Goal: Task Accomplishment & Management: Use online tool/utility

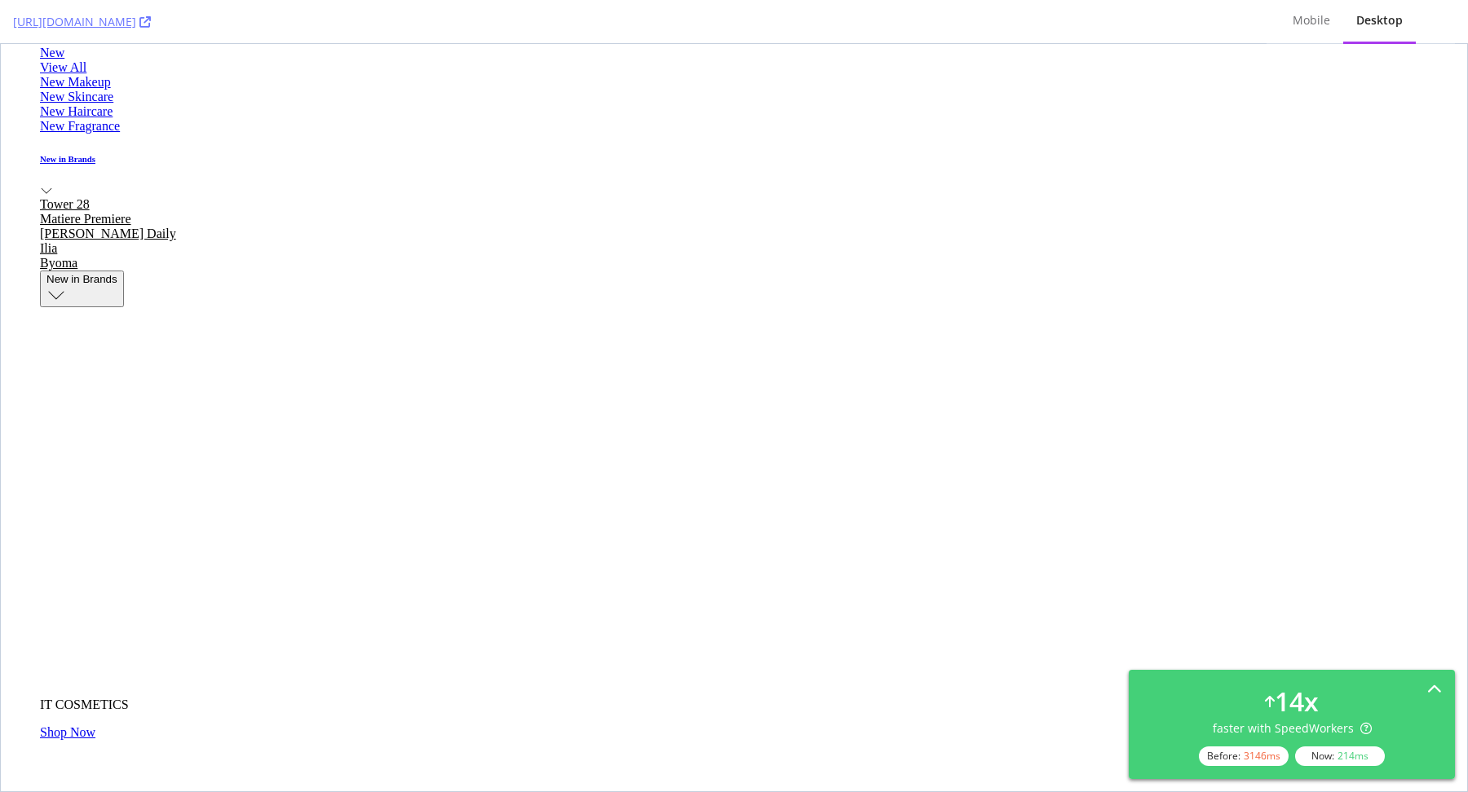
scroll to position [5182, 0]
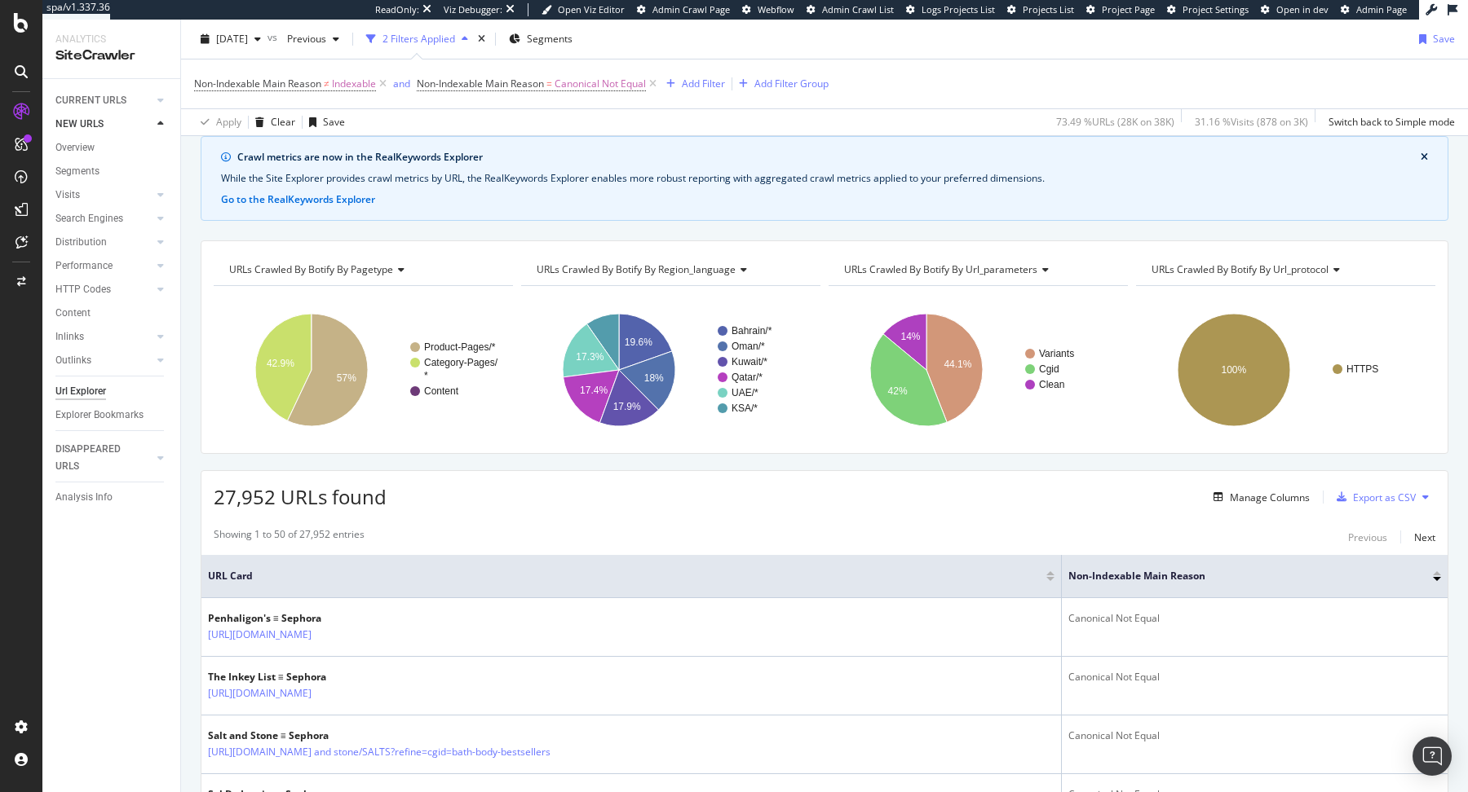
scroll to position [69, 0]
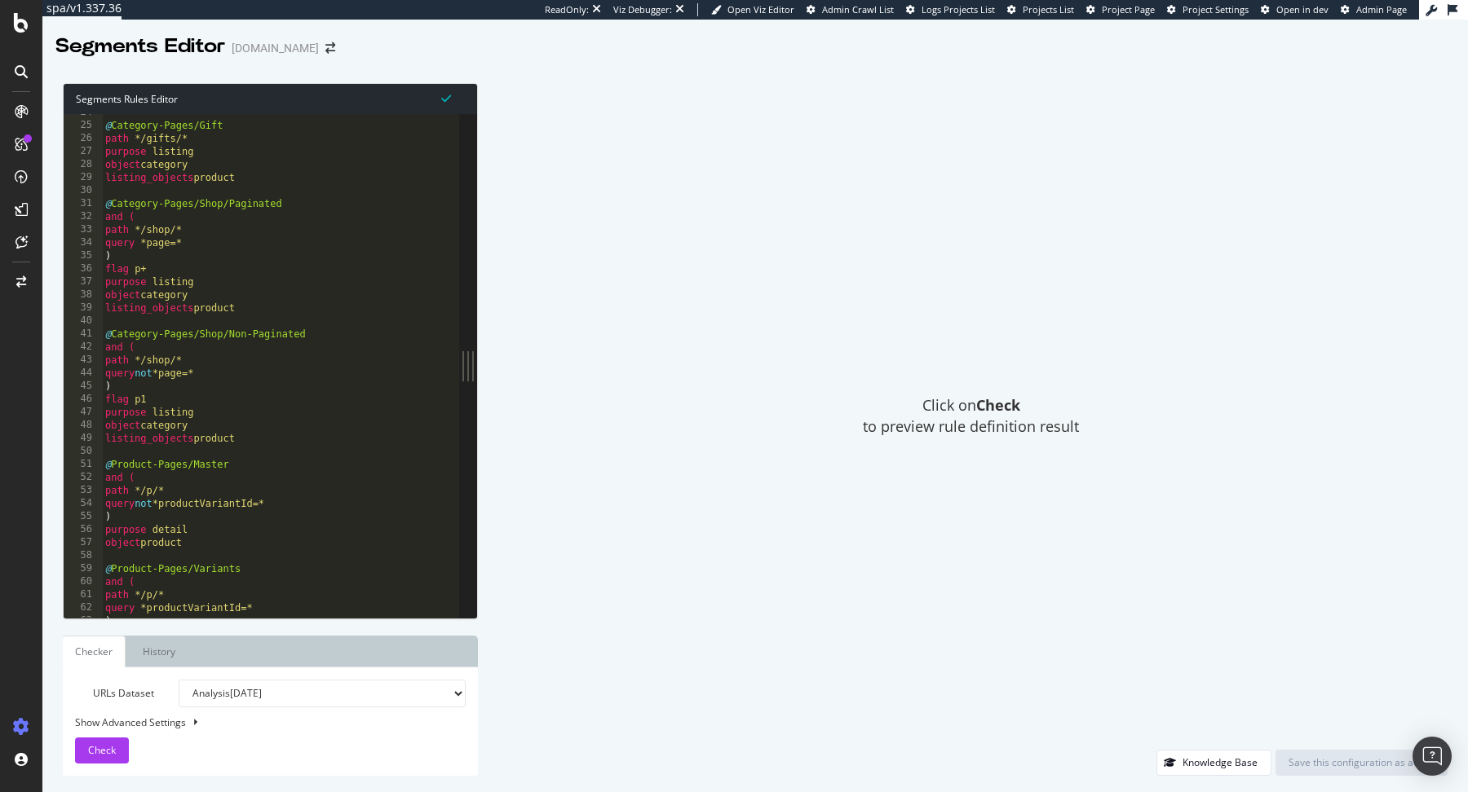
scroll to position [308, 0]
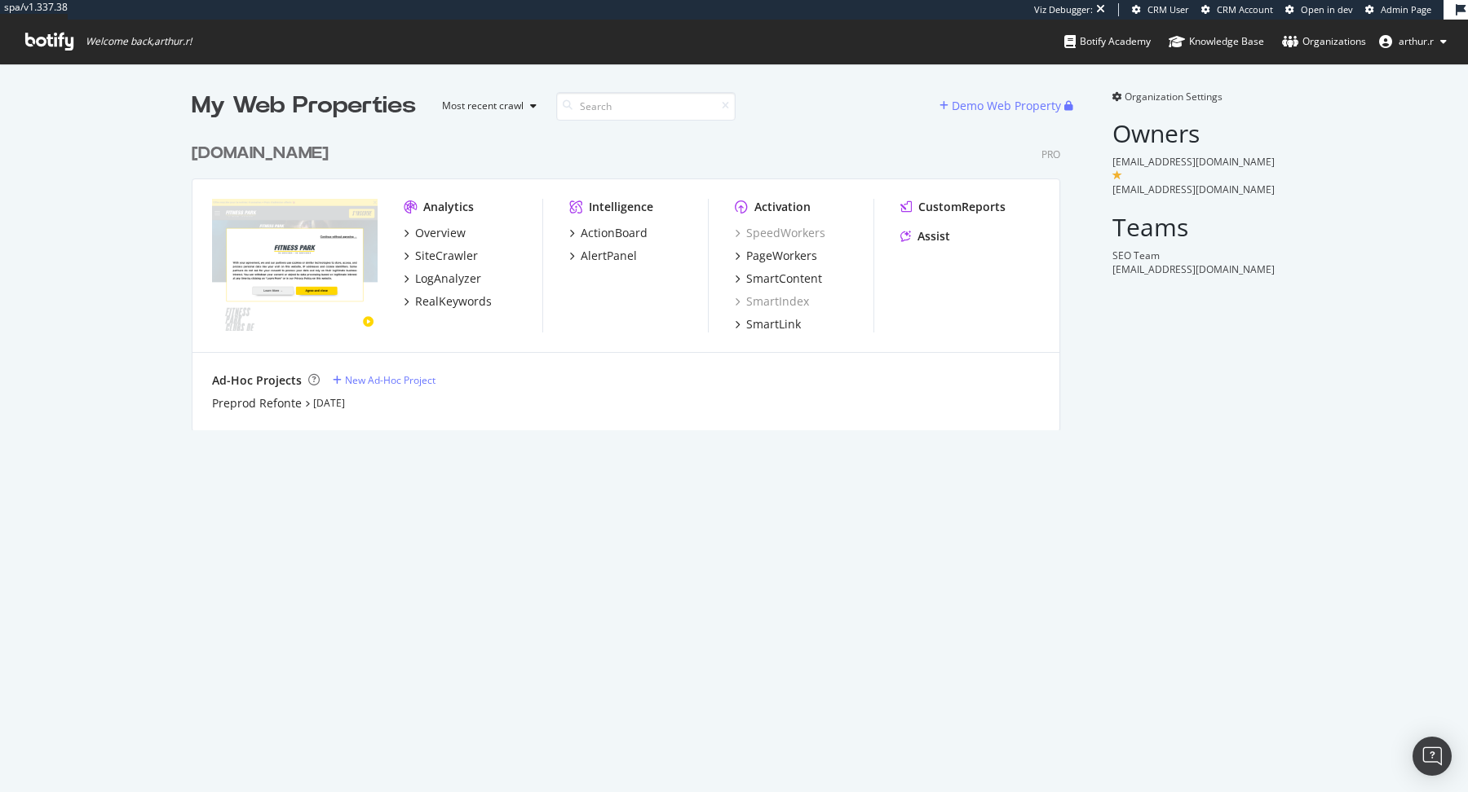
scroll to position [308, 881]
click at [286, 403] on div "Preprod Refonte" at bounding box center [257, 403] width 90 height 16
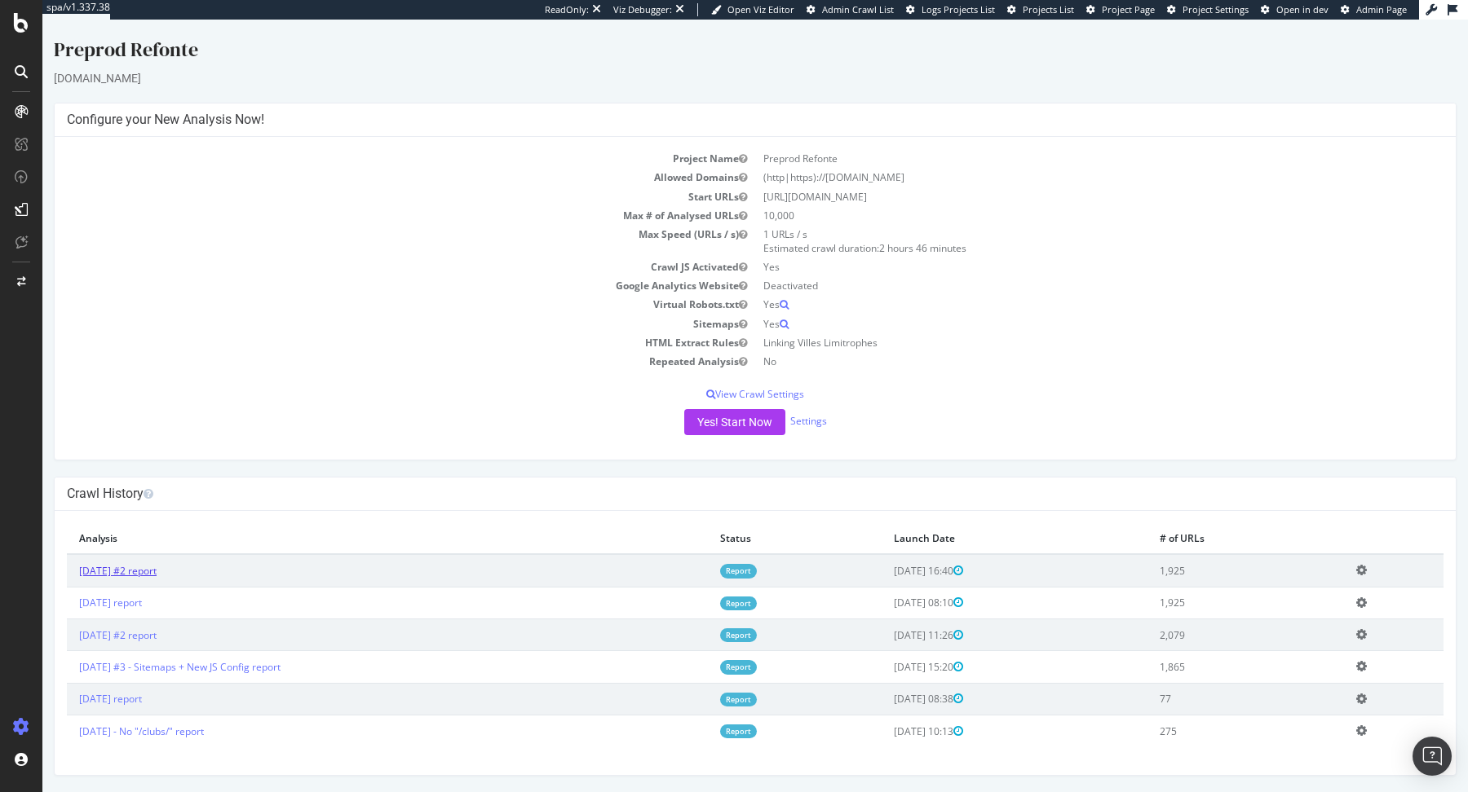
click at [157, 568] on link "[DATE] #2 report" at bounding box center [117, 571] width 77 height 14
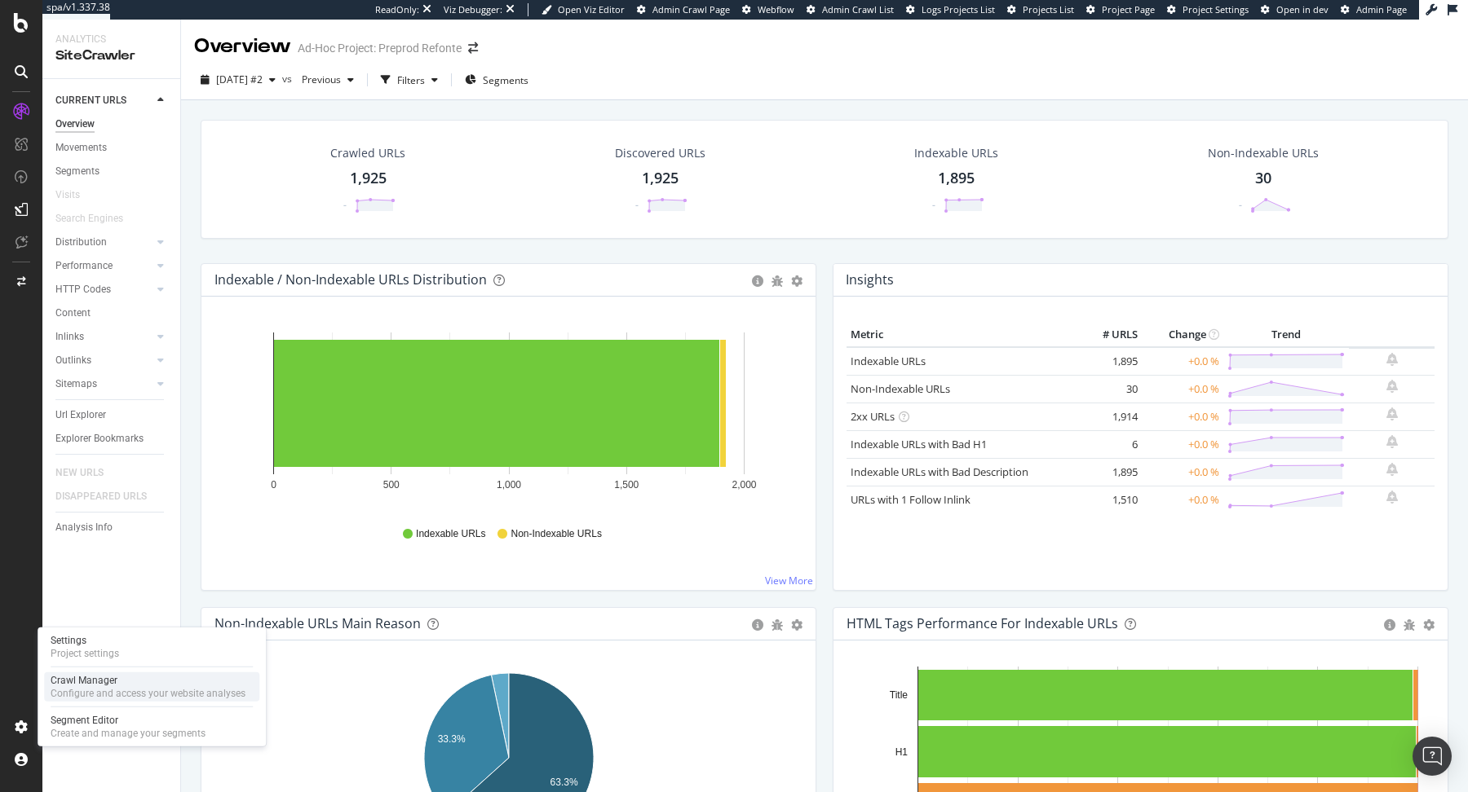
click at [80, 686] on div "Crawl Manager" at bounding box center [148, 680] width 195 height 13
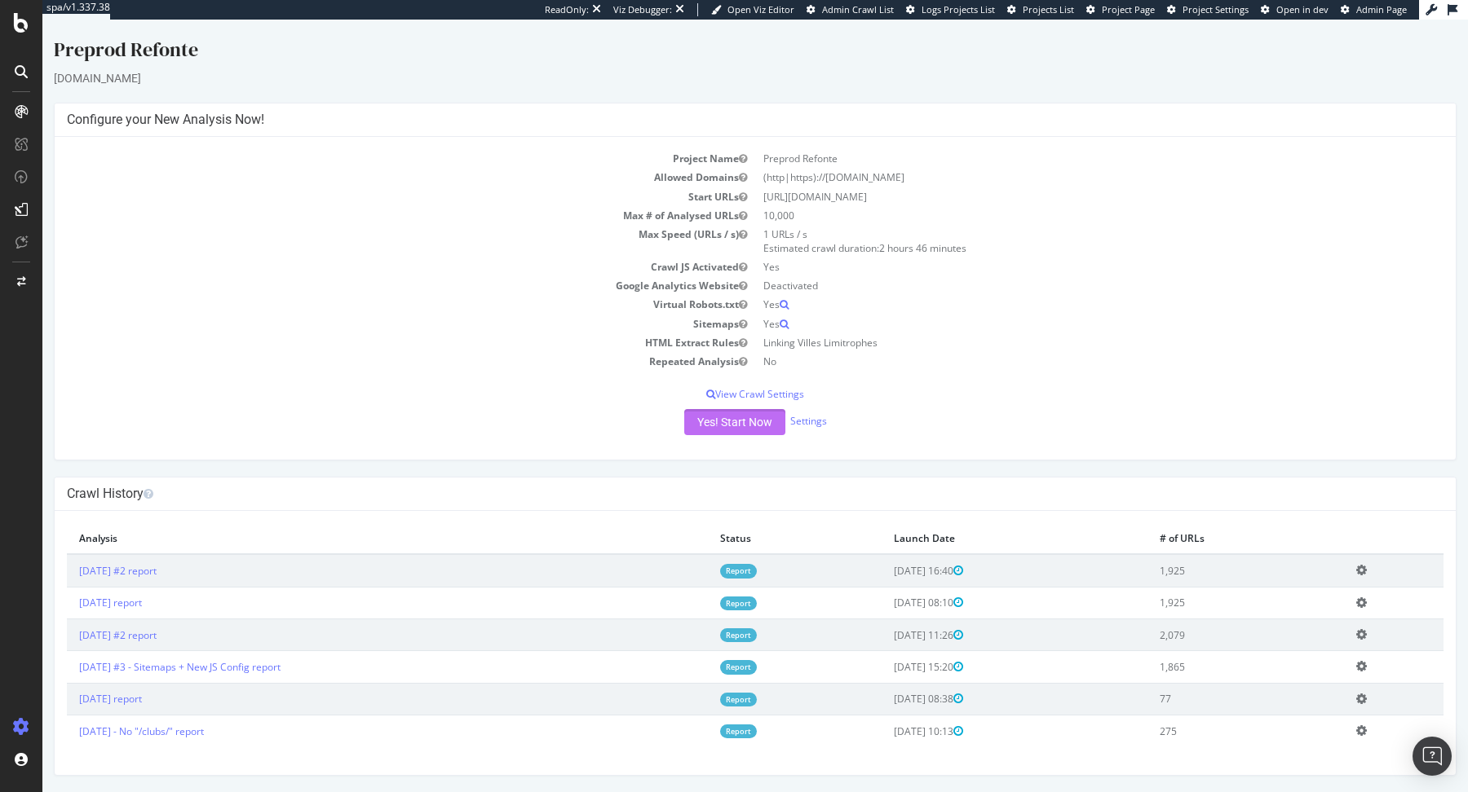
click at [748, 417] on button "Yes! Start Now" at bounding box center [734, 422] width 101 height 26
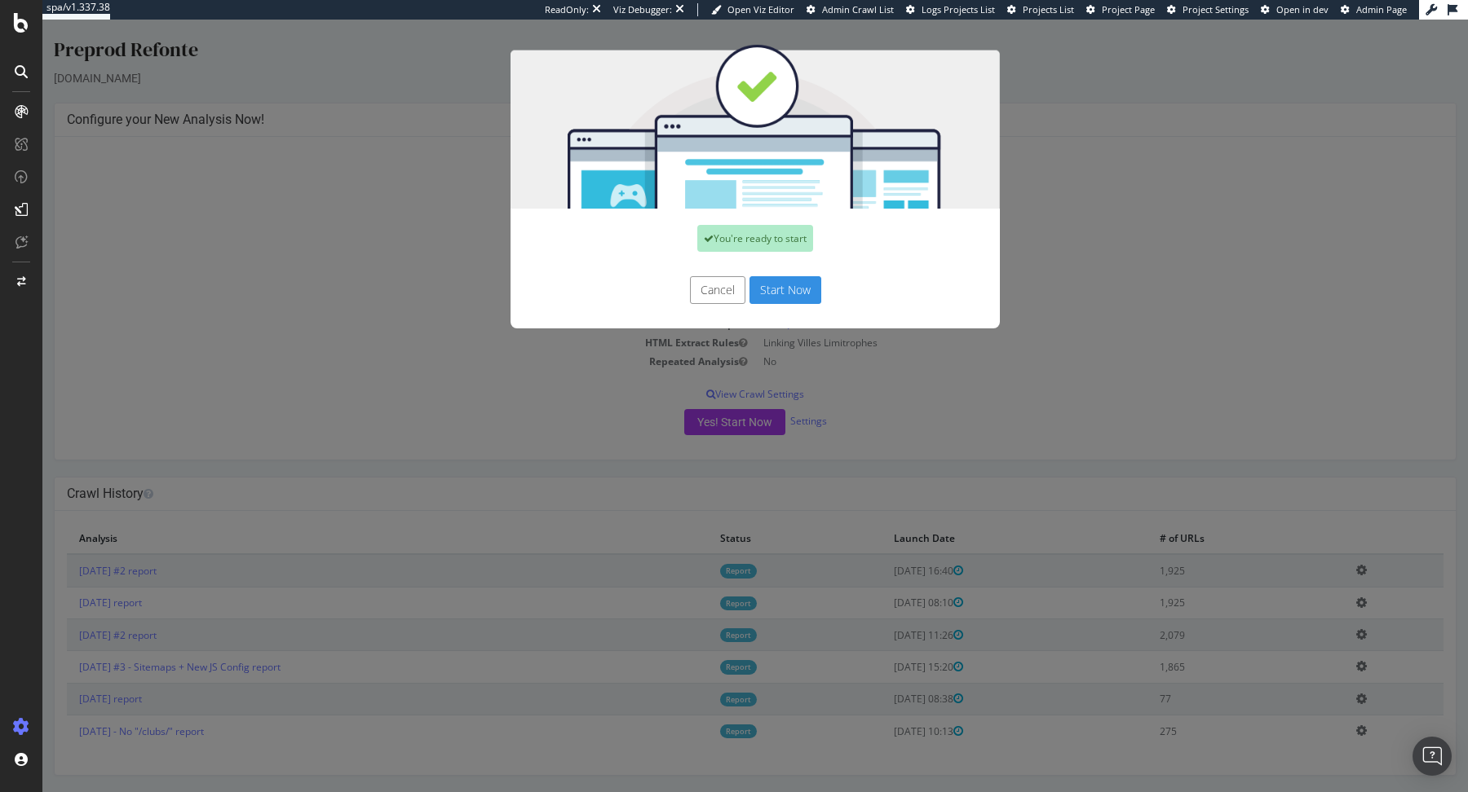
click at [816, 294] on button "Start Now" at bounding box center [785, 290] width 72 height 28
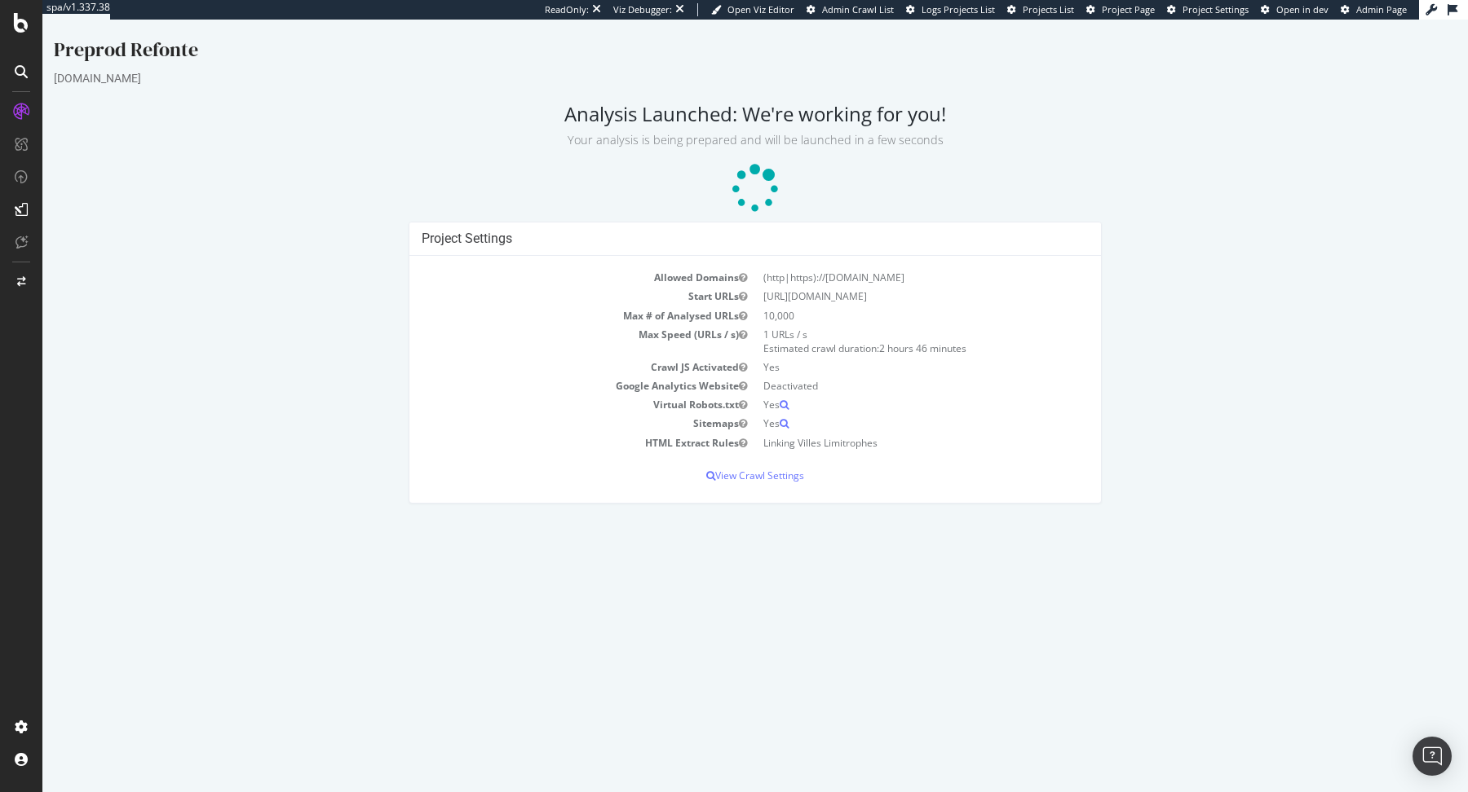
click at [753, 182] on icon at bounding box center [755, 189] width 49 height 49
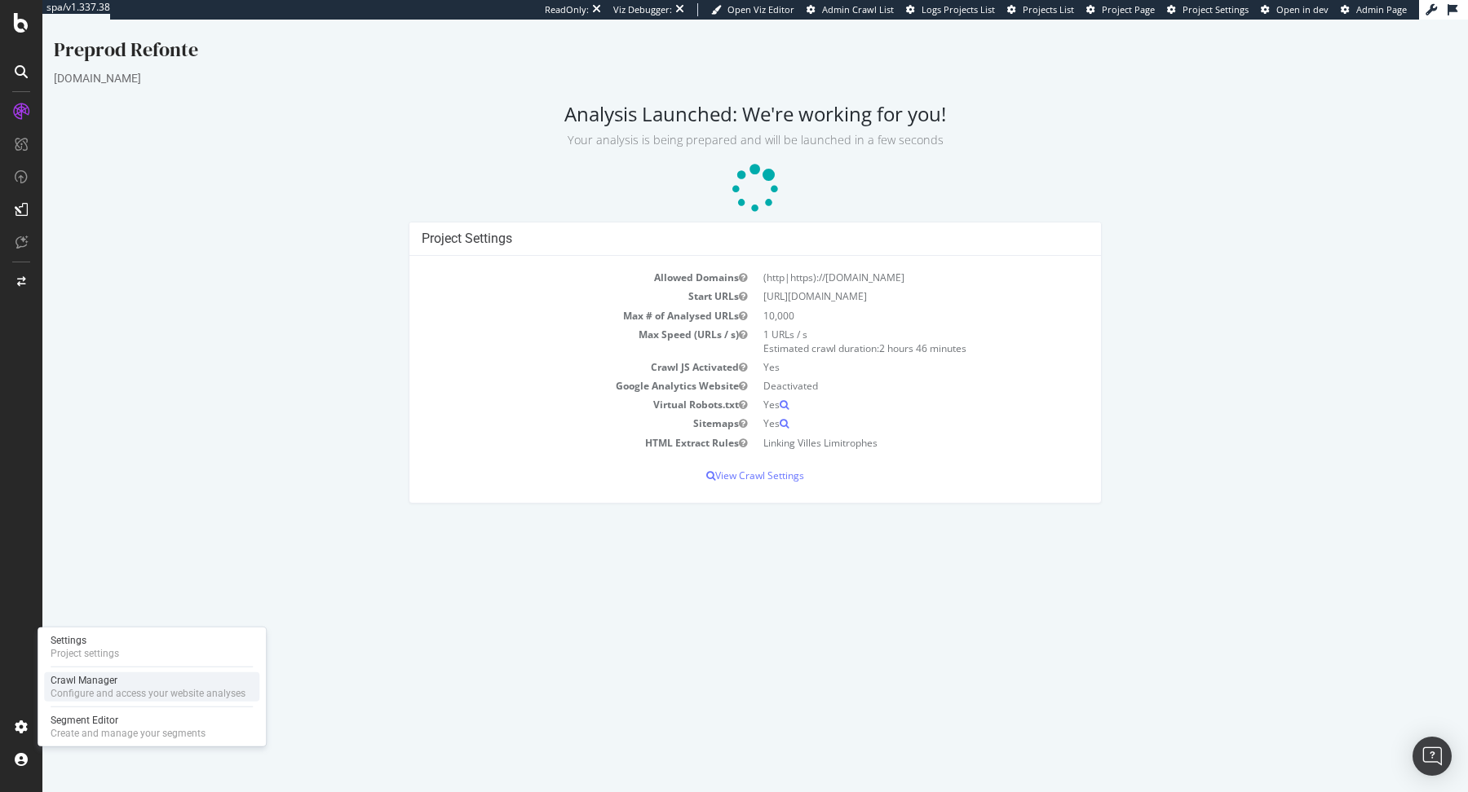
click at [77, 692] on div "Configure and access your website analyses" at bounding box center [148, 693] width 195 height 13
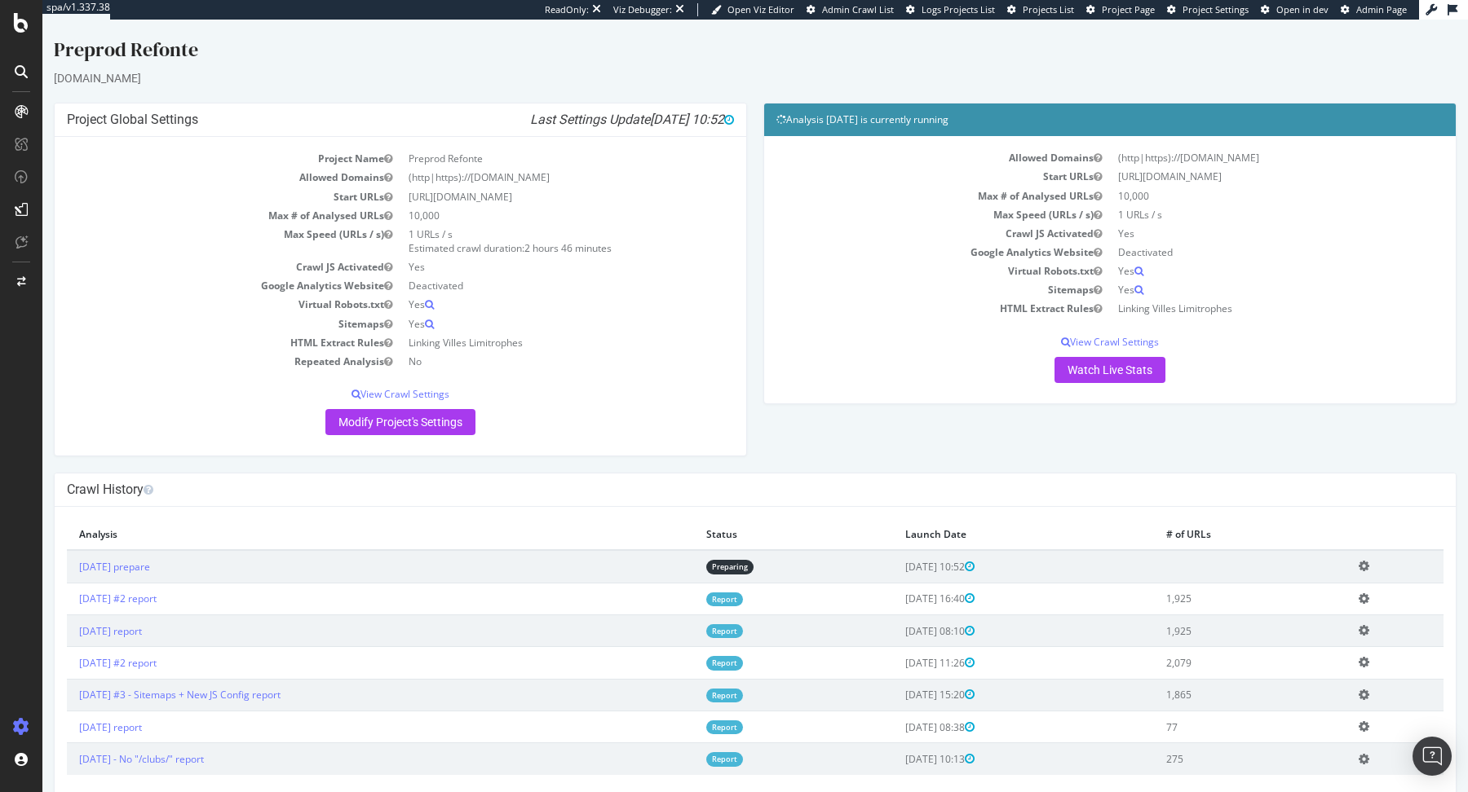
scroll to position [25, 0]
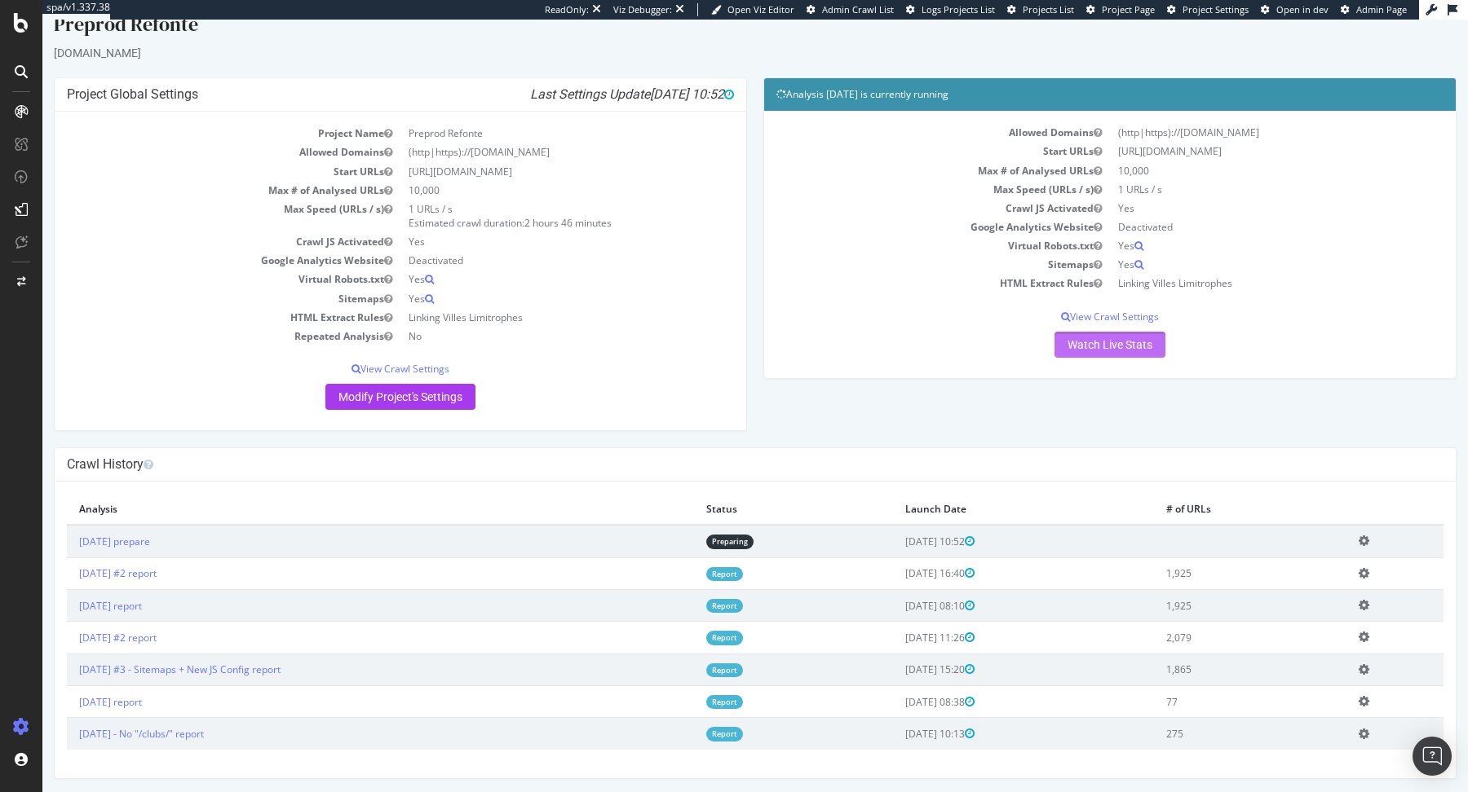
click at [1088, 339] on link "Watch Live Stats" at bounding box center [1109, 345] width 111 height 26
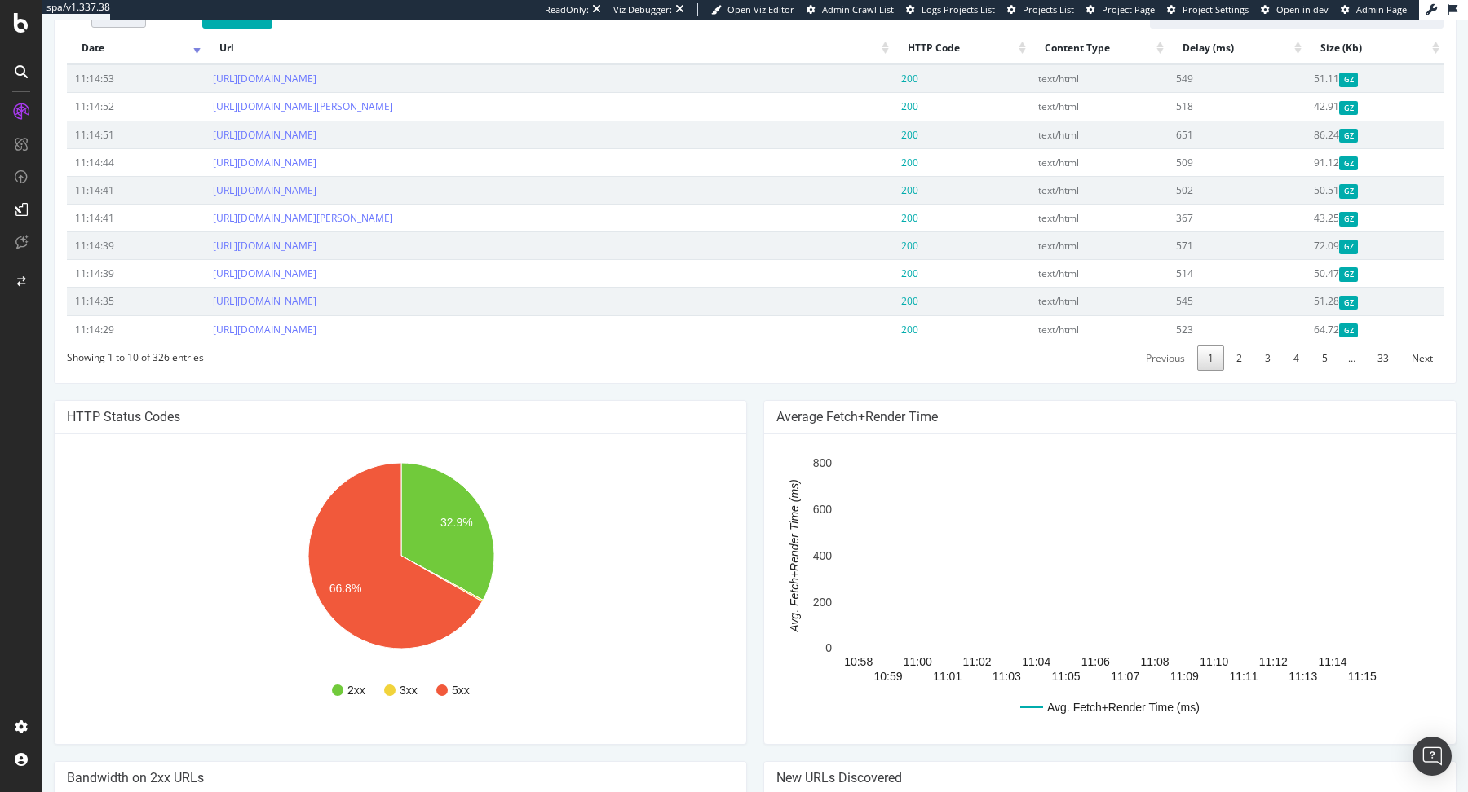
scroll to position [987, 0]
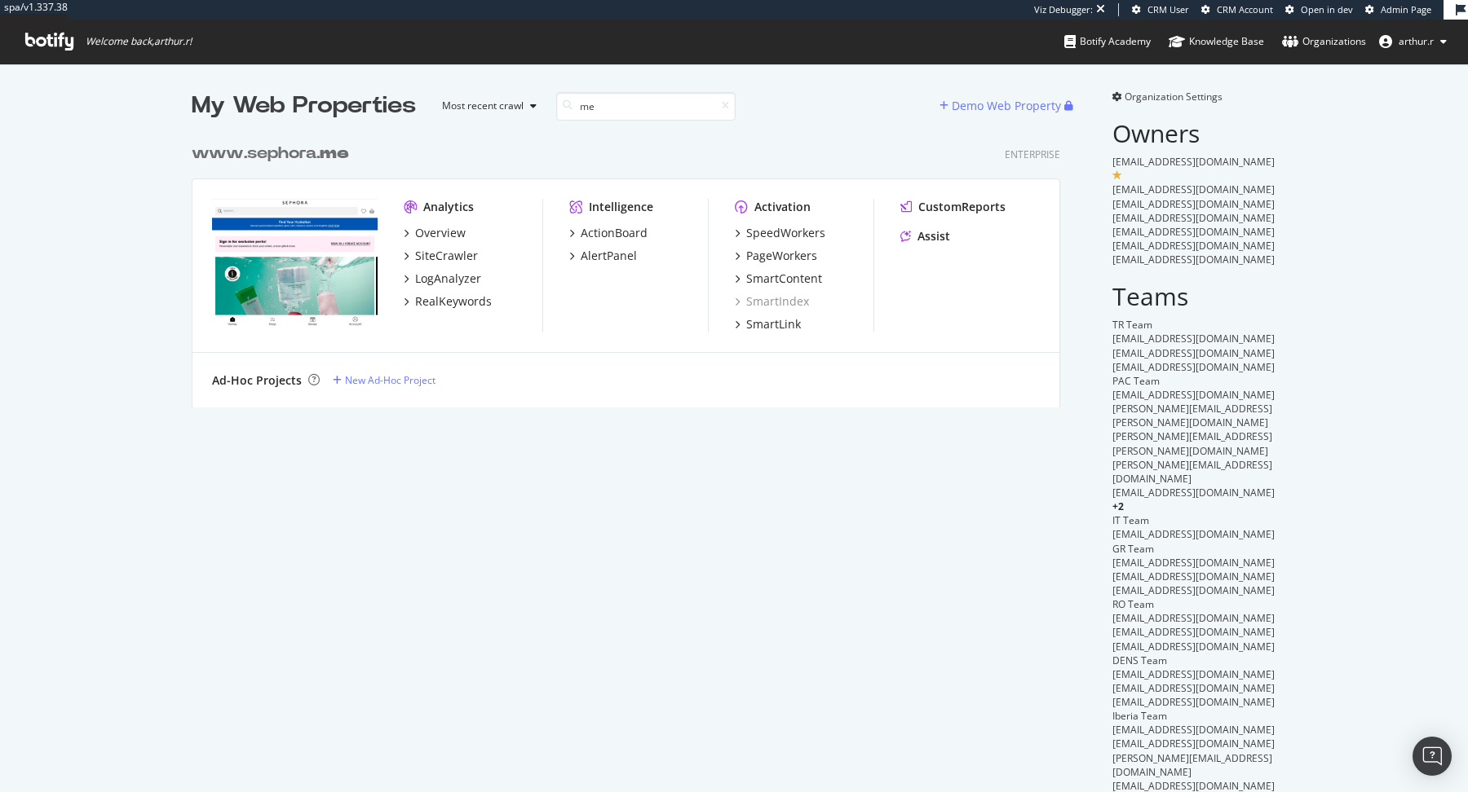
scroll to position [285, 881]
type input "me"
click at [777, 257] on div "PageWorkers" at bounding box center [781, 256] width 71 height 16
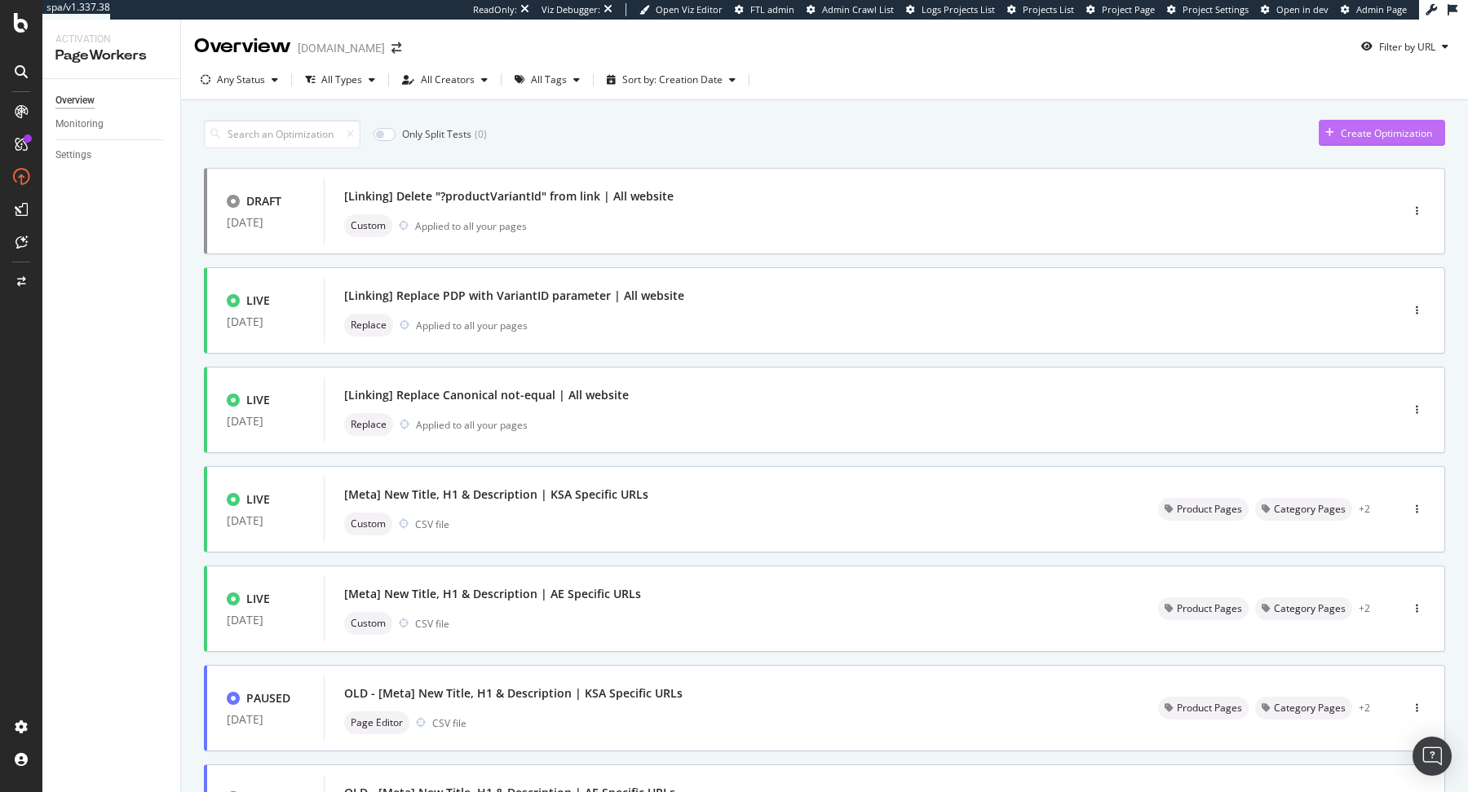
click at [1379, 135] on div "Create Optimization" at bounding box center [1385, 133] width 91 height 14
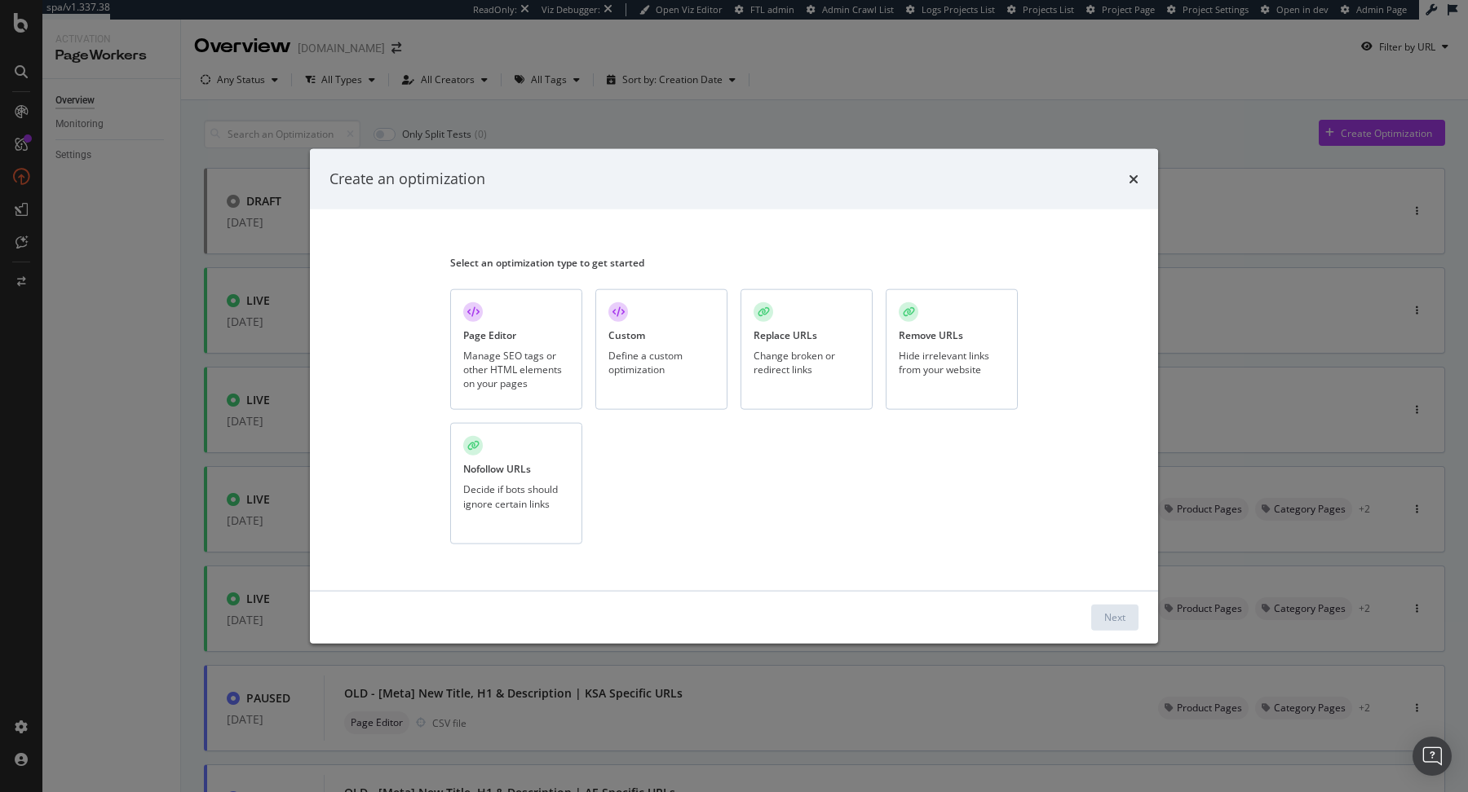
click at [654, 337] on div "Custom Define a custom optimization" at bounding box center [661, 349] width 132 height 121
click at [1119, 611] on div "Next" at bounding box center [1114, 618] width 21 height 14
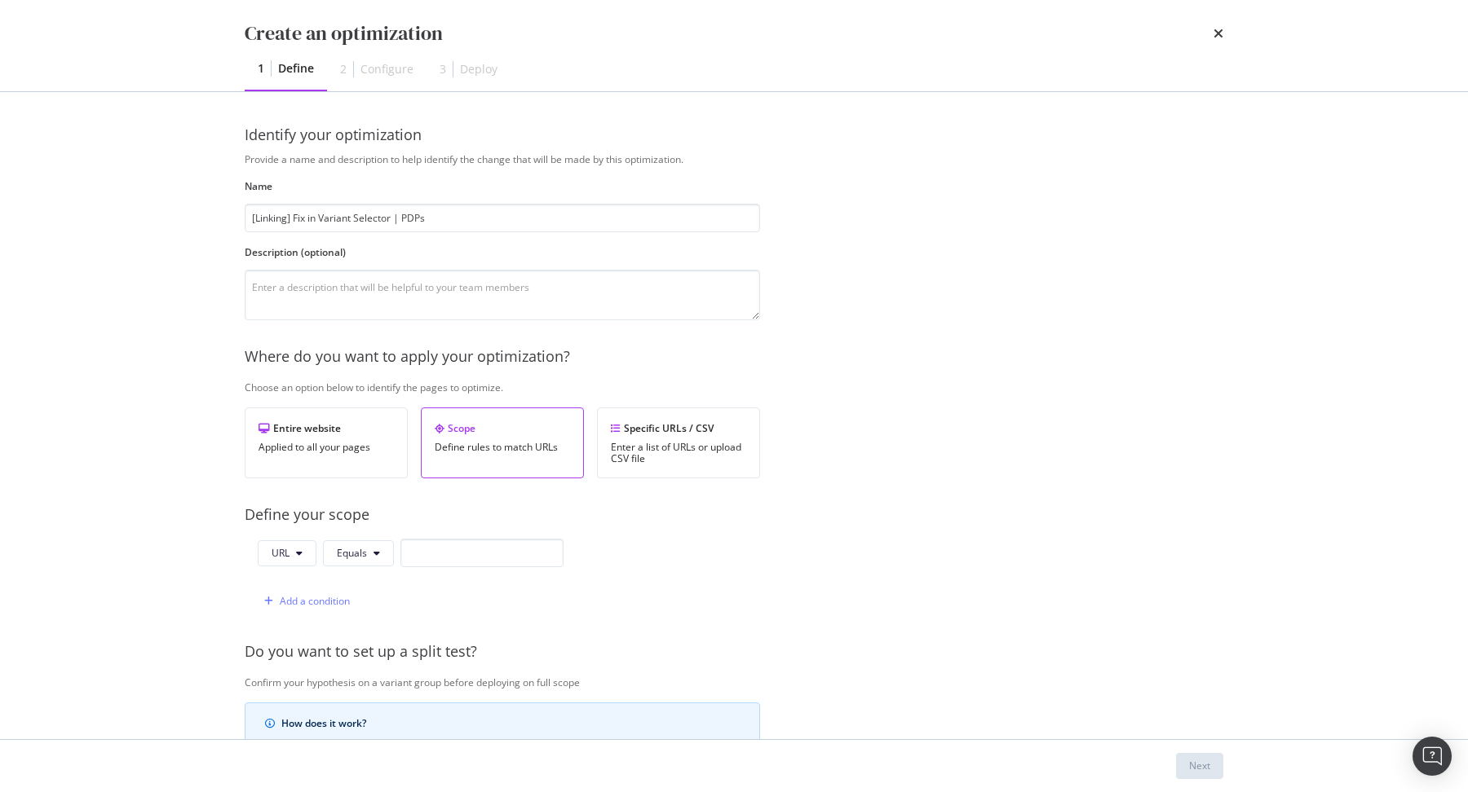
type input "[Linking] Fix in Variant Selector | PDPs"
click at [439, 567] on div "URL Equals" at bounding box center [411, 556] width 306 height 35
click at [302, 555] on button "URL" at bounding box center [287, 554] width 59 height 26
click at [295, 669] on span "Path" at bounding box center [300, 673] width 57 height 15
click at [376, 554] on icon "modal" at bounding box center [379, 554] width 7 height 10
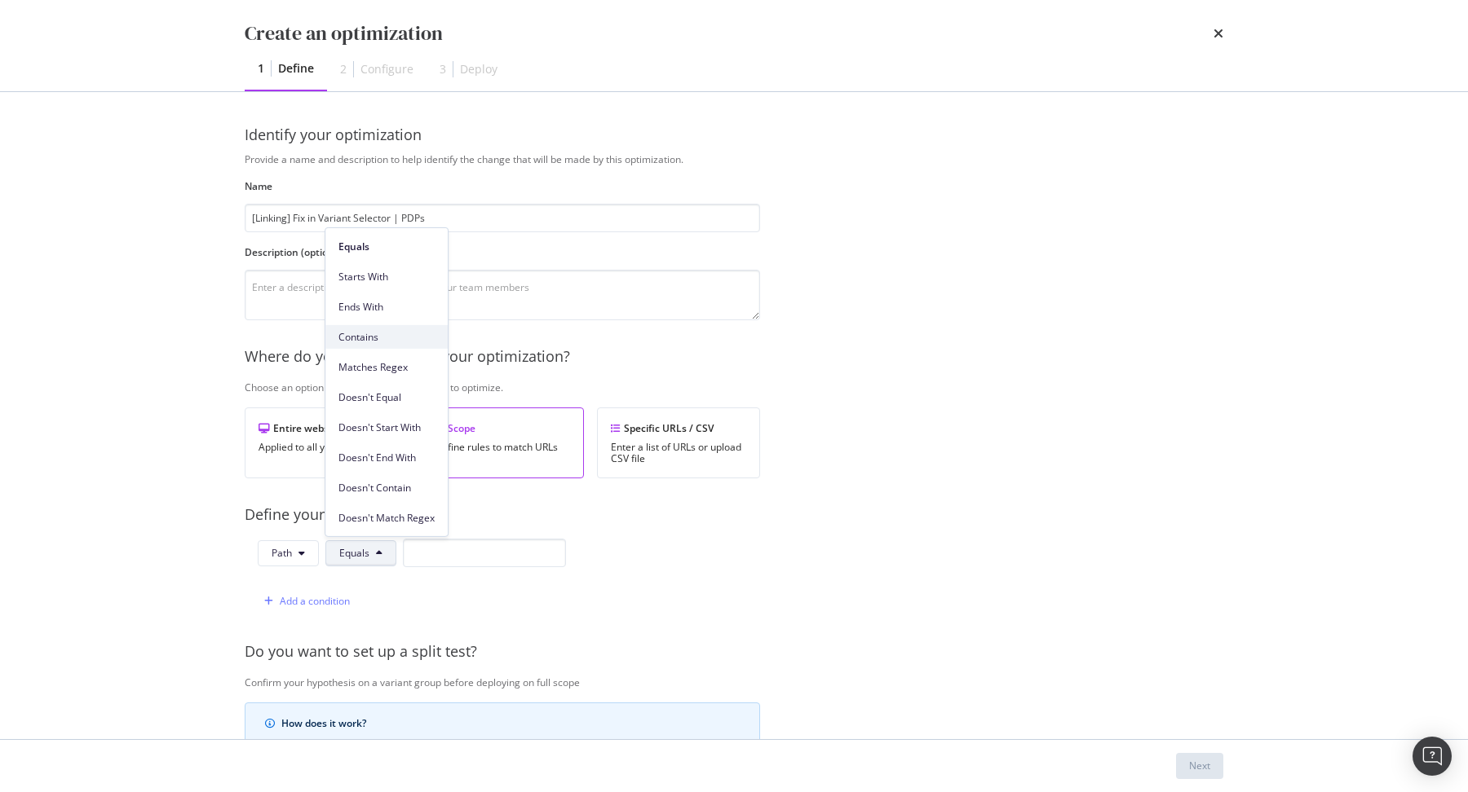
click at [382, 340] on span "Contains" at bounding box center [386, 336] width 96 height 15
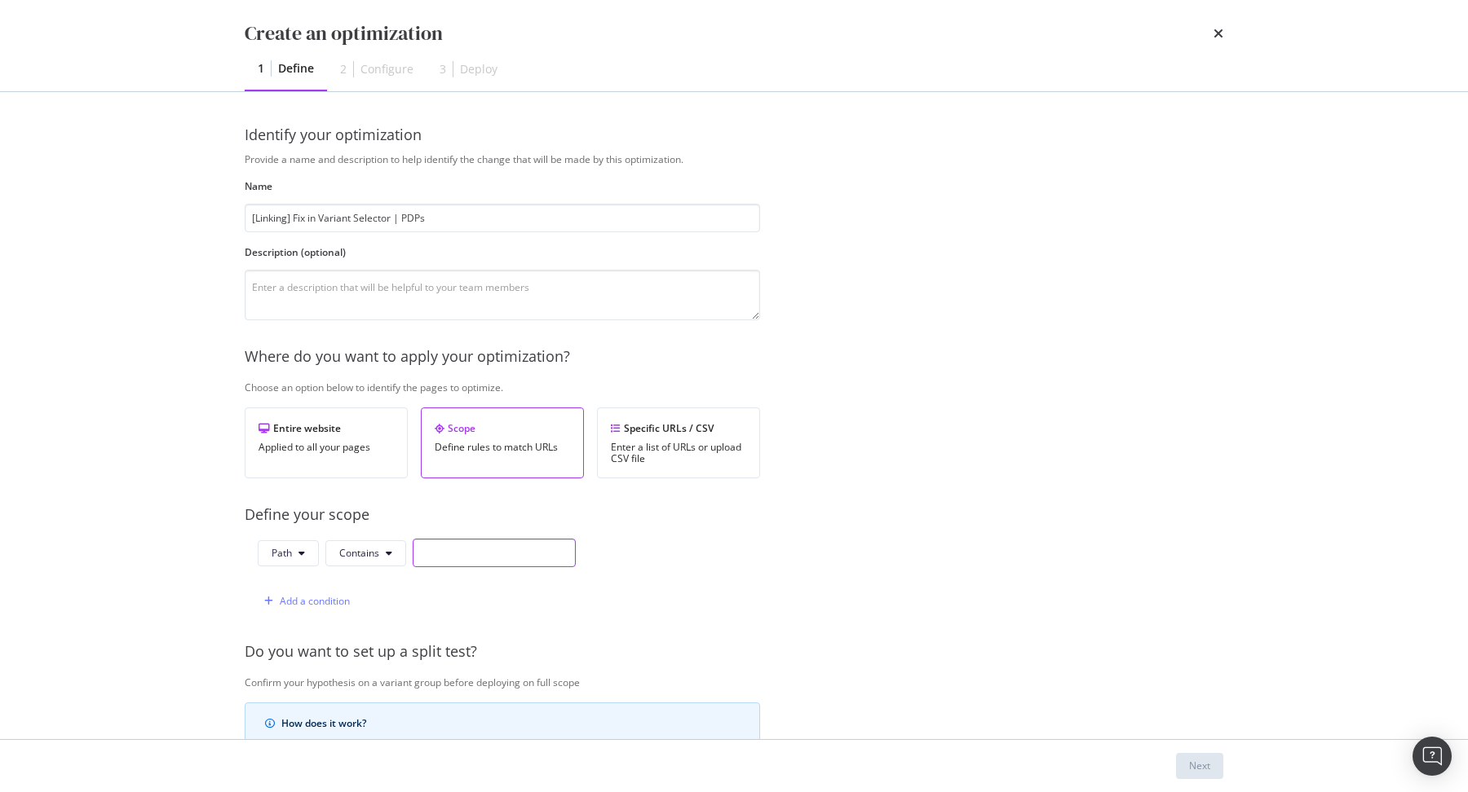
click at [451, 552] on input "modal" at bounding box center [494, 553] width 163 height 29
type input "/p/"
click at [310, 608] on div "Add a condition" at bounding box center [304, 601] width 92 height 24
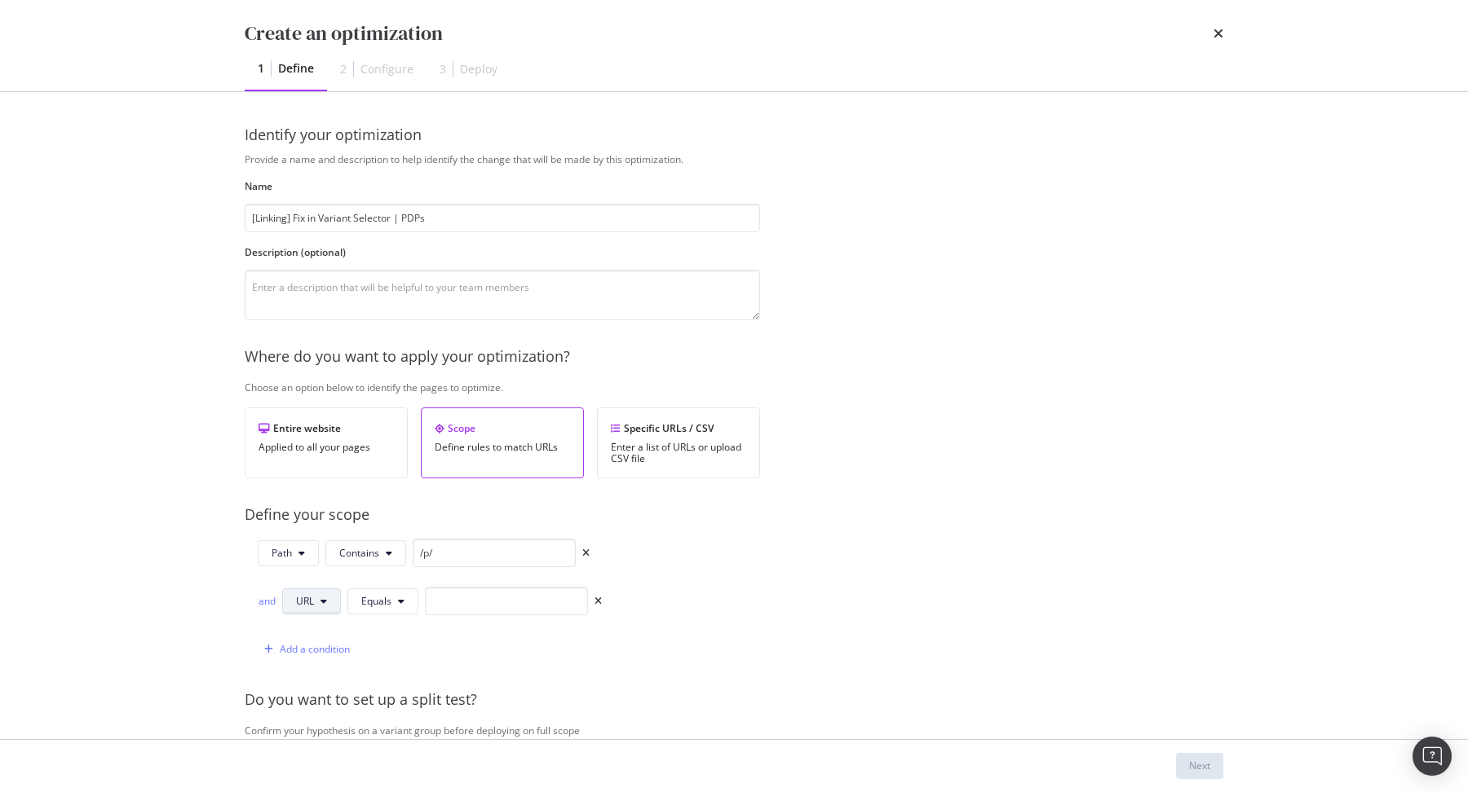
click at [296, 594] on span "URL" at bounding box center [305, 601] width 18 height 14
click at [326, 635] on span "URL" at bounding box center [324, 631] width 57 height 15
click at [374, 607] on button "Equals" at bounding box center [382, 602] width 71 height 26
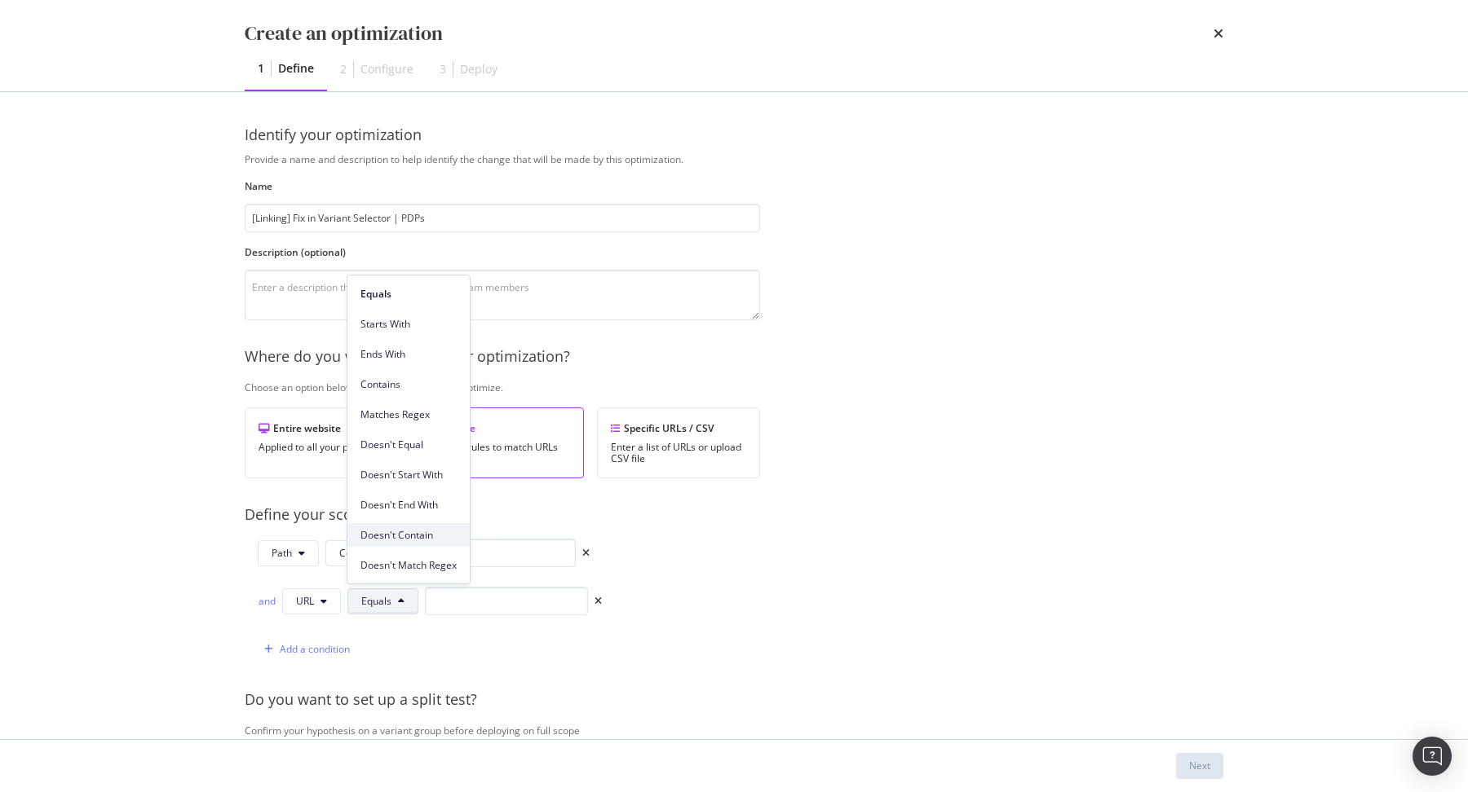
click at [422, 535] on span "Doesn't Contain" at bounding box center [408, 535] width 96 height 15
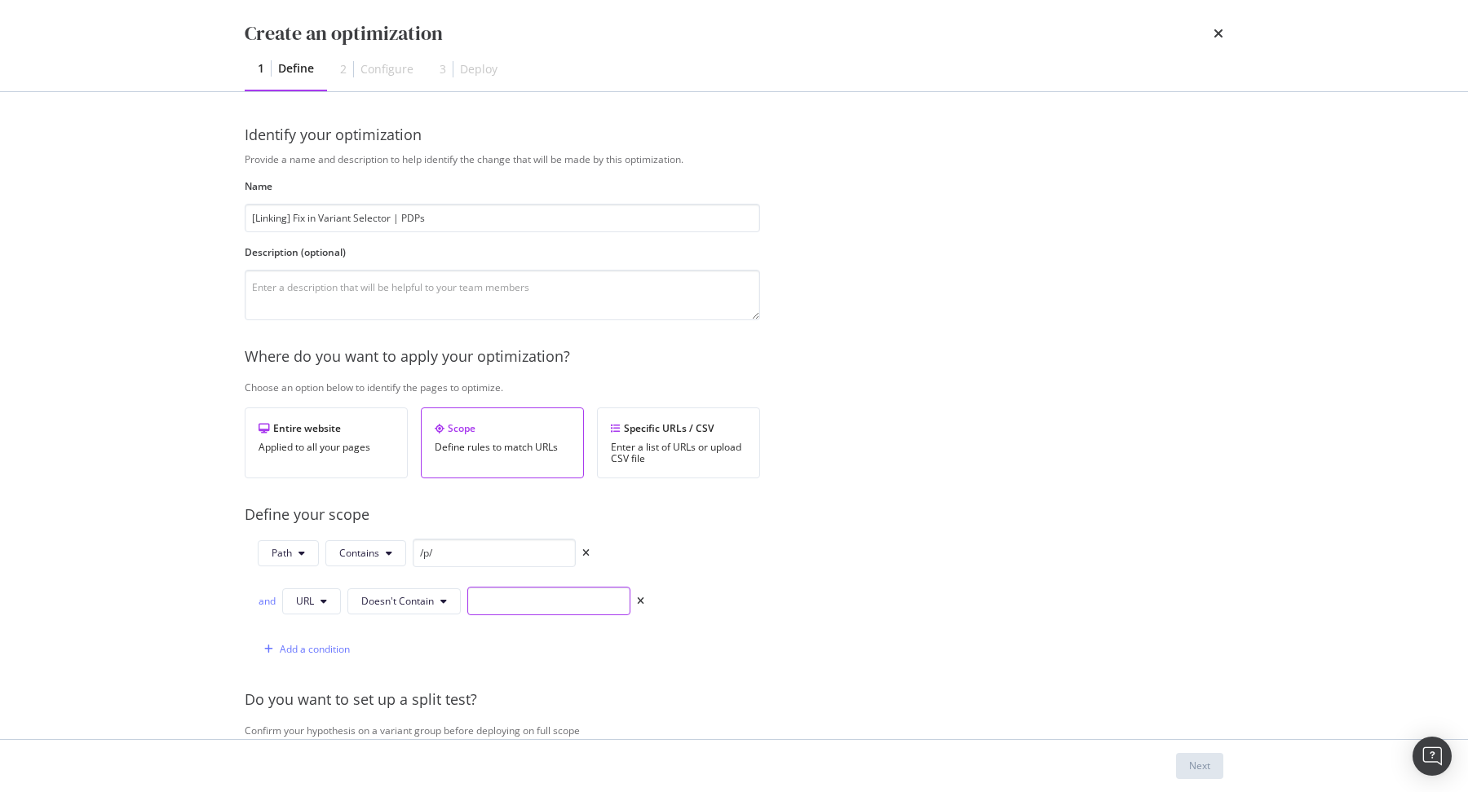
click at [494, 603] on input "modal" at bounding box center [548, 601] width 163 height 29
type input "."
paste input "productVariantId"
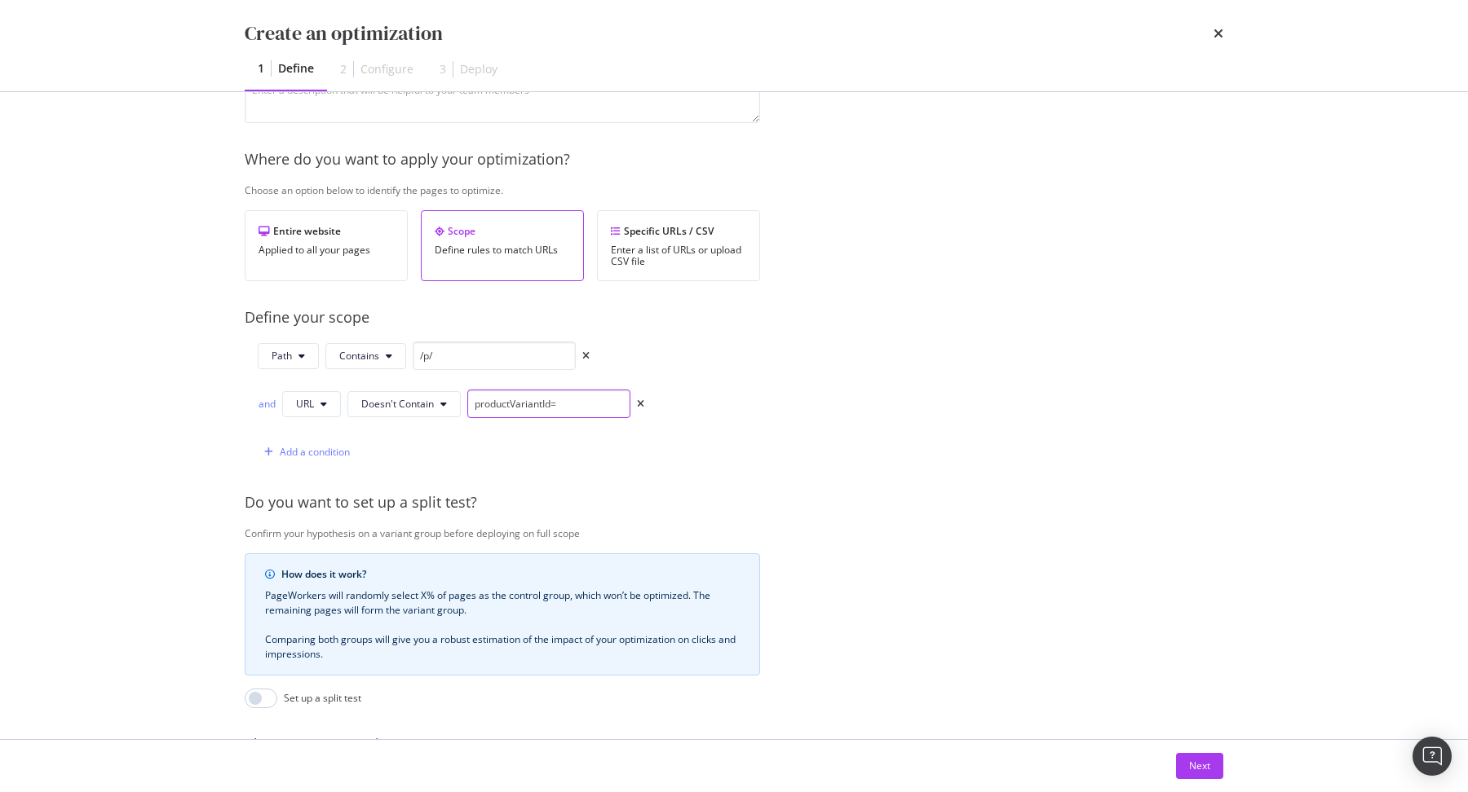
scroll to position [194, 0]
type input "productVariantId="
click at [311, 408] on span "URL" at bounding box center [305, 407] width 18 height 14
click at [336, 564] on div "Query String" at bounding box center [324, 557] width 83 height 24
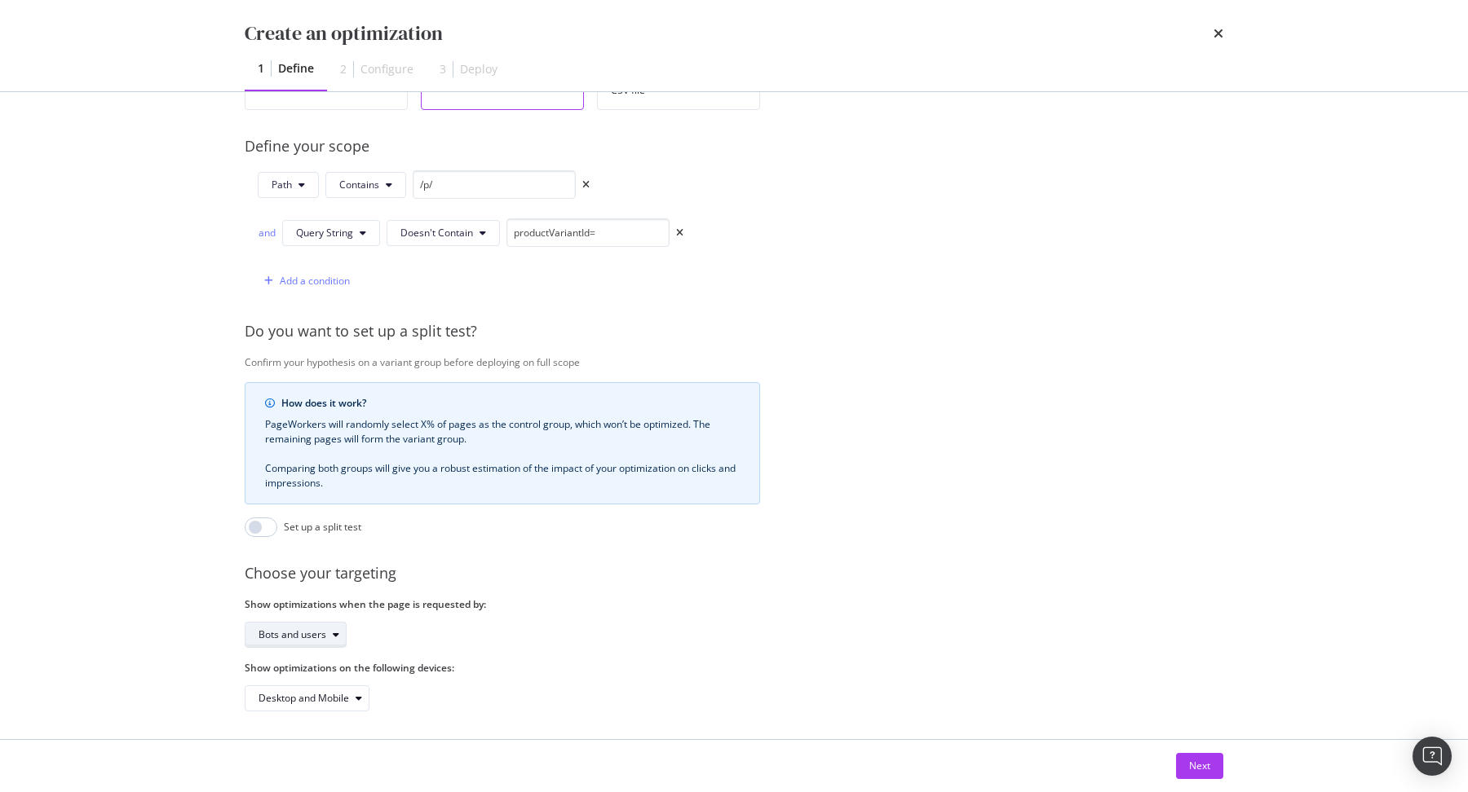
click at [303, 635] on div "Bots and users" at bounding box center [292, 635] width 68 height 10
click at [310, 685] on div "Bots only" at bounding box center [300, 685] width 97 height 20
click at [1199, 759] on div "Next" at bounding box center [1199, 766] width 21 height 14
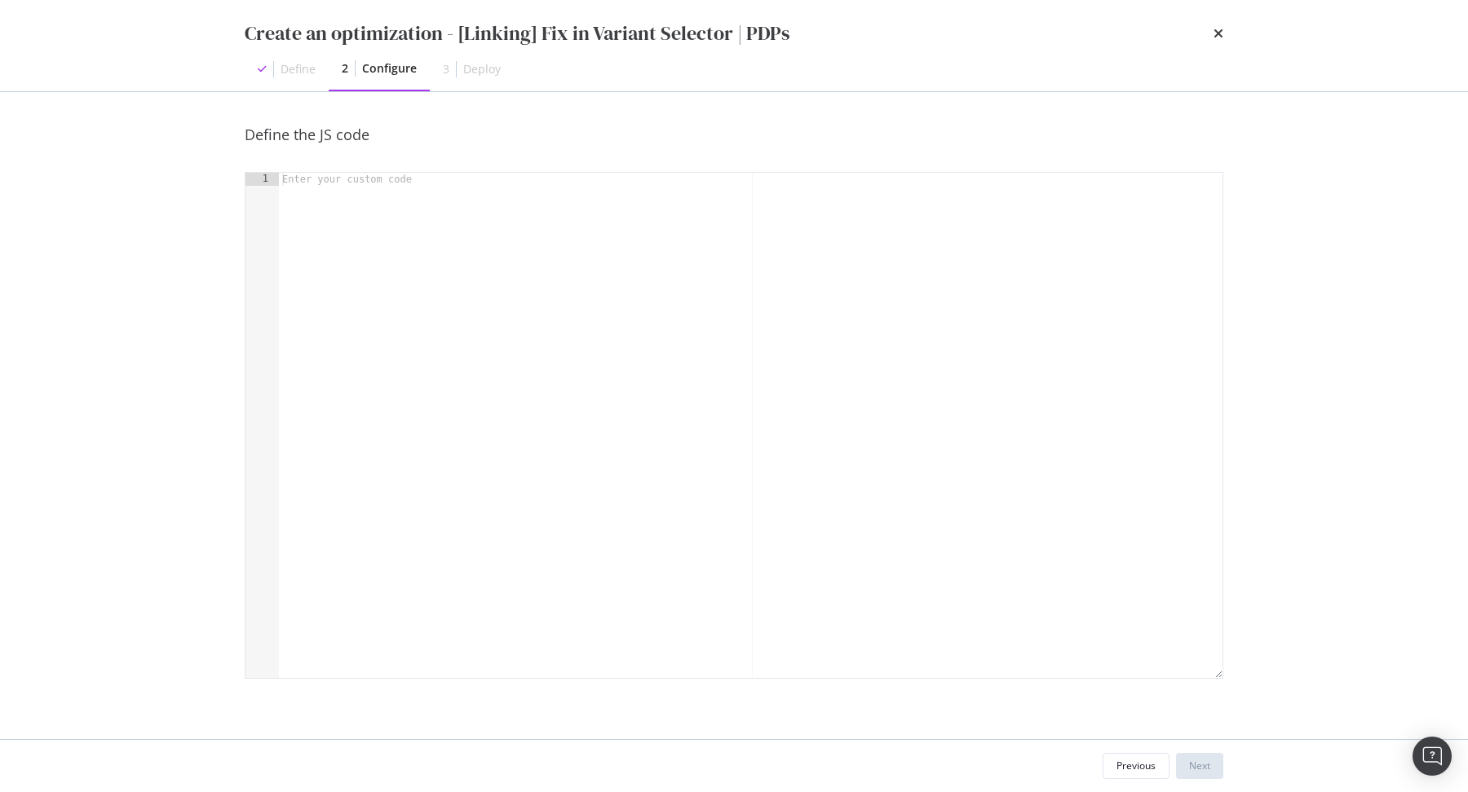
scroll to position [0, 0]
click at [883, 523] on div "modal" at bounding box center [751, 439] width 944 height 532
type textarea "const dom = runtime.getDOM();"
type textarea "//We check if there is a selector available"
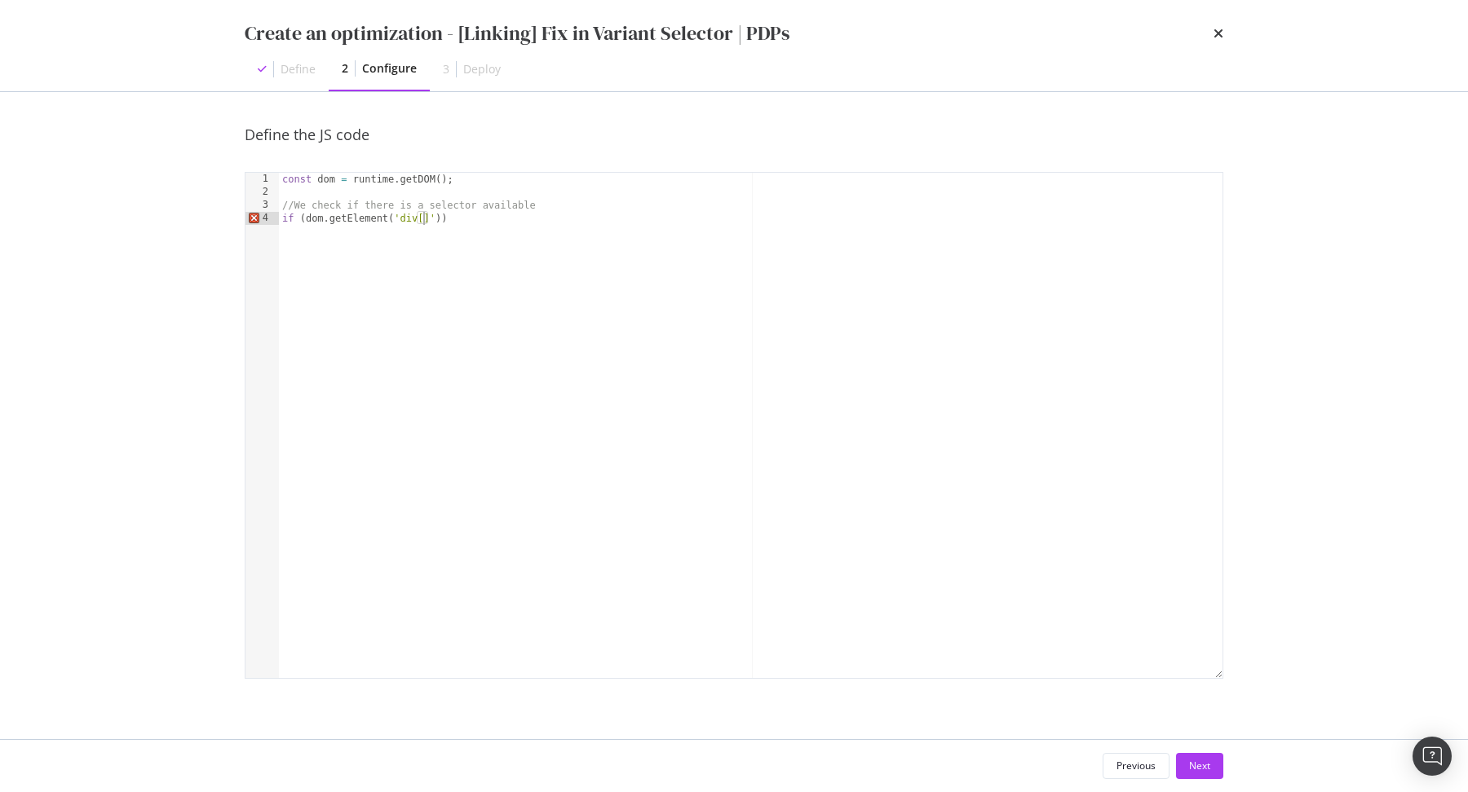
paste textarea "data-testid="variant-selector""
type textarea "if (dom.getElement('div[data-testid="variant-selector"]')) {}"
type textarea "l"
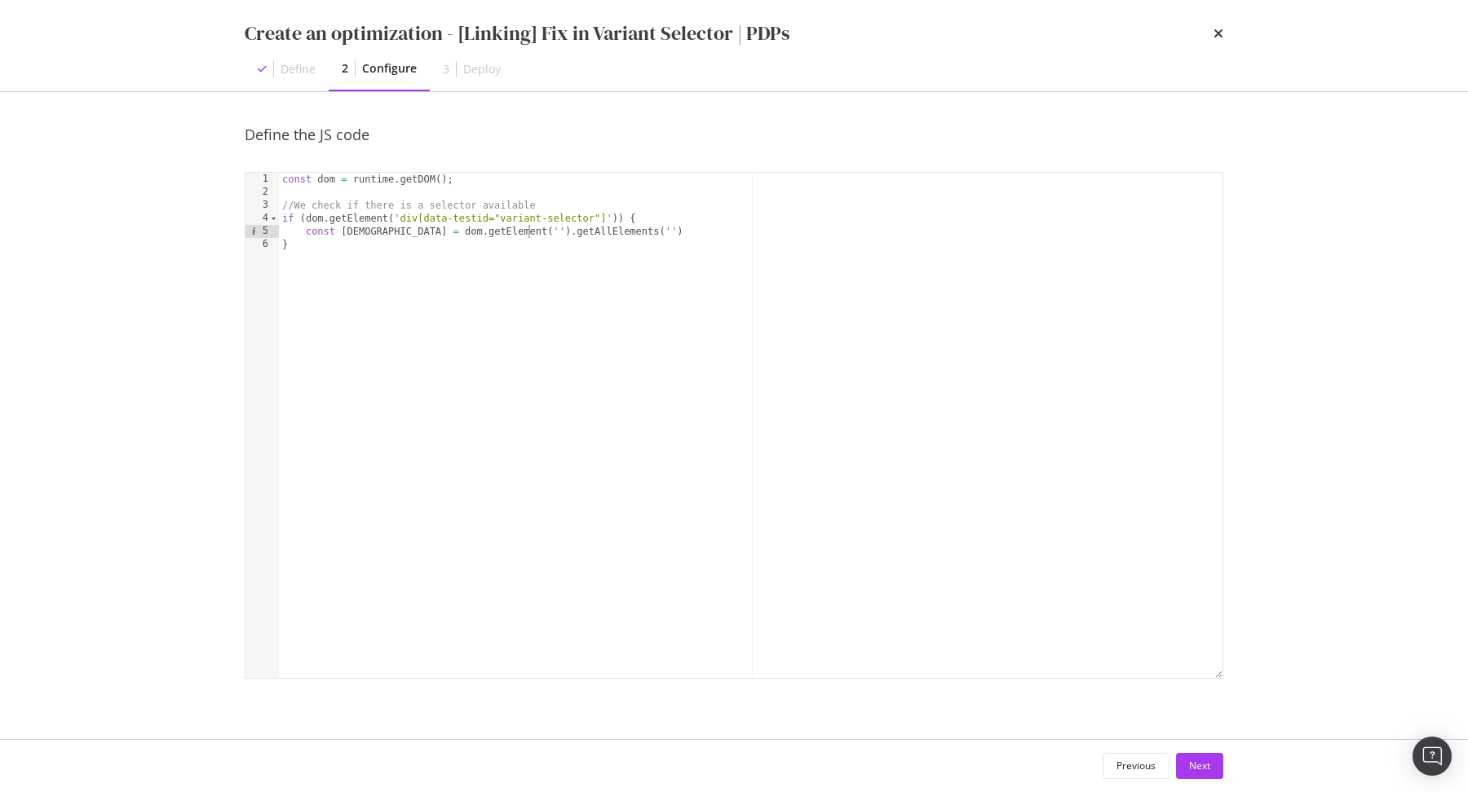
click at [398, 216] on div "const dom = runtime . getDOM ( ) ; //We check if there is a selector available …" at bounding box center [751, 439] width 944 height 532
click at [608, 214] on div "const dom = runtime . getDOM ( ) ; //We check if there is a selector available …" at bounding box center [751, 439] width 944 height 532
click at [513, 227] on div "const dom = runtime . getDOM ( ) ; //We check if there is a selector available …" at bounding box center [751, 439] width 944 height 532
paste textarea "div[data-testid="variant-selector"]"
type textarea "const allVariant = dom.getElement('div[data-testid="variant-selector"]').getAll…"
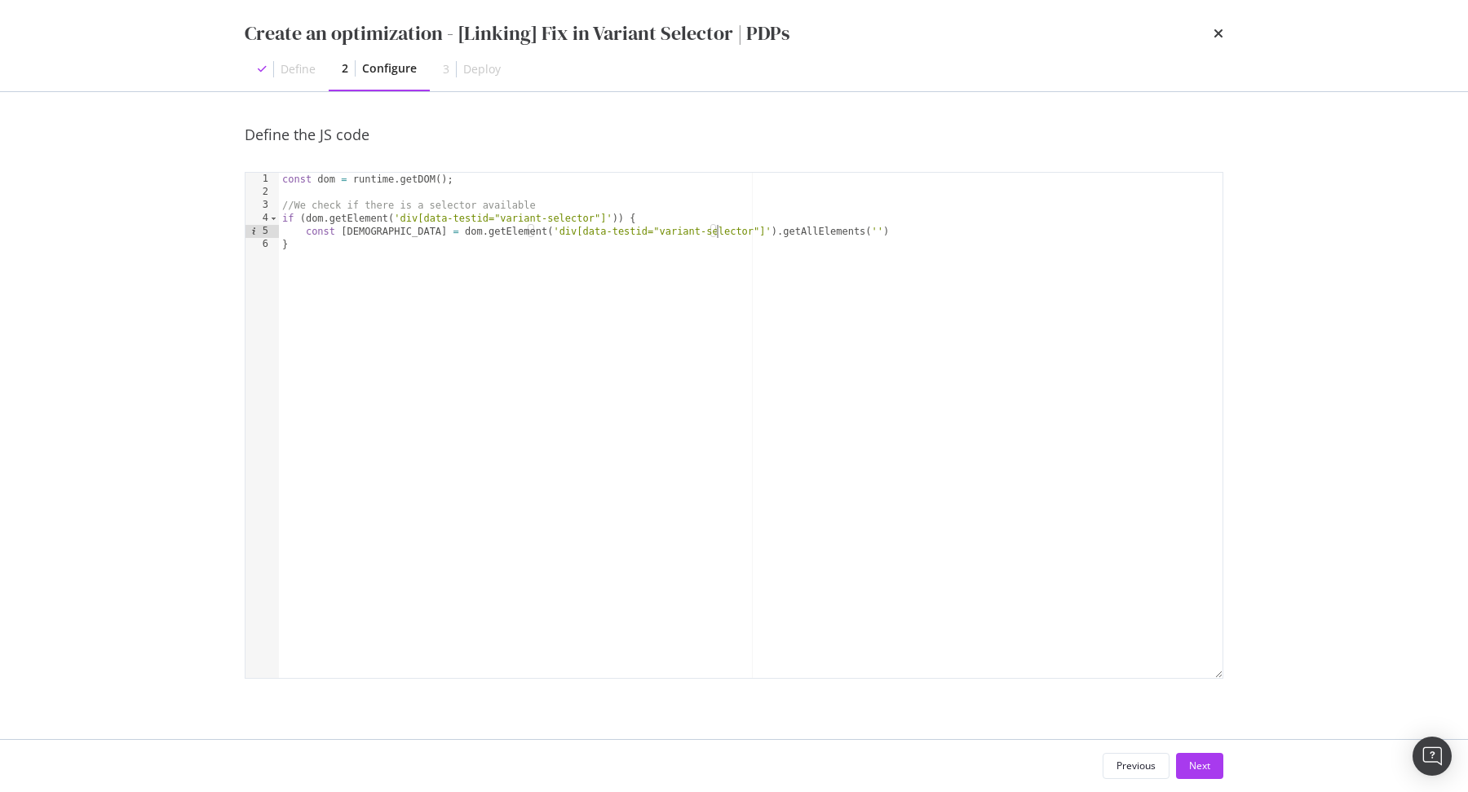
click at [874, 233] on div "const dom = runtime . getDOM ( ) ; //We check if there is a selector available …" at bounding box center [751, 439] width 944 height 532
paste textarea "Cursor at row 7"
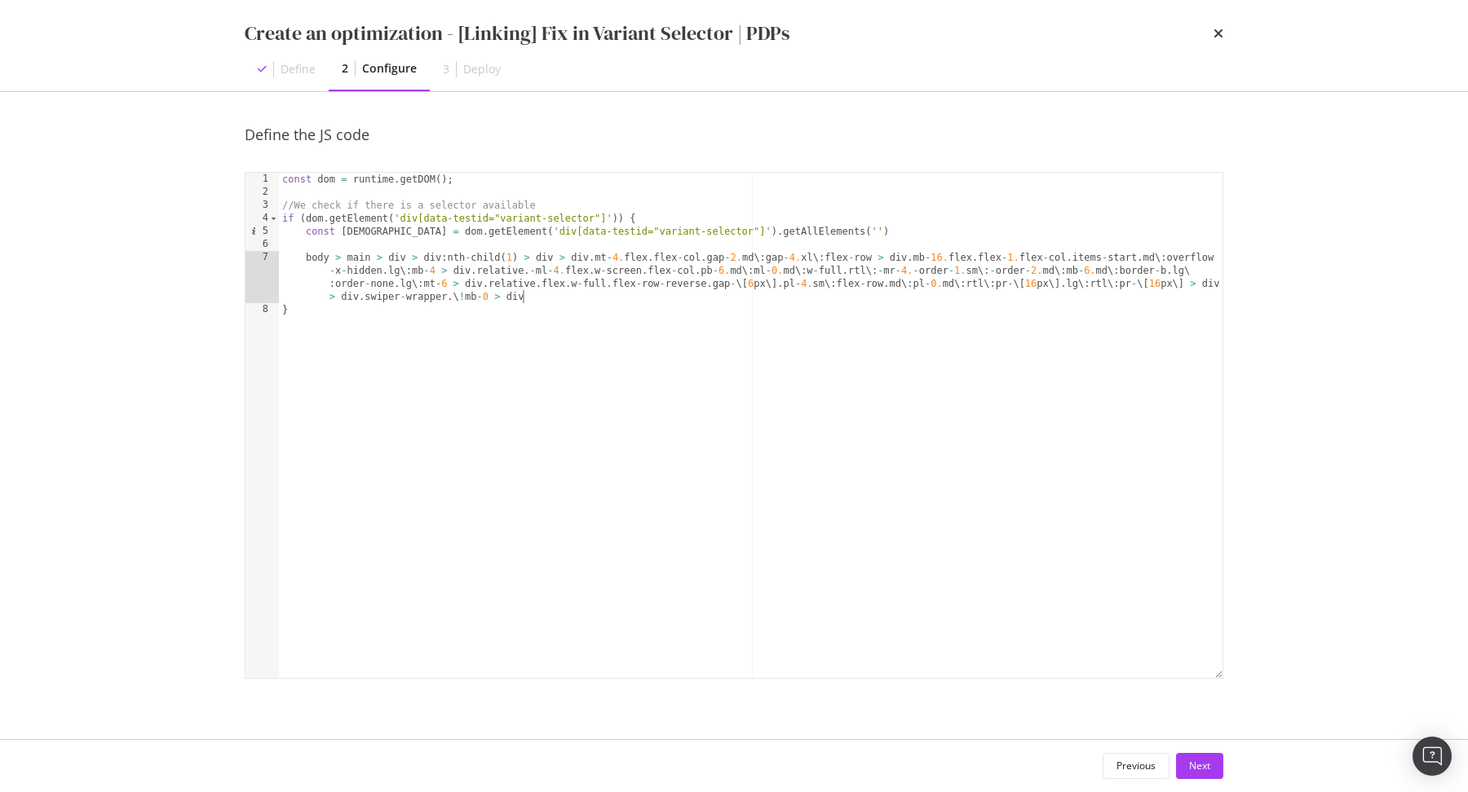
scroll to position [0, 0]
type textarea "[]"
click at [505, 294] on div "const dom = runtime . getDOM ( ) ; //We check if there is a selector available …" at bounding box center [751, 439] width 944 height 532
click at [307, 254] on div "const dom = runtime . getDOM ( ) ; //We check if there is a selector available …" at bounding box center [751, 439] width 944 height 532
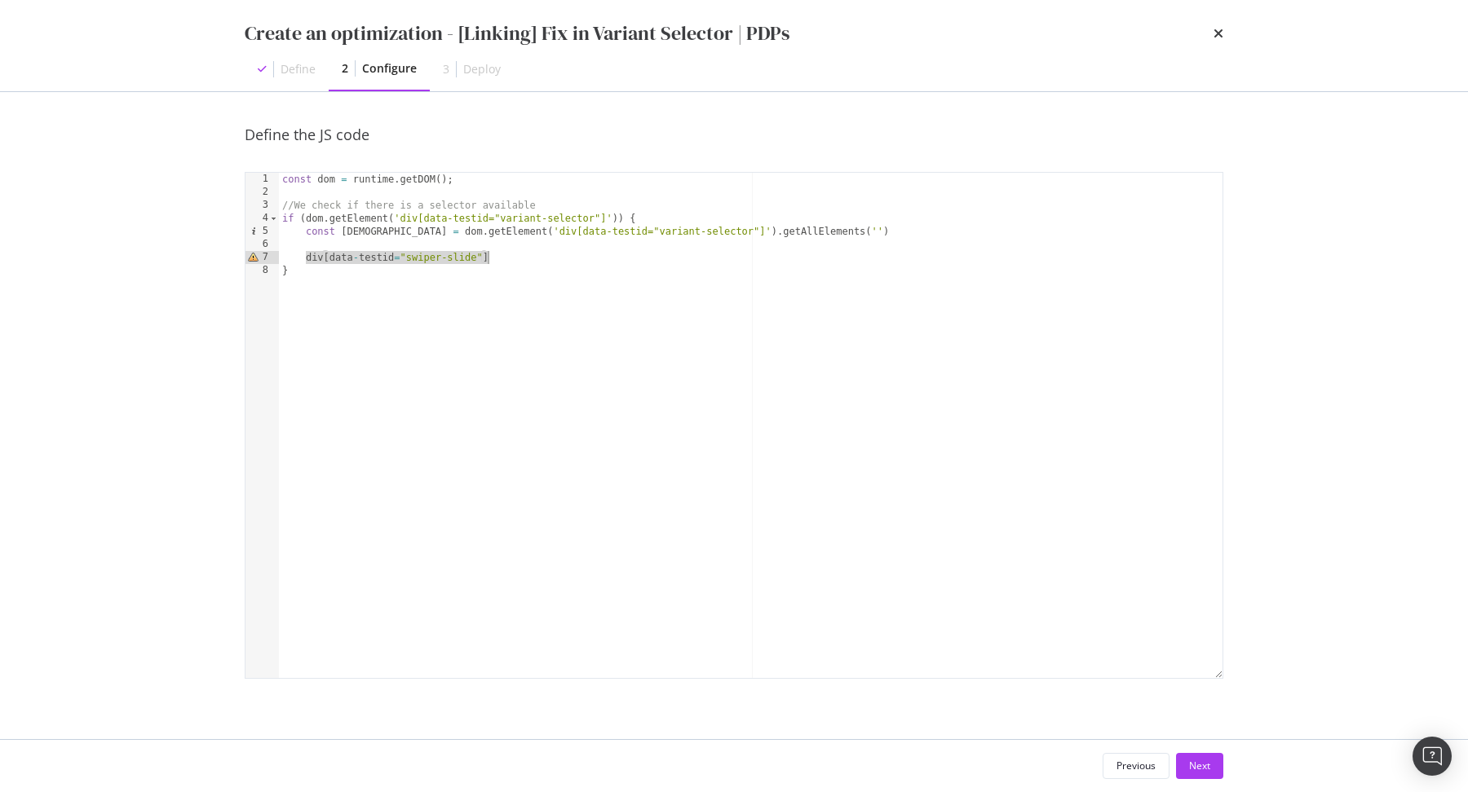
click at [524, 269] on div "const dom = runtime . getDOM ( ) ; //We check if there is a selector available …" at bounding box center [751, 439] width 944 height 532
click at [510, 257] on div "const dom = runtime . getDOM ( ) ; //We check if there is a selector available …" at bounding box center [751, 439] width 944 height 532
type textarea "div[data-testid="swiper-slide"]"
click at [828, 232] on div "const dom = runtime . getDOM ( ) ; //We check if there is a selector available …" at bounding box center [751, 439] width 944 height 532
paste textarea "div[data-testid="swiper-slide"]"
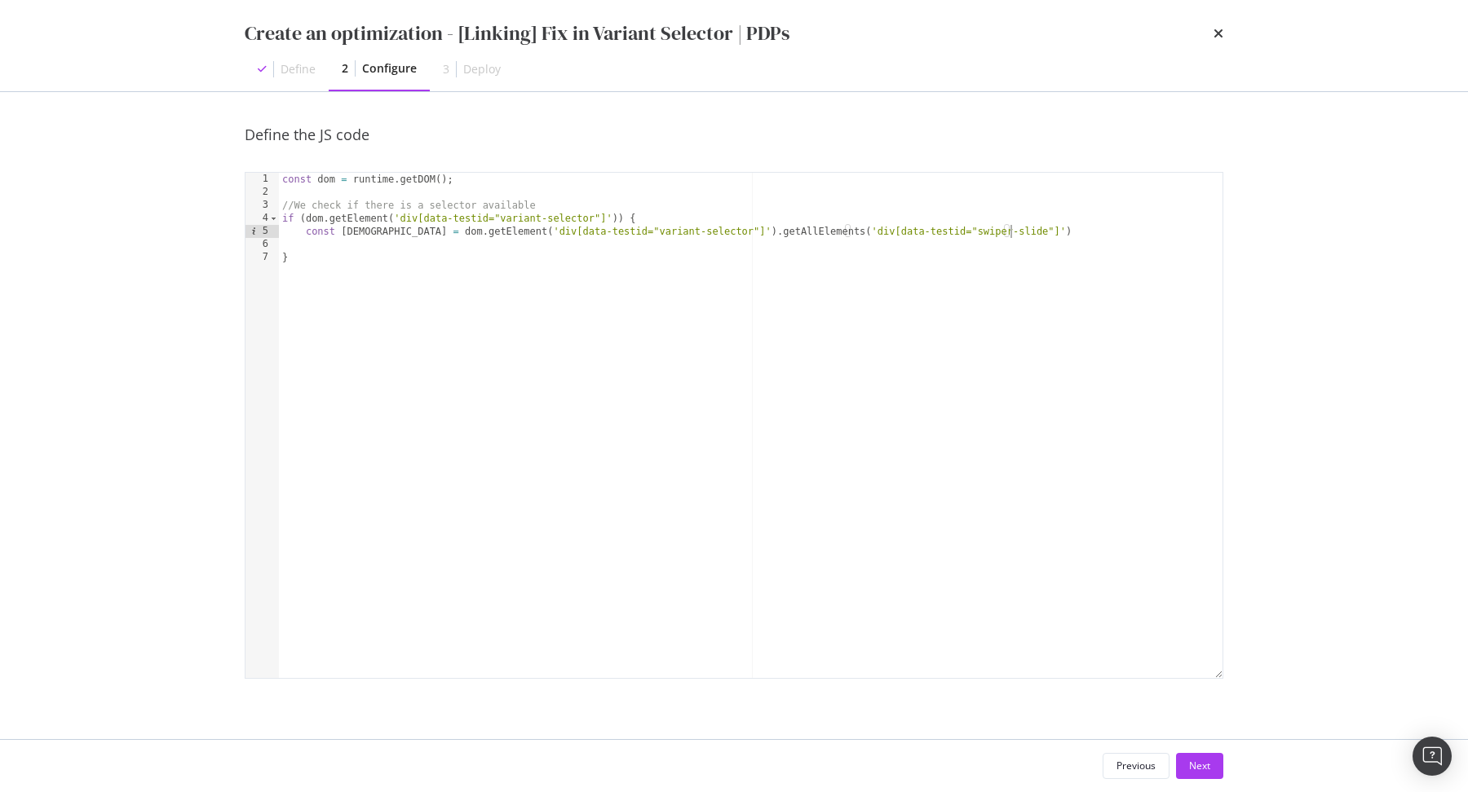
click at [1038, 232] on div "const dom = runtime . getDOM ( ) ; //We check if there is a selector available …" at bounding box center [751, 439] width 944 height 532
type textarea "const allVariant = dom.getElement('div[data-testid="variant-selector"]').getAll…"
paste textarea "[DEMOGRAPHIC_DATA]"
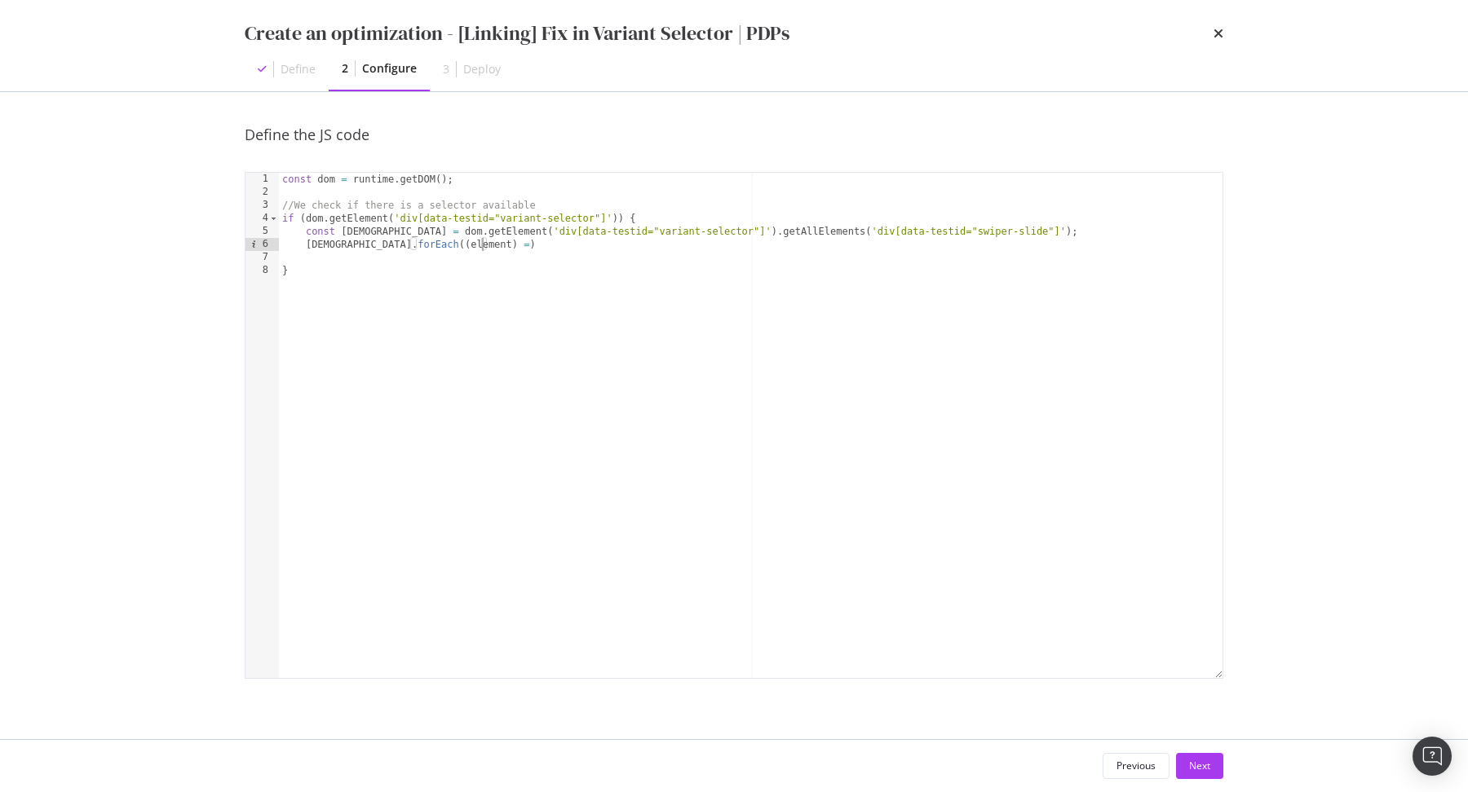
scroll to position [0, 16]
type textarea "allVariant.forEach((element) => {})"
click at [973, 274] on div "const dom = runtime . getDOM ( ) ; //We check if there is a selector available …" at bounding box center [753, 439] width 939 height 532
type textarea "})"
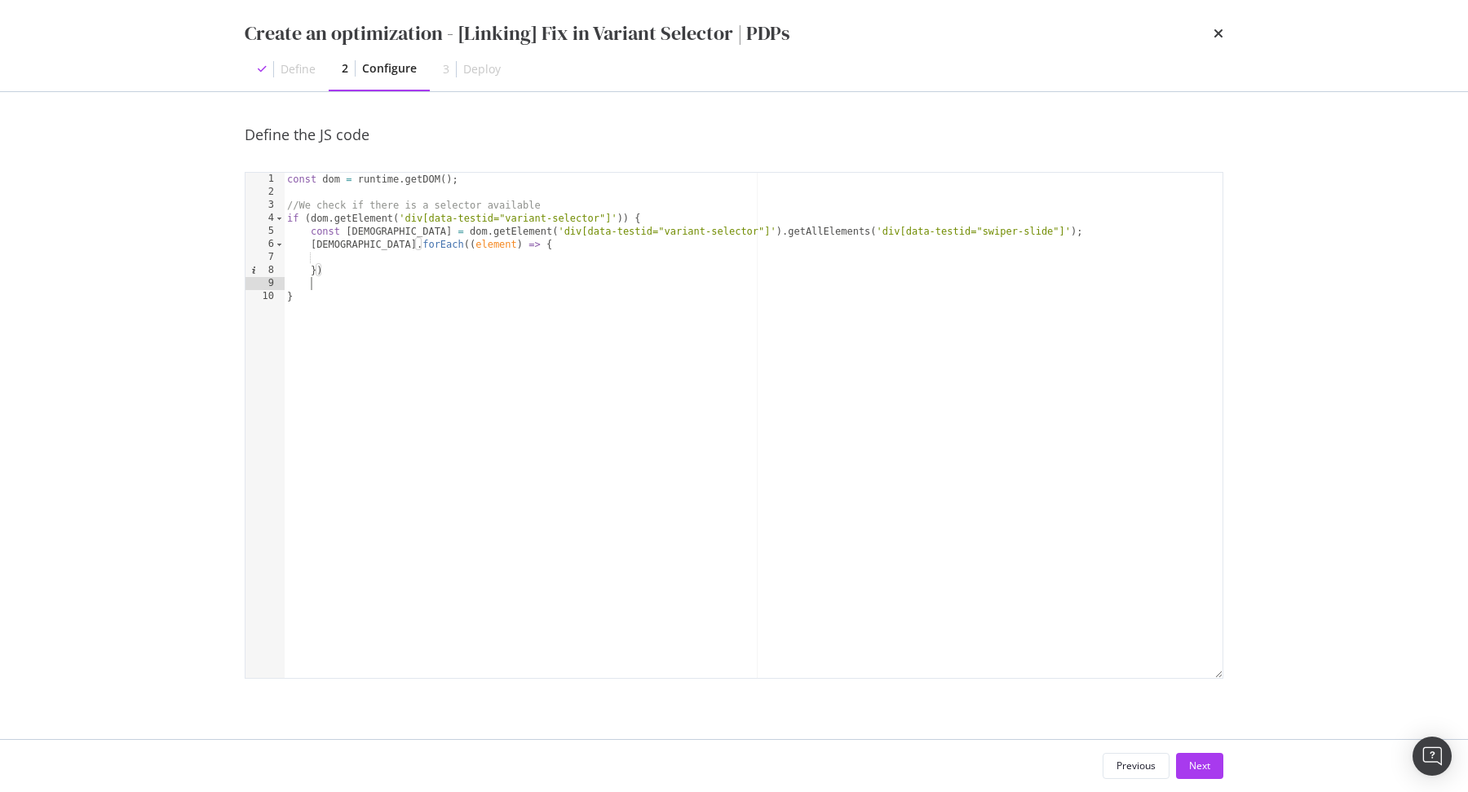
click at [972, 289] on div "const dom = runtime . getDOM ( ) ; //We check if there is a selector available …" at bounding box center [753, 439] width 939 height 532
type textarea "})"
click at [457, 263] on div "const dom = runtime . getDOM ( ) ; //We check if there is a selector available …" at bounding box center [750, 439] width 945 height 532
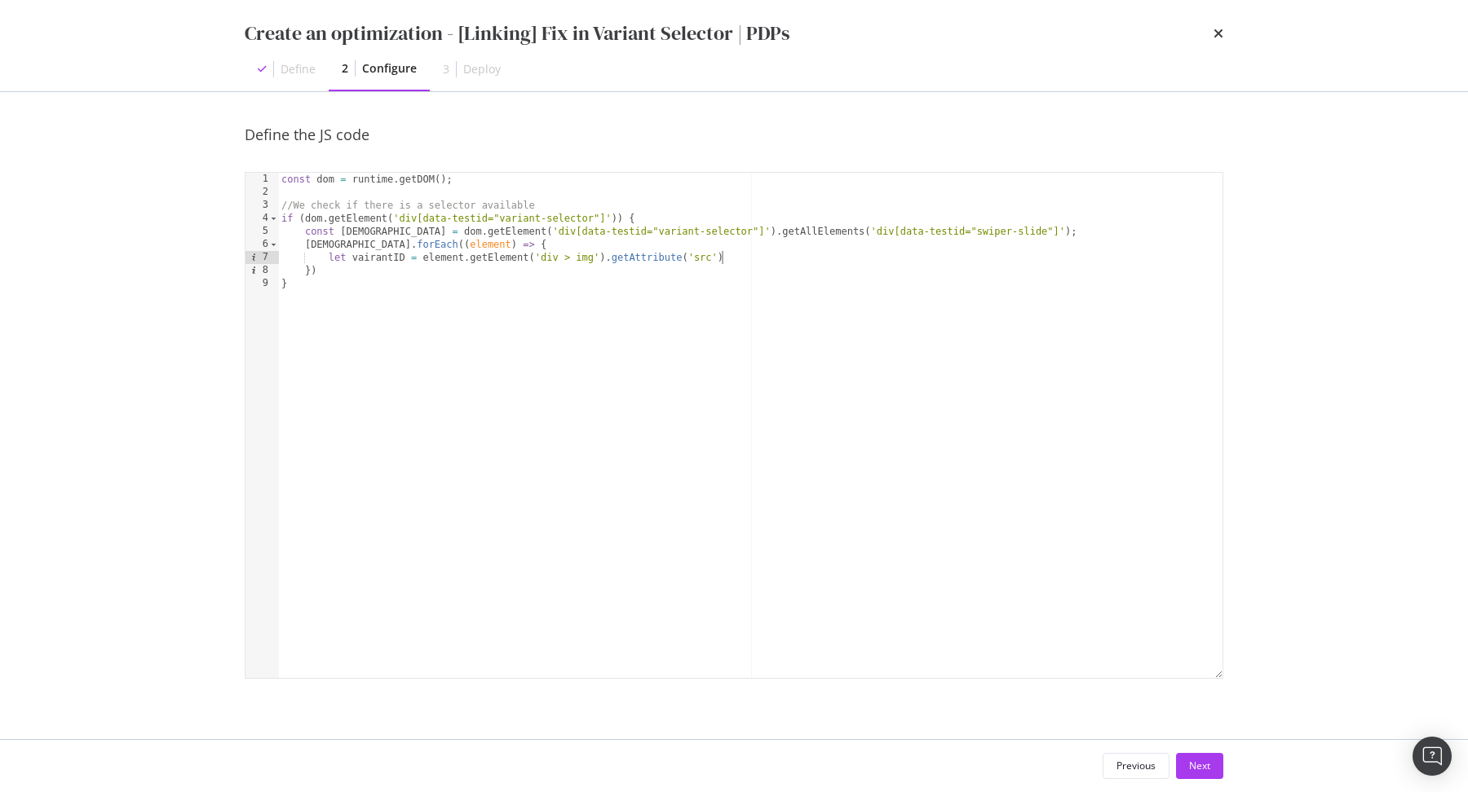
click at [748, 262] on div "const dom = runtime . getDOM ( ) ; //We check if there is a selector available …" at bounding box center [750, 439] width 945 height 532
click at [404, 259] on div "const dom = runtime . getDOM ( ) ; //We check if there is a selector available …" at bounding box center [750, 439] width 945 height 532
type textarea "let rawVariantID = element.getElement('div > img').getAttribute('src');"
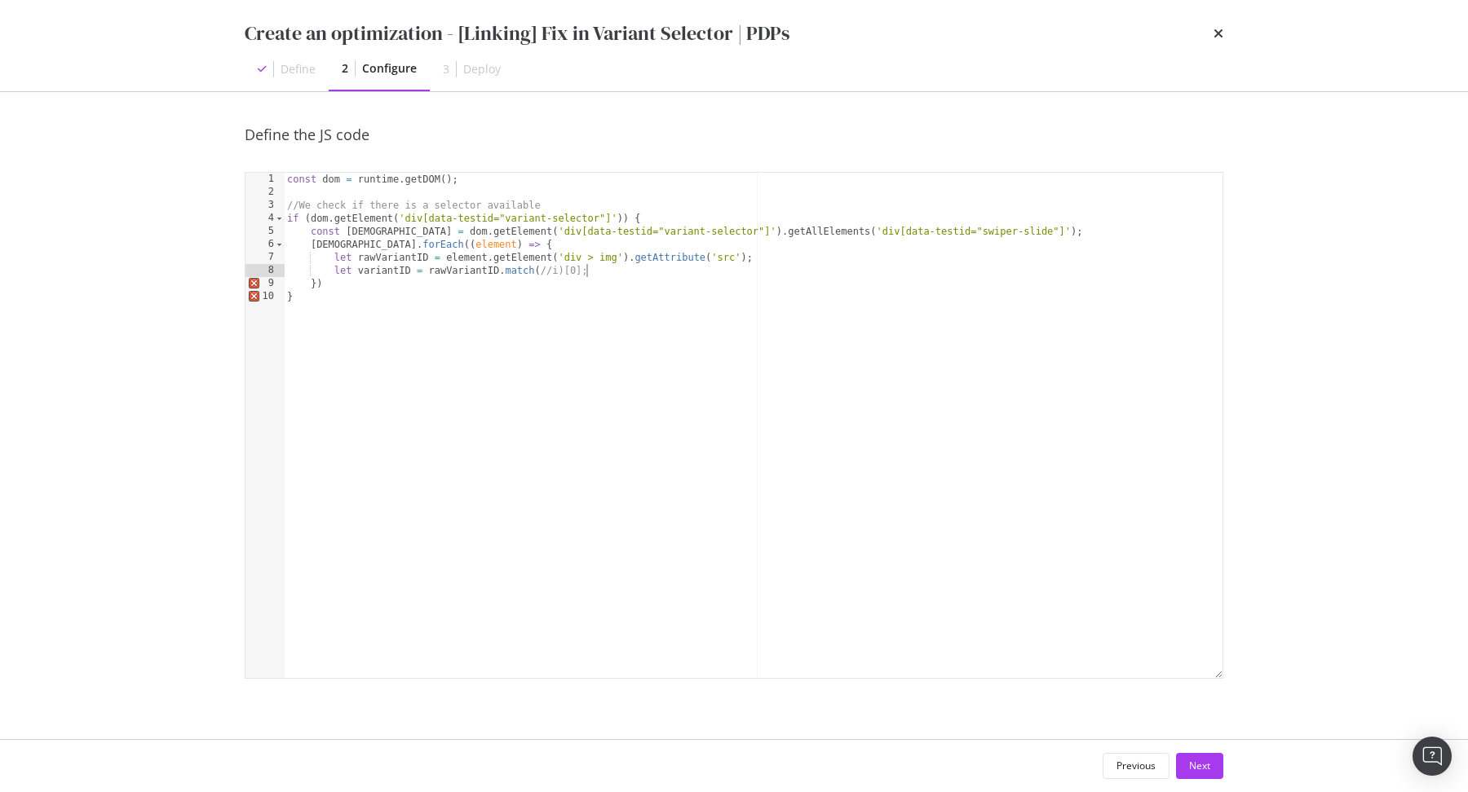
click at [545, 278] on div "const dom = runtime . getDOM ( ) ; //We check if there is a selector available …" at bounding box center [753, 439] width 939 height 532
click at [545, 272] on div "const dom = runtime . getDOM ( ) ; //We check if there is a selector available …" at bounding box center [753, 439] width 939 height 532
click at [616, 264] on div "const dom = runtime . getDOM ( ) ; //We check if there is a selector available …" at bounding box center [753, 439] width 939 height 532
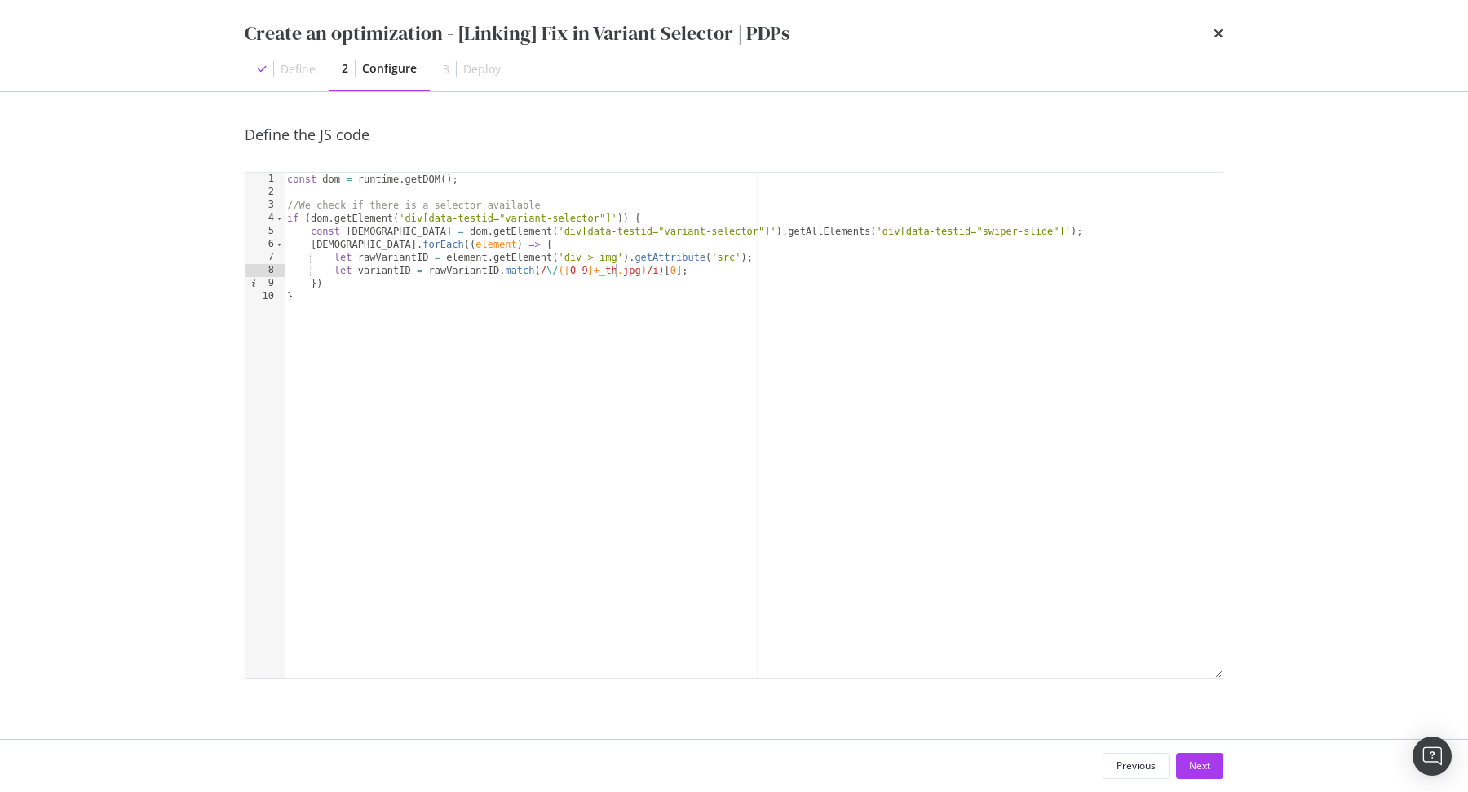
scroll to position [0, 29]
drag, startPoint x: 646, startPoint y: 268, endPoint x: 544, endPoint y: 276, distance: 102.2
click at [544, 276] on div "const dom = runtime . getDOM ( ) ; //We check if there is a selector available …" at bounding box center [753, 439] width 939 height 532
click at [563, 271] on div "const dom = runtime . getDOM ( ) ; //We check if there is a selector available …" at bounding box center [753, 439] width 939 height 532
click at [651, 270] on div "const dom = runtime . getDOM ( ) ; //We check if there is a selector available …" at bounding box center [753, 439] width 939 height 532
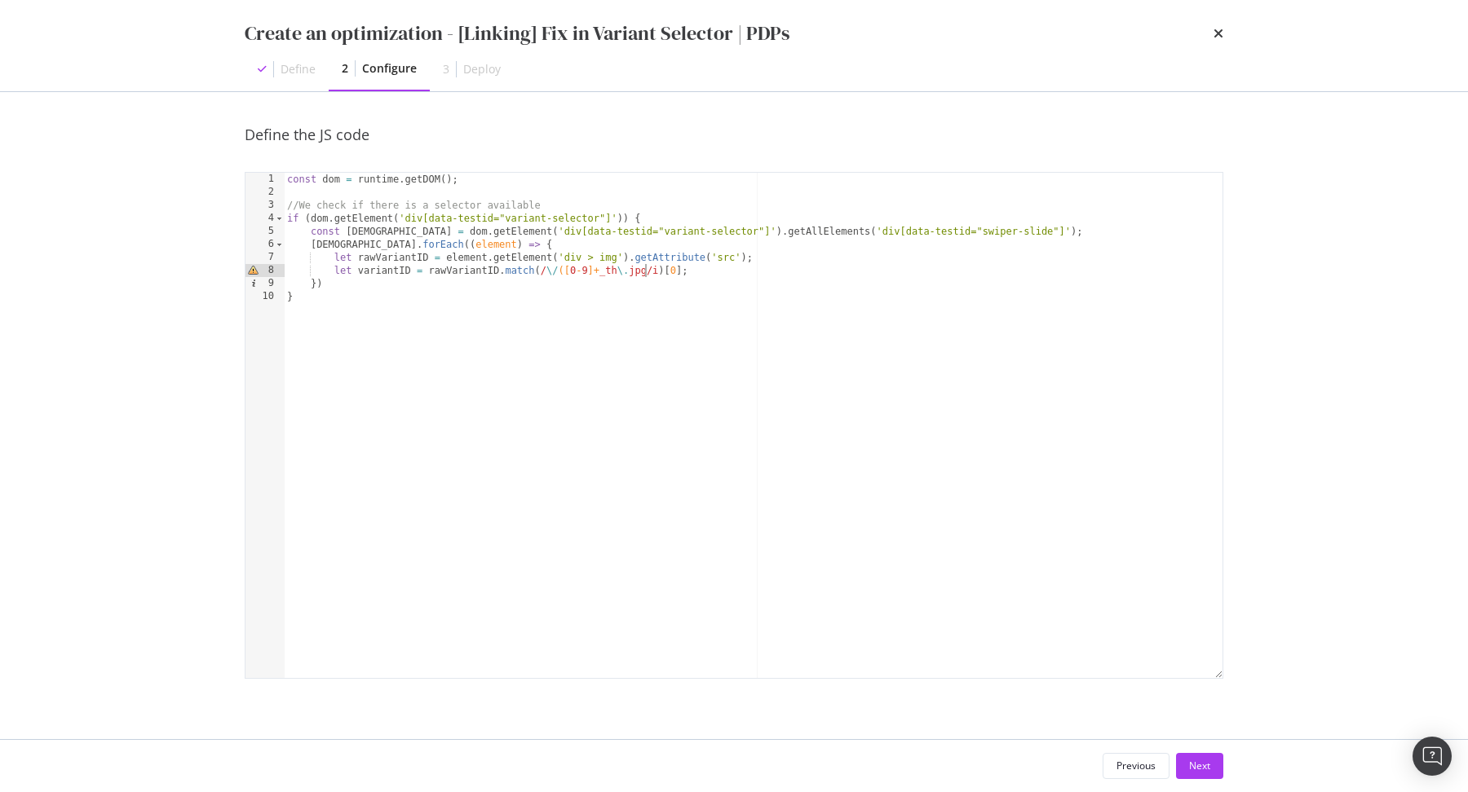
click at [590, 267] on div "const dom = runtime . getDOM ( ) ; //We check if there is a selector available …" at bounding box center [753, 439] width 939 height 532
click at [704, 267] on div "const dom = runtime . getDOM ( ) ; //We check if there is a selector available …" at bounding box center [753, 439] width 939 height 532
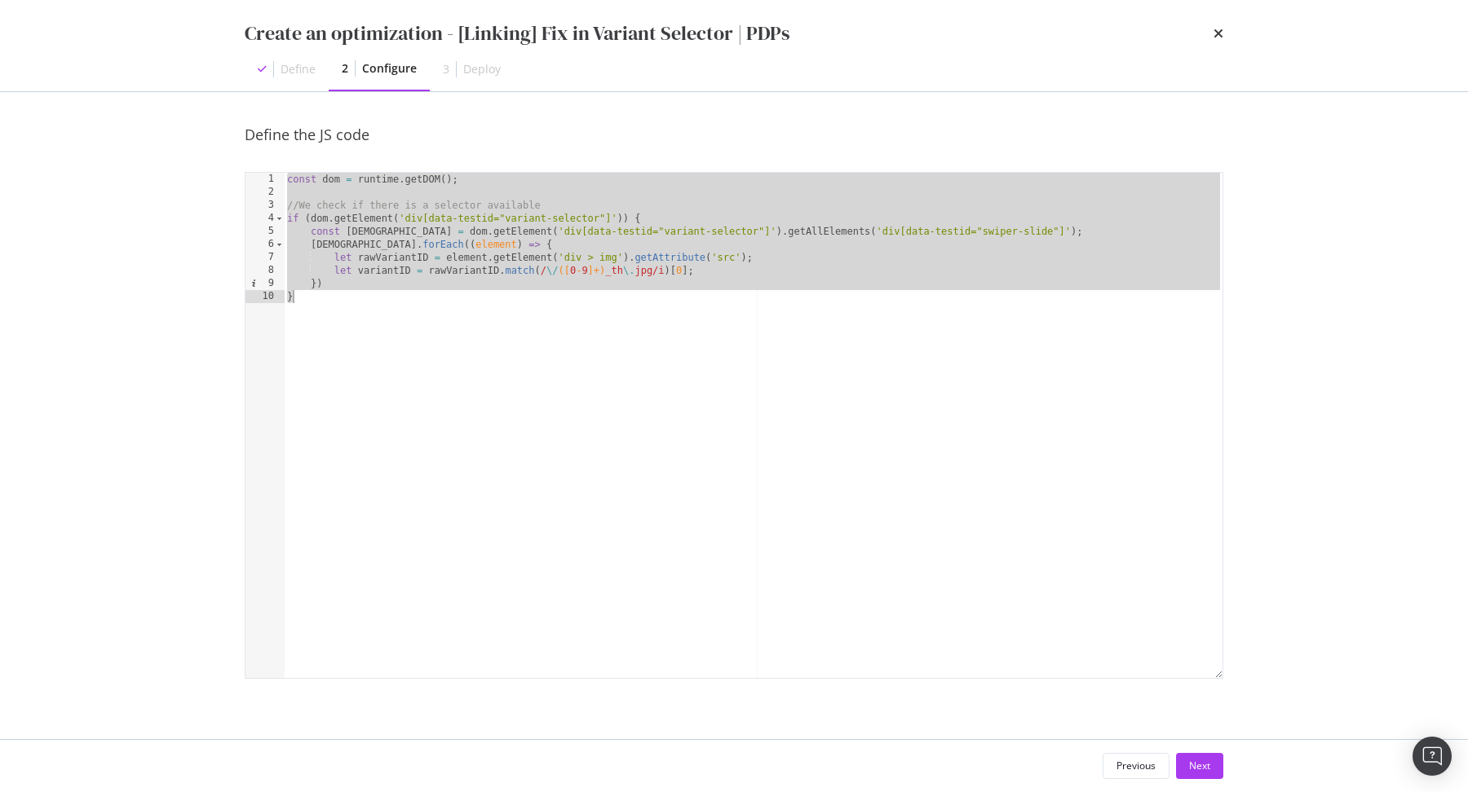
scroll to position [0, 2]
click at [728, 272] on div "const dom = runtime . getDOM ( ) ; //We check if there is a selector available …" at bounding box center [753, 439] width 939 height 532
type textarea "let variantID = rawVariantID.match(/\/([0-9]+)_th\.jpg/i)[0];"
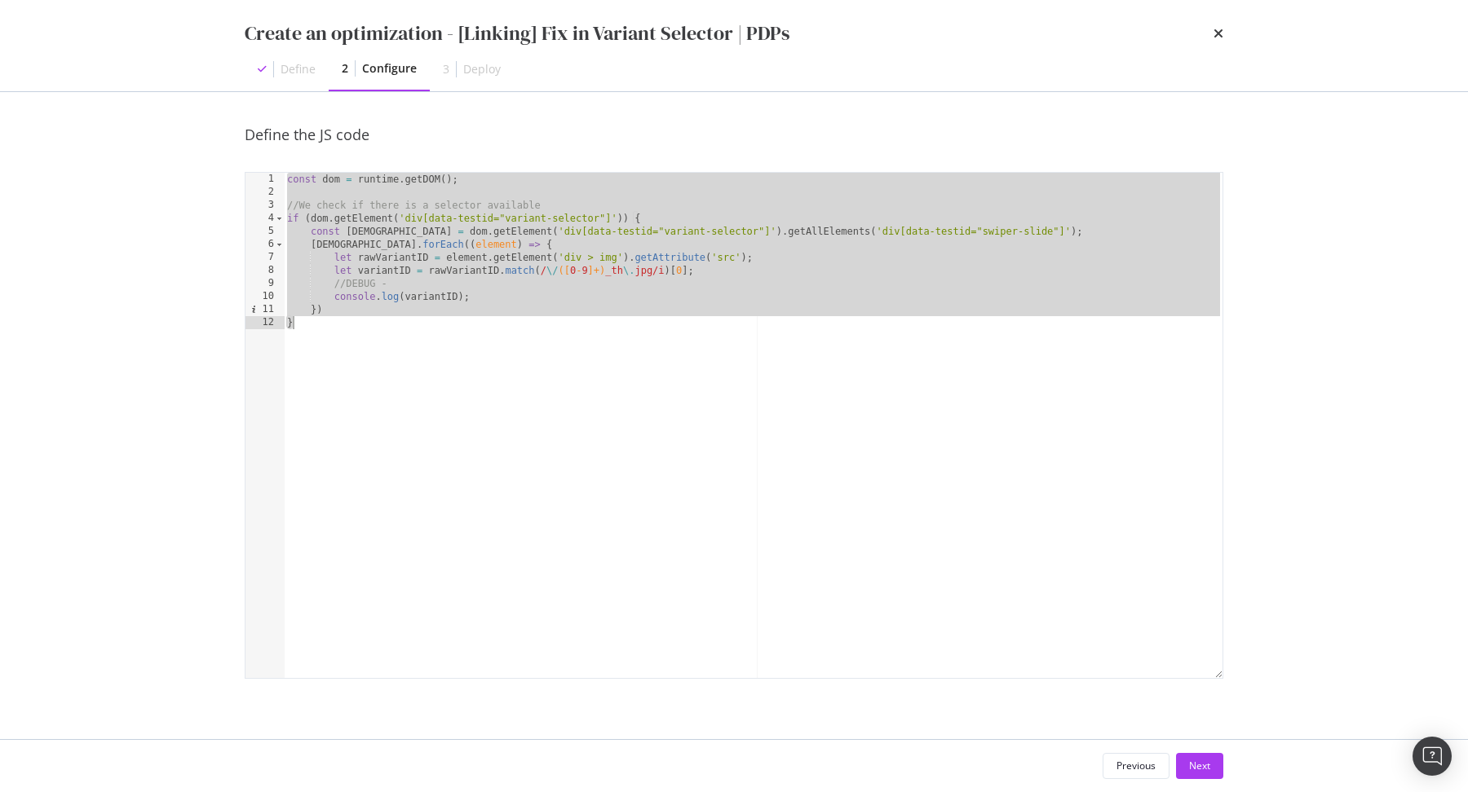
click at [704, 271] on div "const dom = runtime . getDOM ( ) ; //We check if there is a selector available …" at bounding box center [753, 439] width 939 height 532
click at [426, 294] on div "const dom = runtime . getDOM ( ) ; //We check if there is a selector available …" at bounding box center [753, 439] width 939 height 532
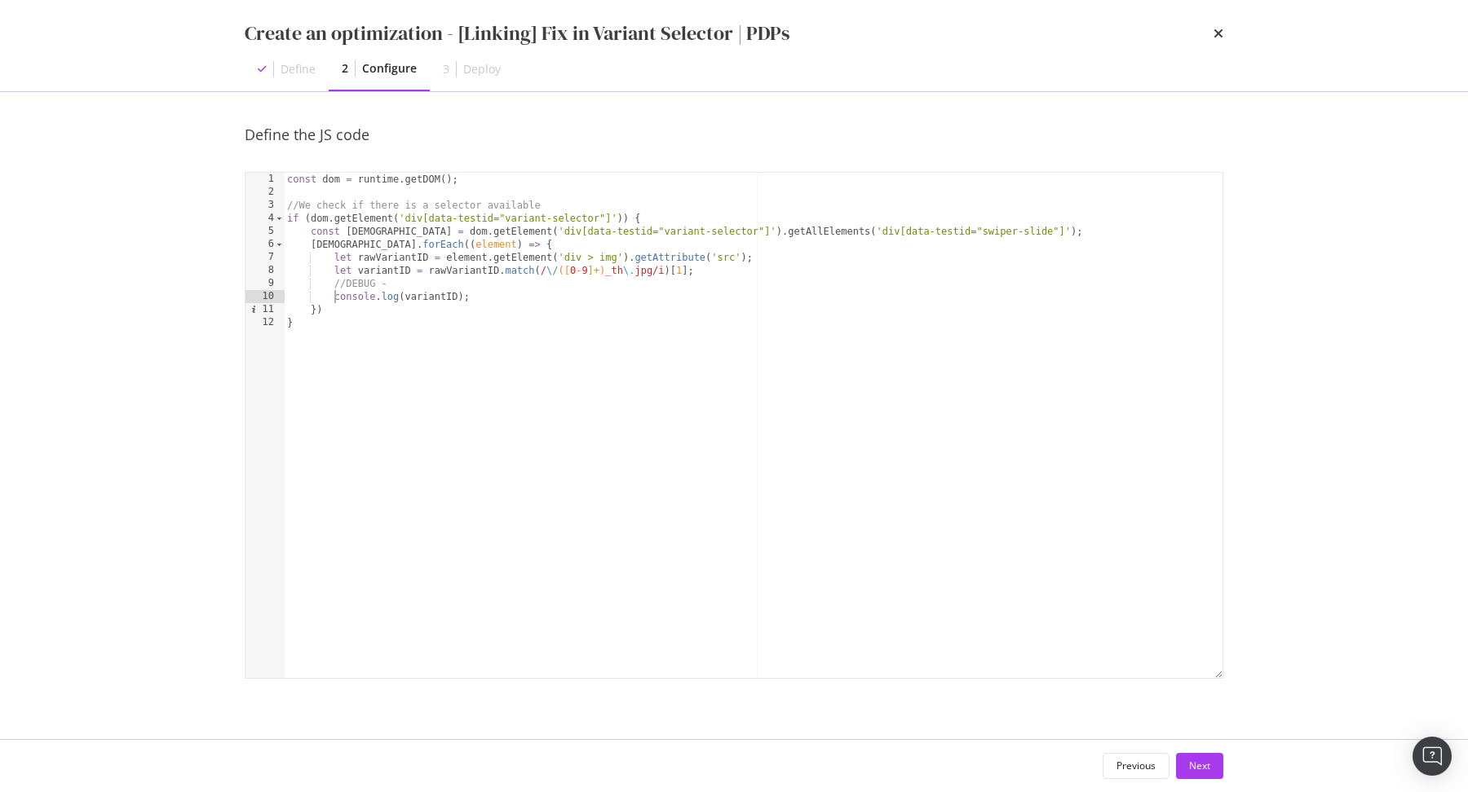
click at [333, 300] on div "const dom = runtime . getDOM ( ) ; //We check if there is a selector available …" at bounding box center [753, 439] width 939 height 532
type textarea "//DEBUG - console.log(variantID);"
click at [550, 285] on div "const dom = runtime . getDOM ( ) ; //We check if there is a selector available …" at bounding box center [753, 439] width 939 height 532
paste textarea "}"
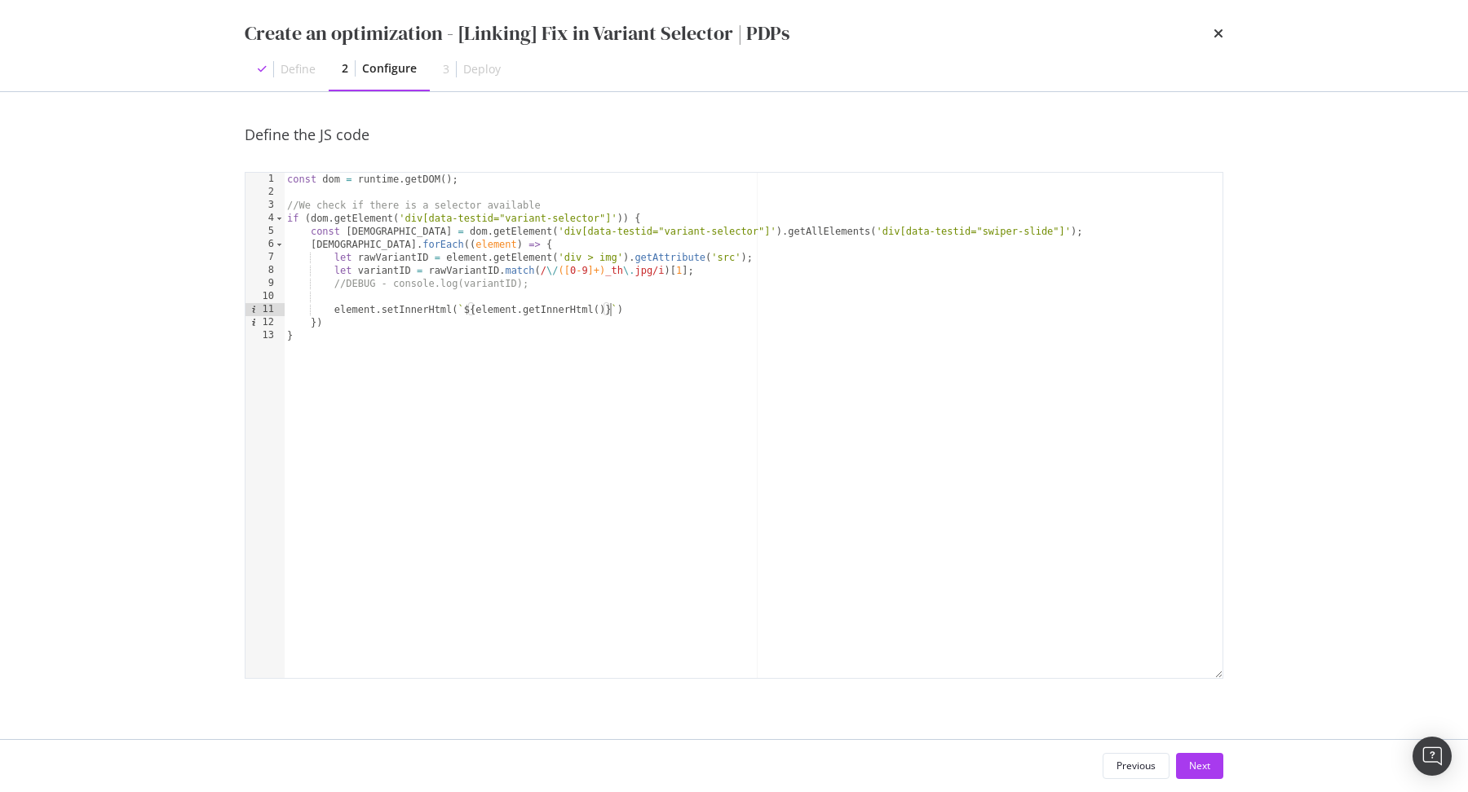
click at [463, 309] on div "const dom = runtime . getDOM ( ) ; //We check if there is a selector available …" at bounding box center [753, 439] width 939 height 532
click at [676, 309] on div "const dom = runtime . getDOM ( ) ; //We check if there is a selector available …" at bounding box center [753, 439] width 939 height 532
click at [489, 177] on div "const dom = runtime . getDOM ( ) ; //We check if there is a selector available …" at bounding box center [753, 439] width 939 height 532
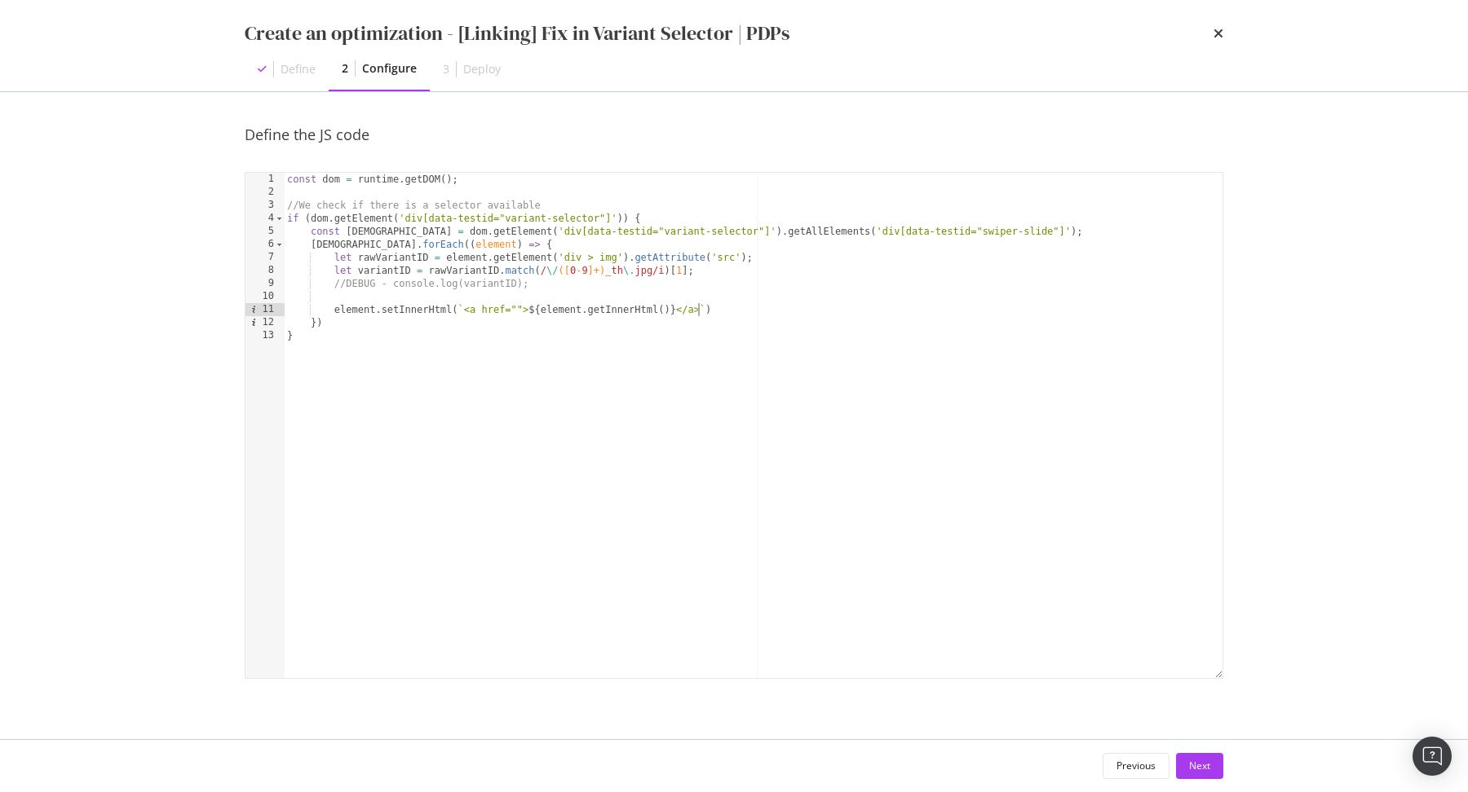
type textarea "const dom = runtime.getDOM();"
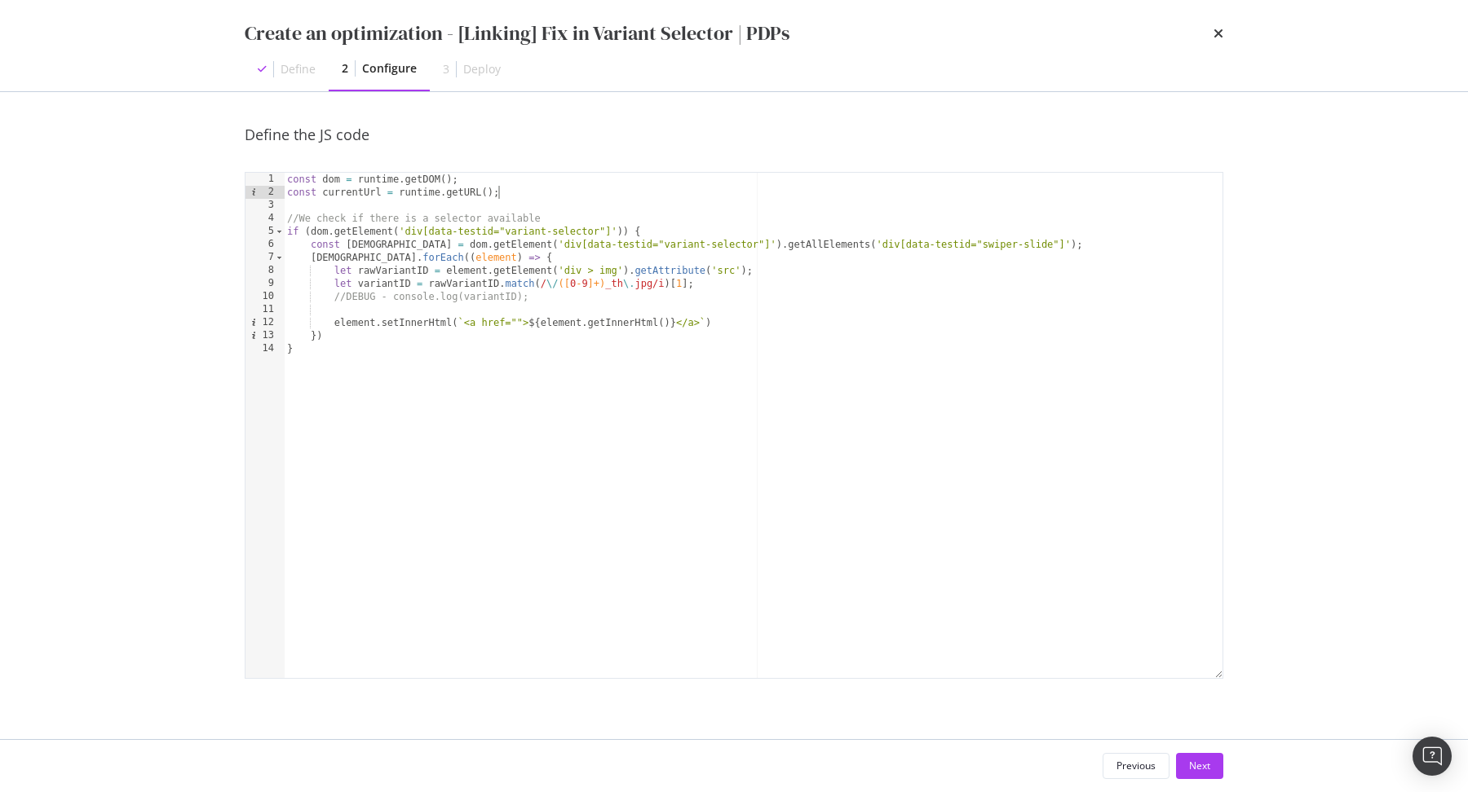
scroll to position [0, 16]
click at [355, 194] on div "const dom = runtime . getDOM ( ) ; const currentUrl = runtime . getURL ( ) ; //…" at bounding box center [753, 439] width 939 height 532
click at [519, 320] on div "const dom = runtime . getDOM ( ) ; const currentUrl = runtime . getURL ( ) ; //…" at bounding box center [753, 439] width 939 height 532
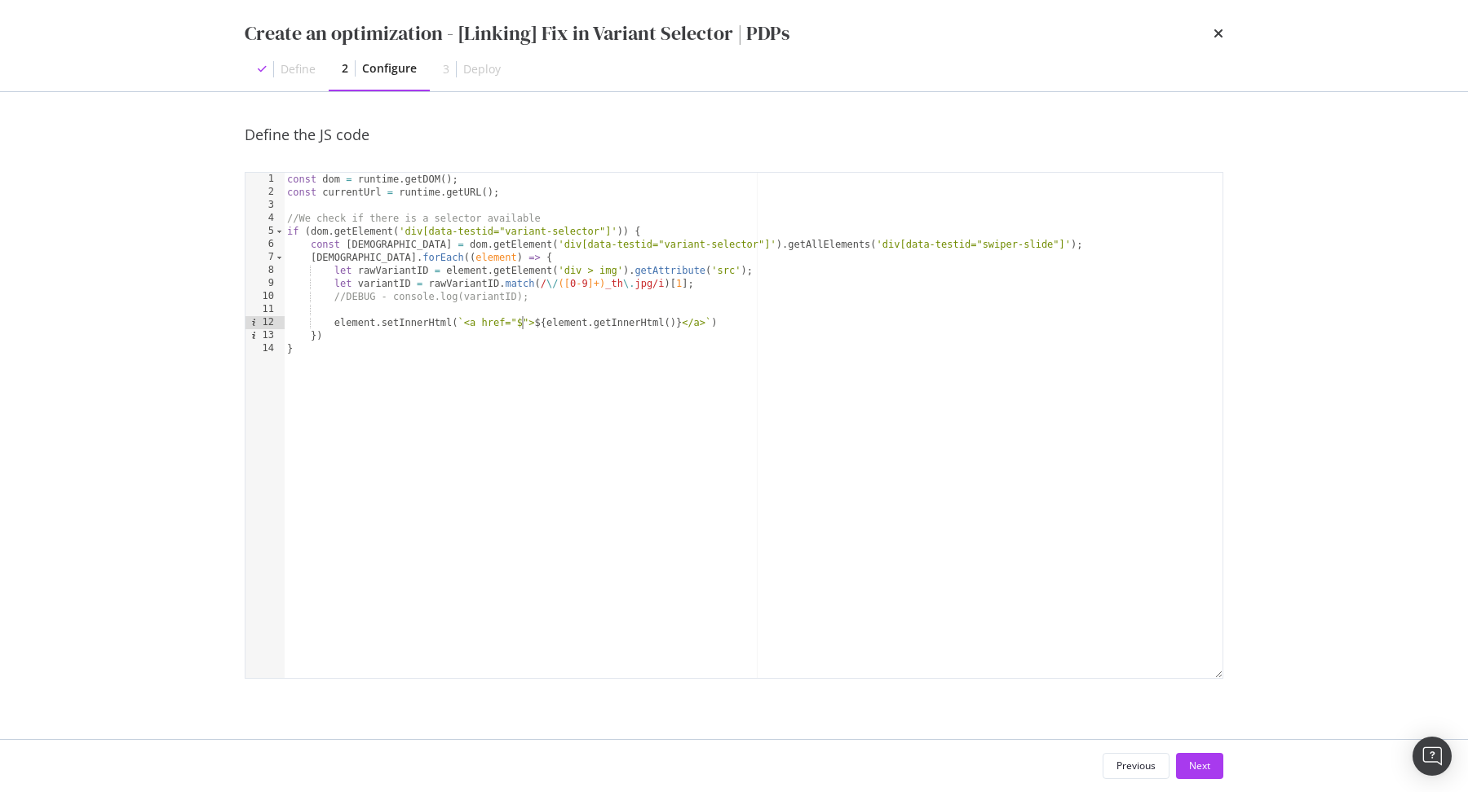
paste textarea "currentUrl"
type textarea "element.setInnerHtml(`<a href="${currentUrl}?">${element.getInnerHtml()}</a>`)"
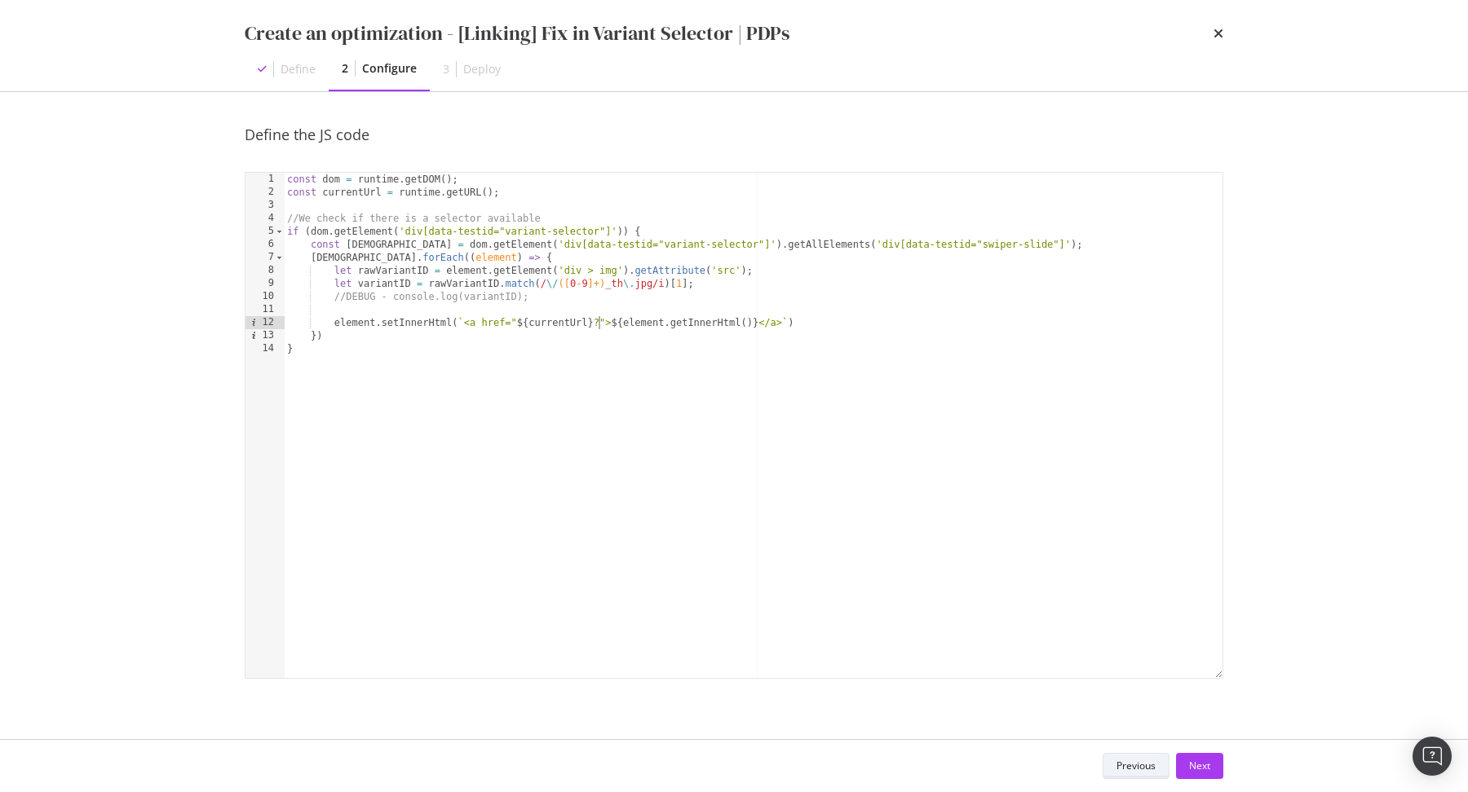
click at [1120, 770] on div "Previous" at bounding box center [1135, 766] width 39 height 14
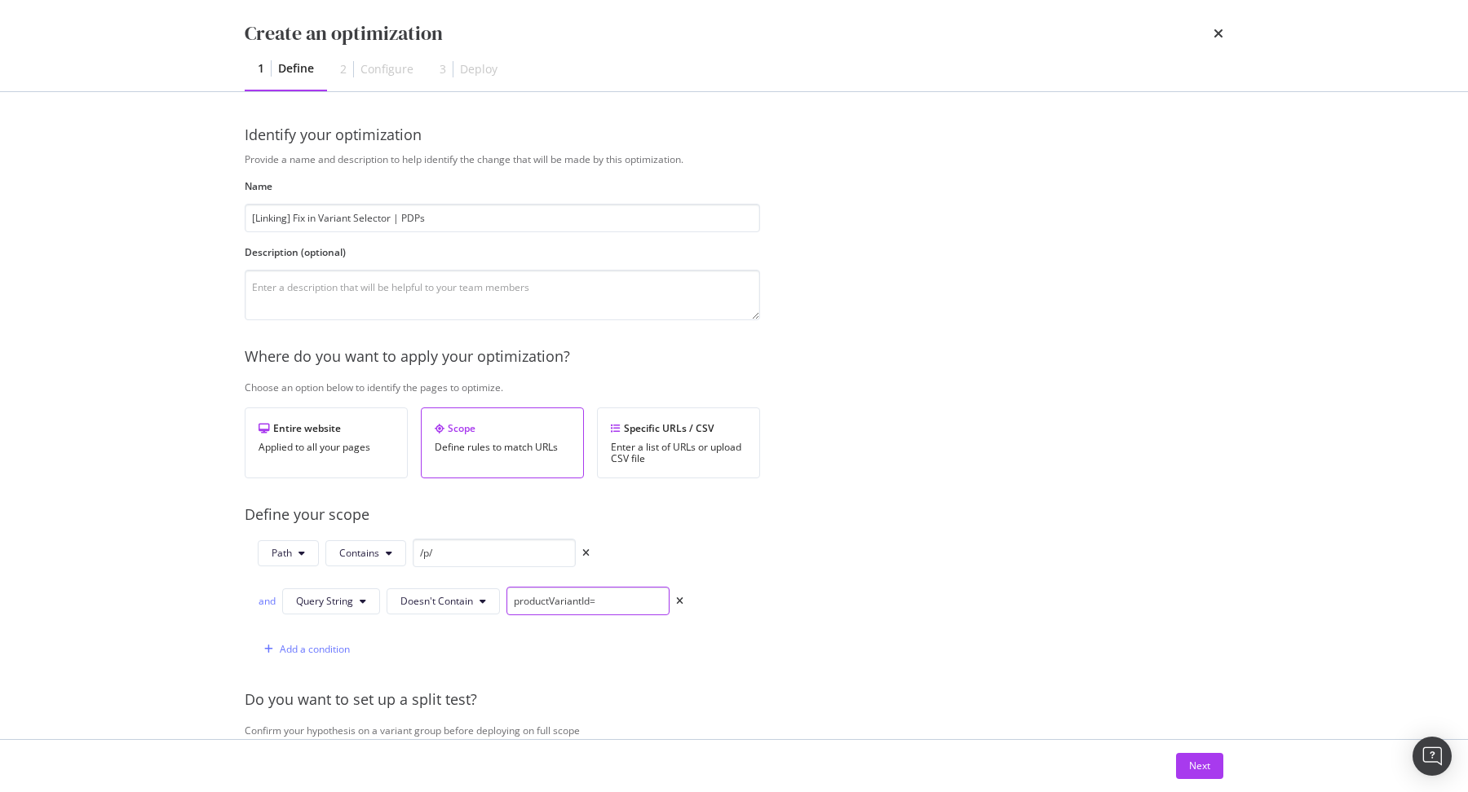
click at [550, 603] on input "productVariantId=" at bounding box center [587, 601] width 163 height 29
click at [1192, 760] on div "Next" at bounding box center [1199, 766] width 21 height 14
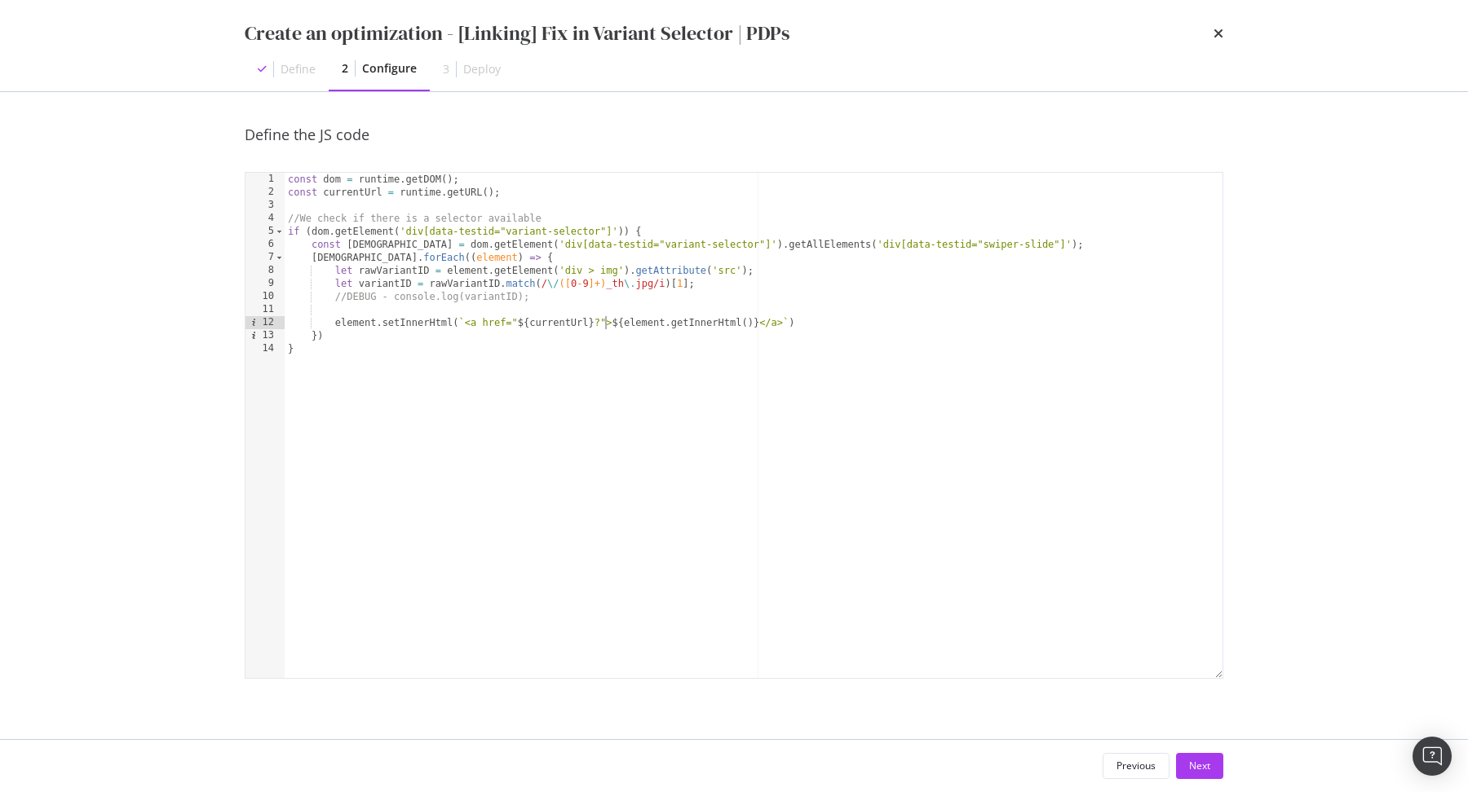
click at [602, 324] on div "const dom = runtime . getDOM ( ) ; const currentUrl = runtime . getURL ( ) ; //…" at bounding box center [754, 439] width 938 height 532
paste textarea "productVariantId="
click at [396, 285] on div "const dom = runtime . getDOM ( ) ; const currentUrl = runtime . getURL ( ) ; //…" at bounding box center [754, 439] width 938 height 532
click at [700, 325] on div "const dom = runtime . getDOM ( ) ; const currentUrl = runtime . getURL ( ) ; //…" at bounding box center [754, 439] width 938 height 532
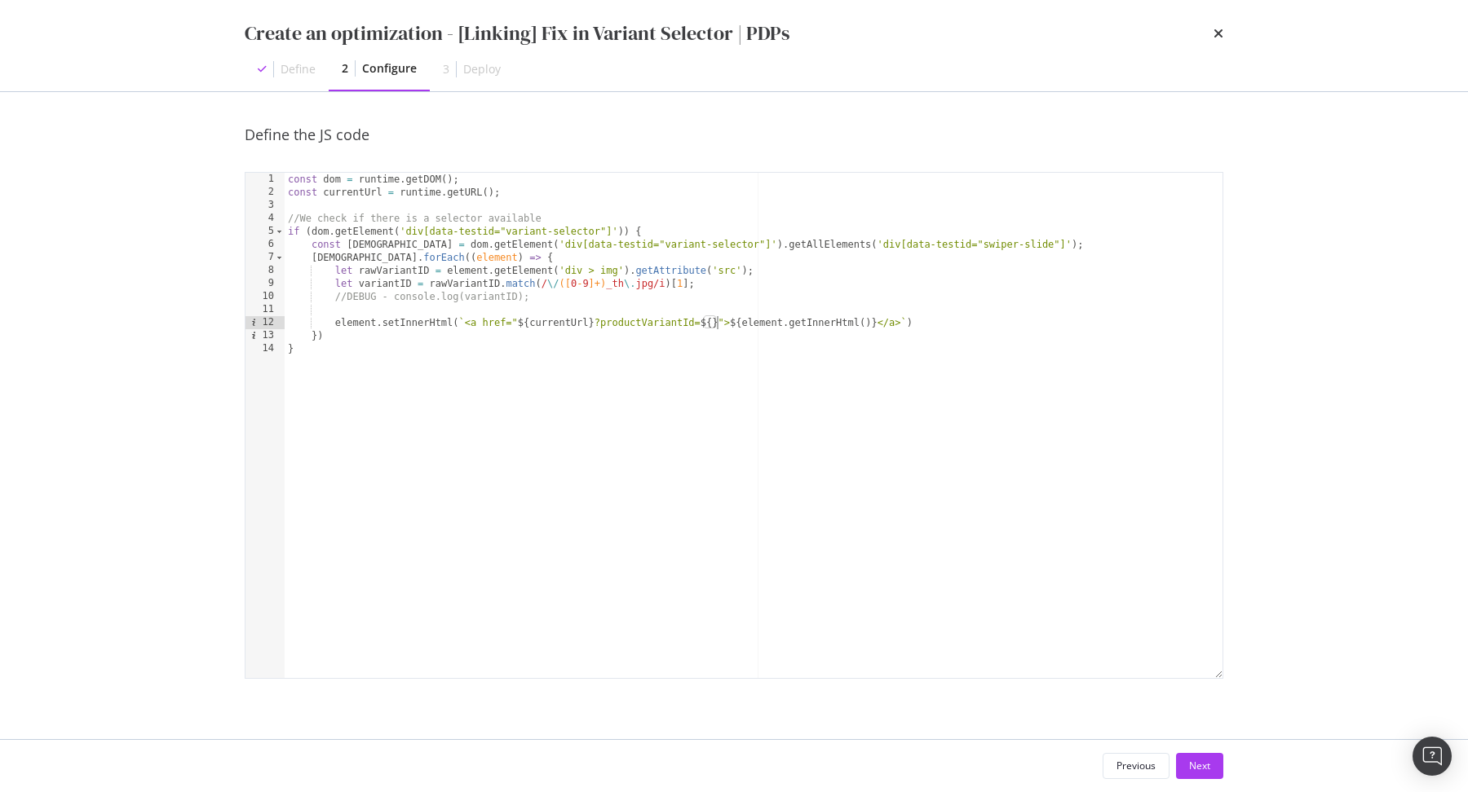
scroll to position [0, 35]
paste textarea "variantID"
click at [986, 320] on div "const dom = runtime . getDOM ( ) ; const currentUrl = runtime . getURL ( ) ; //…" at bounding box center [754, 439] width 938 height 532
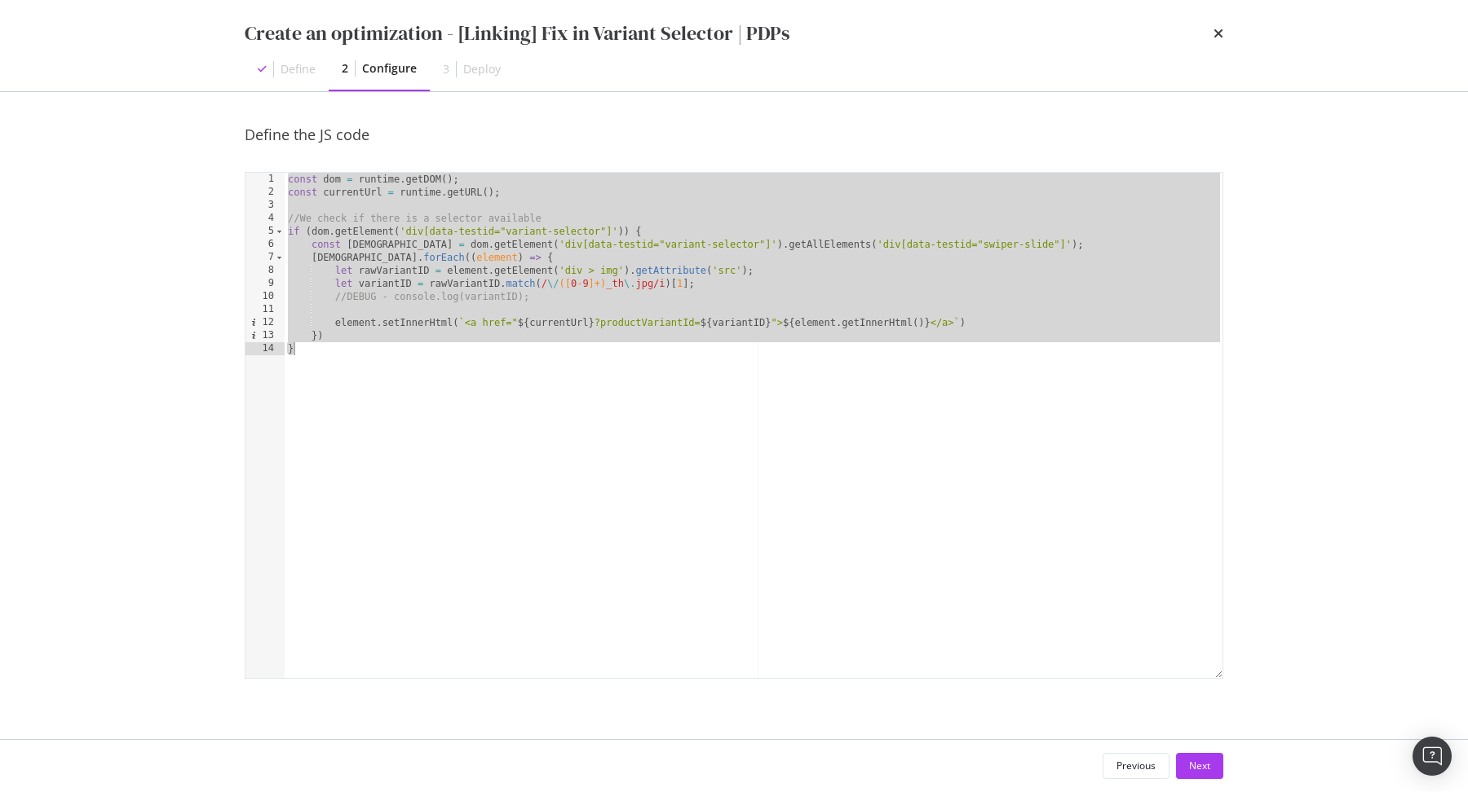
click at [582, 297] on div "const dom = runtime . getDOM ( ) ; const currentUrl = runtime . getURL ( ) ; //…" at bounding box center [754, 439] width 938 height 532
type textarea "//DEBUG - console.log(variantID);"
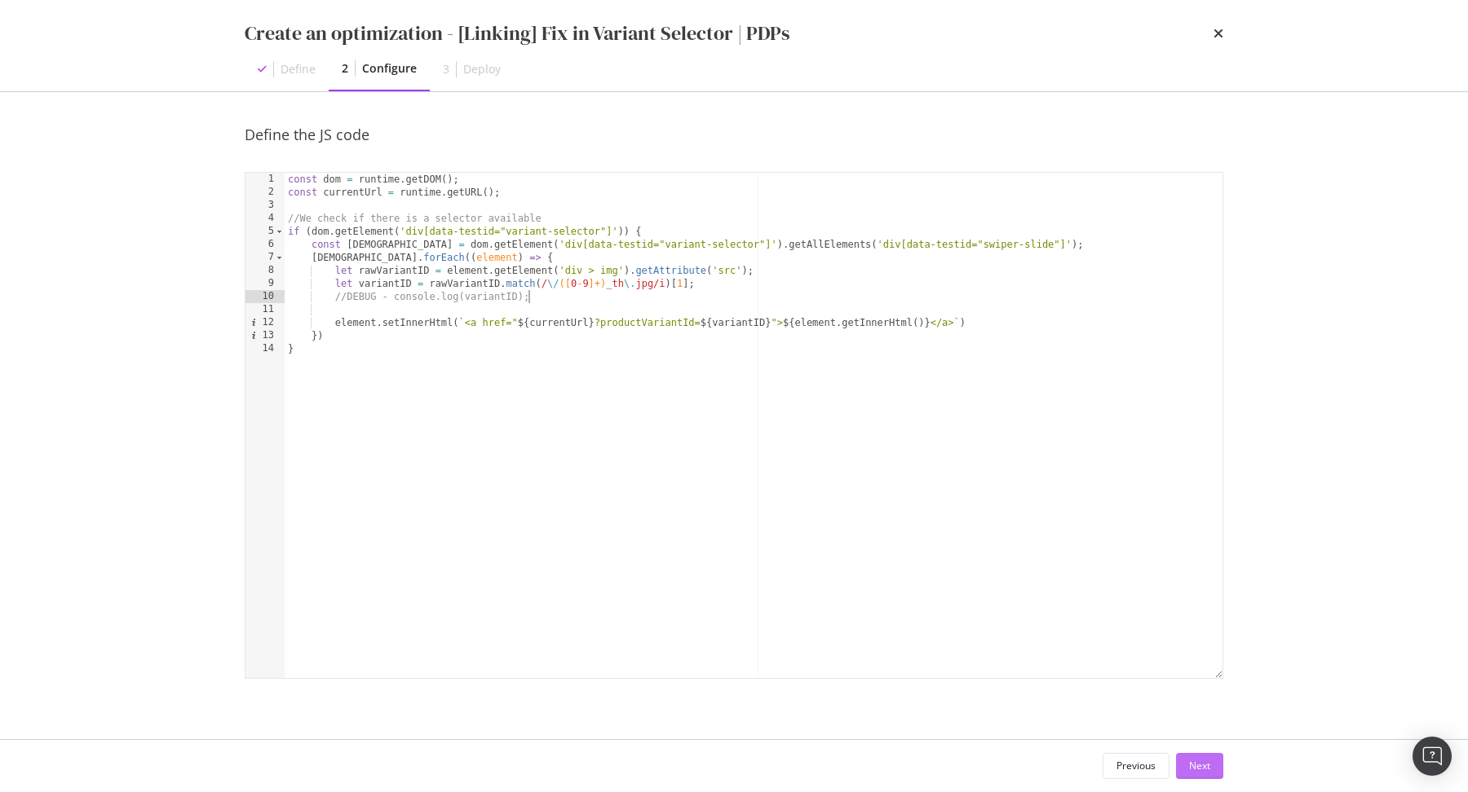
click at [1195, 756] on div "Next" at bounding box center [1199, 766] width 21 height 24
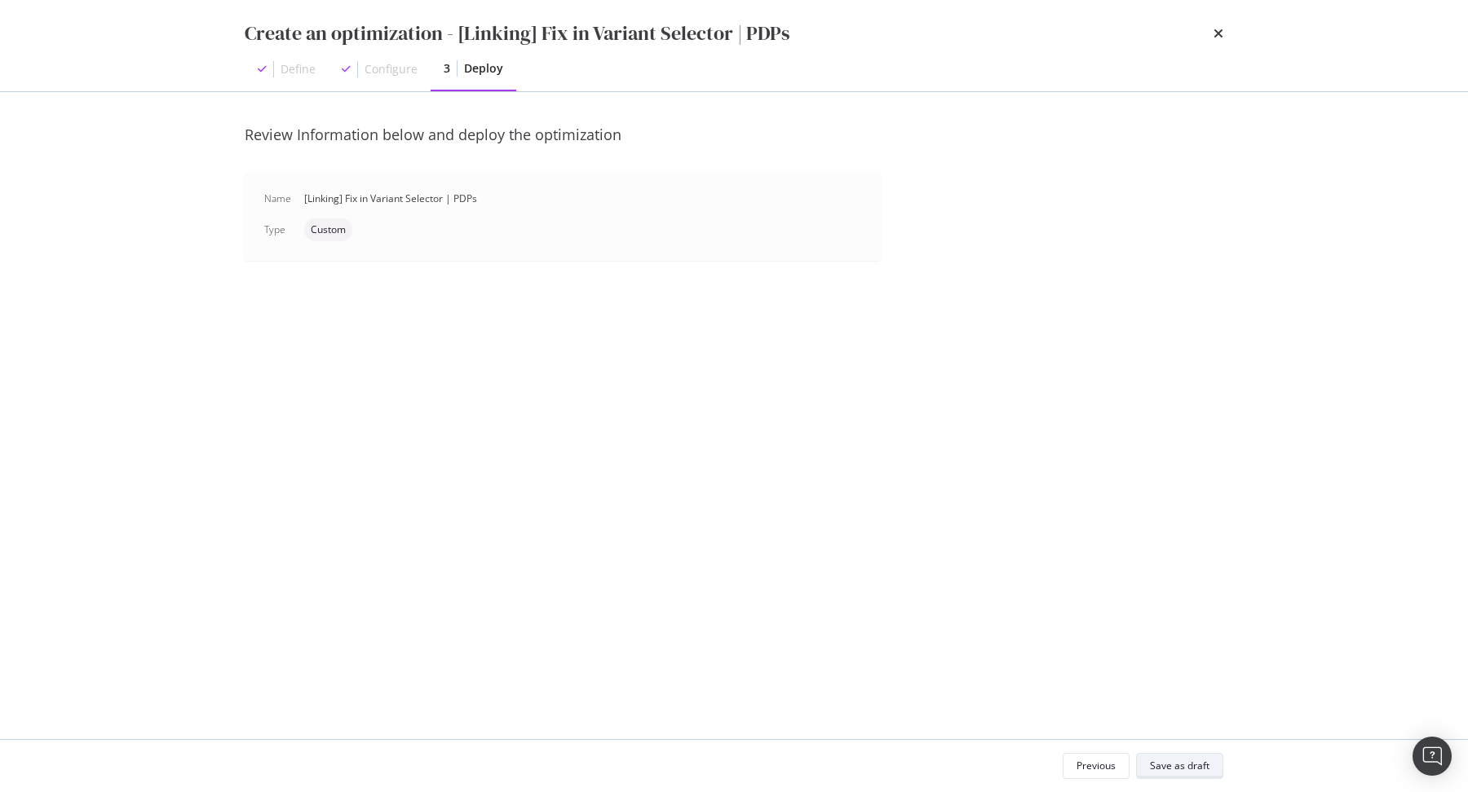
click at [1195, 756] on div "Save as draft" at bounding box center [1180, 766] width 60 height 23
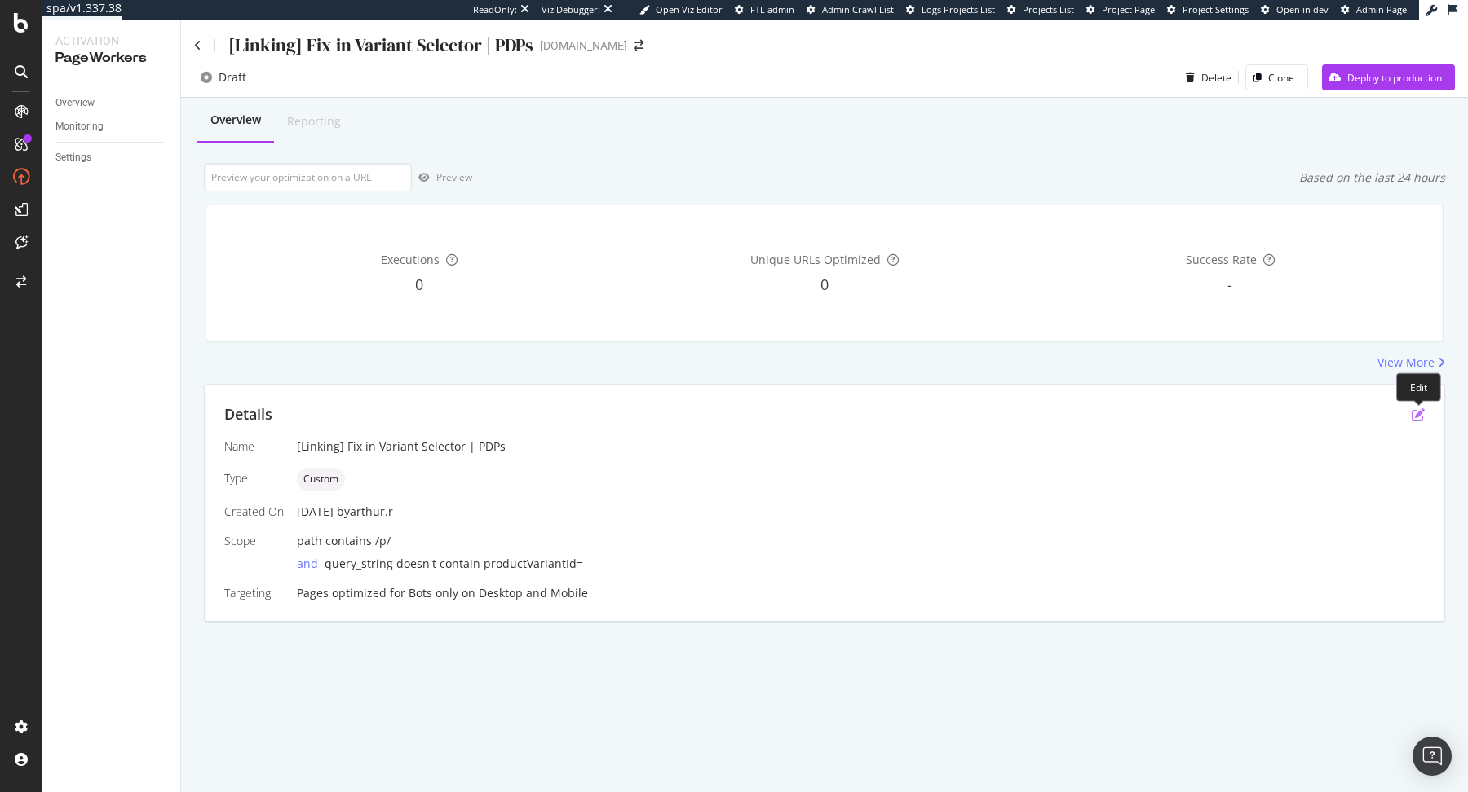
click at [1422, 413] on icon "pen-to-square" at bounding box center [1417, 414] width 13 height 13
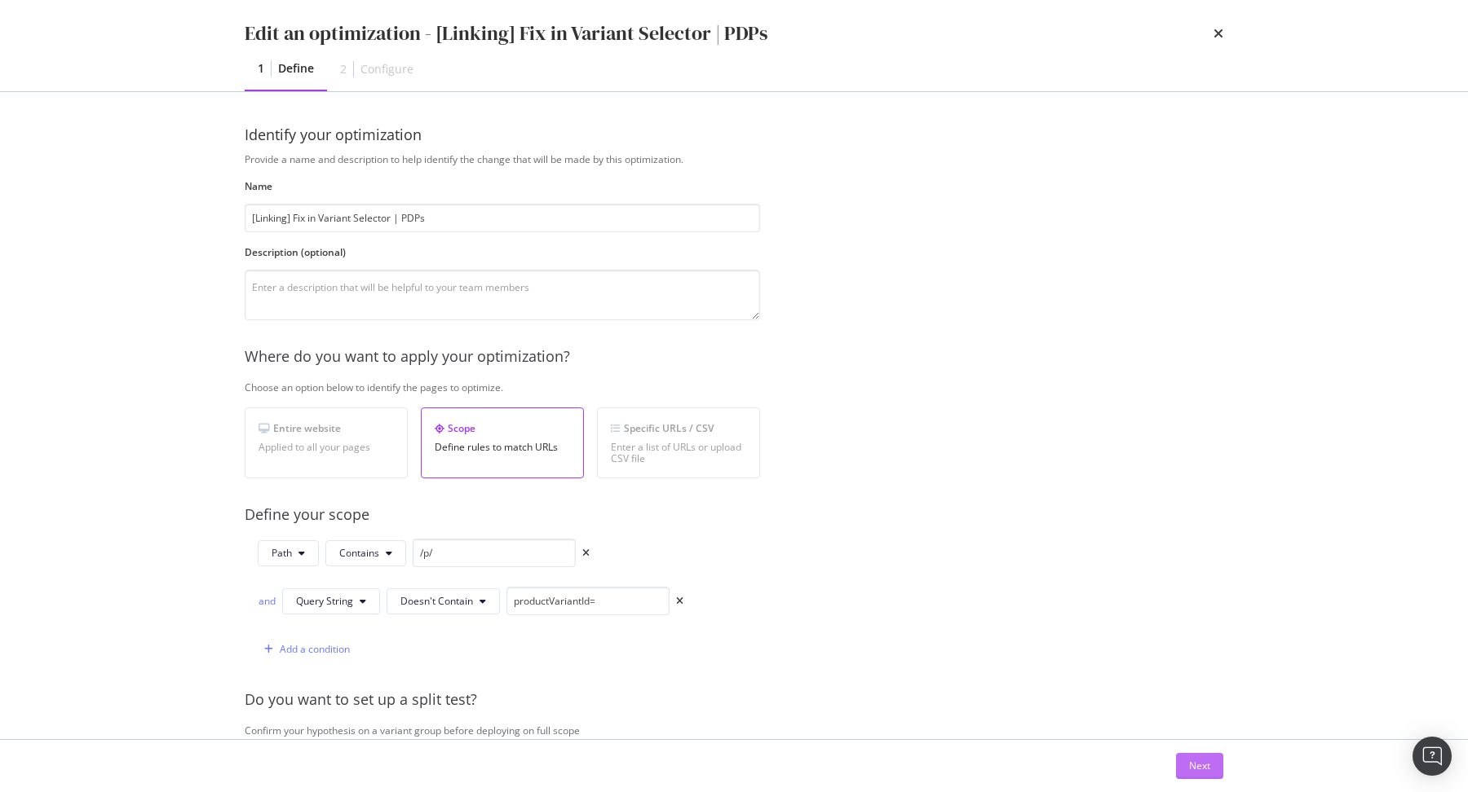
click at [1177, 767] on button "Next" at bounding box center [1199, 766] width 47 height 26
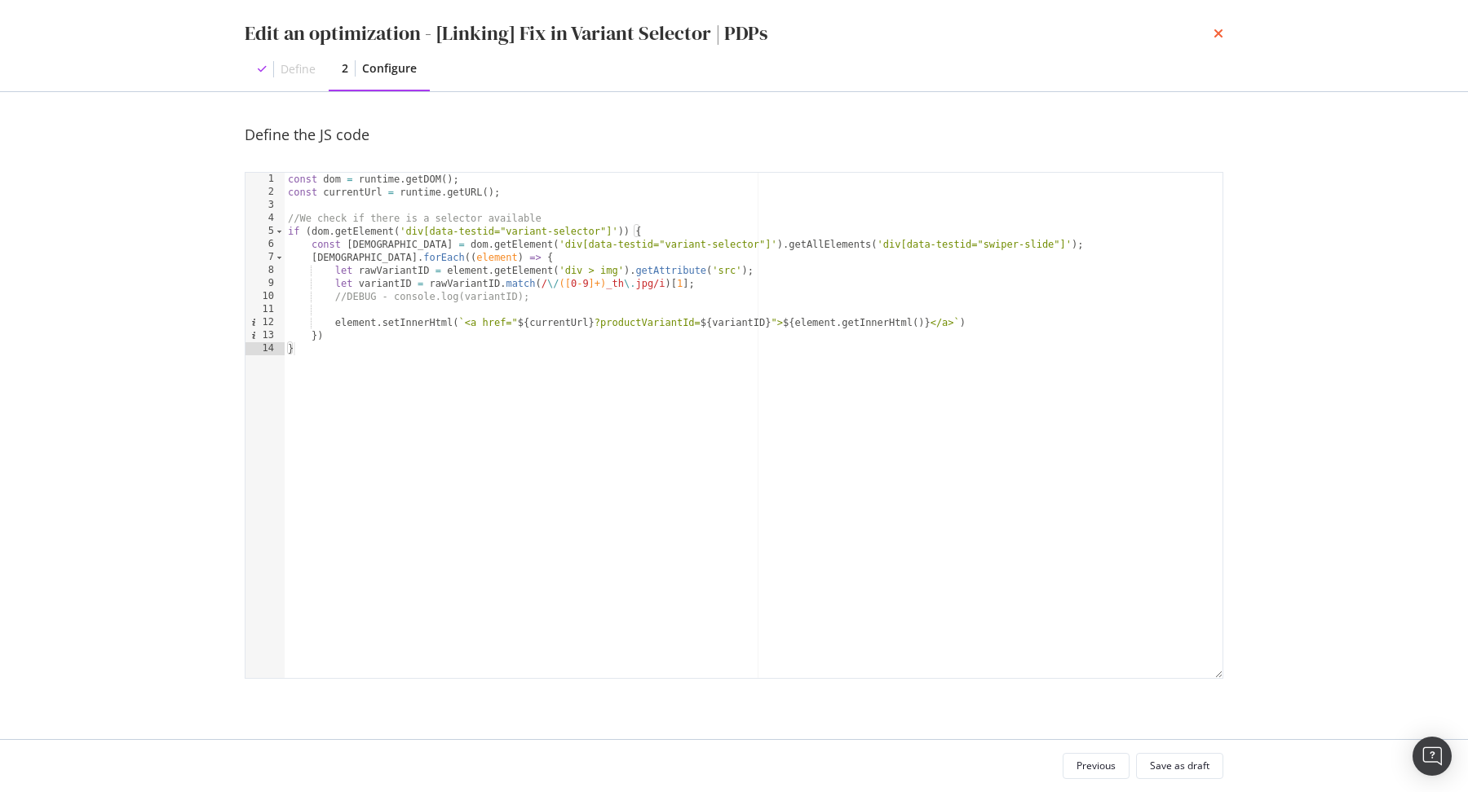
click at [1214, 29] on icon "times" at bounding box center [1218, 33] width 10 height 13
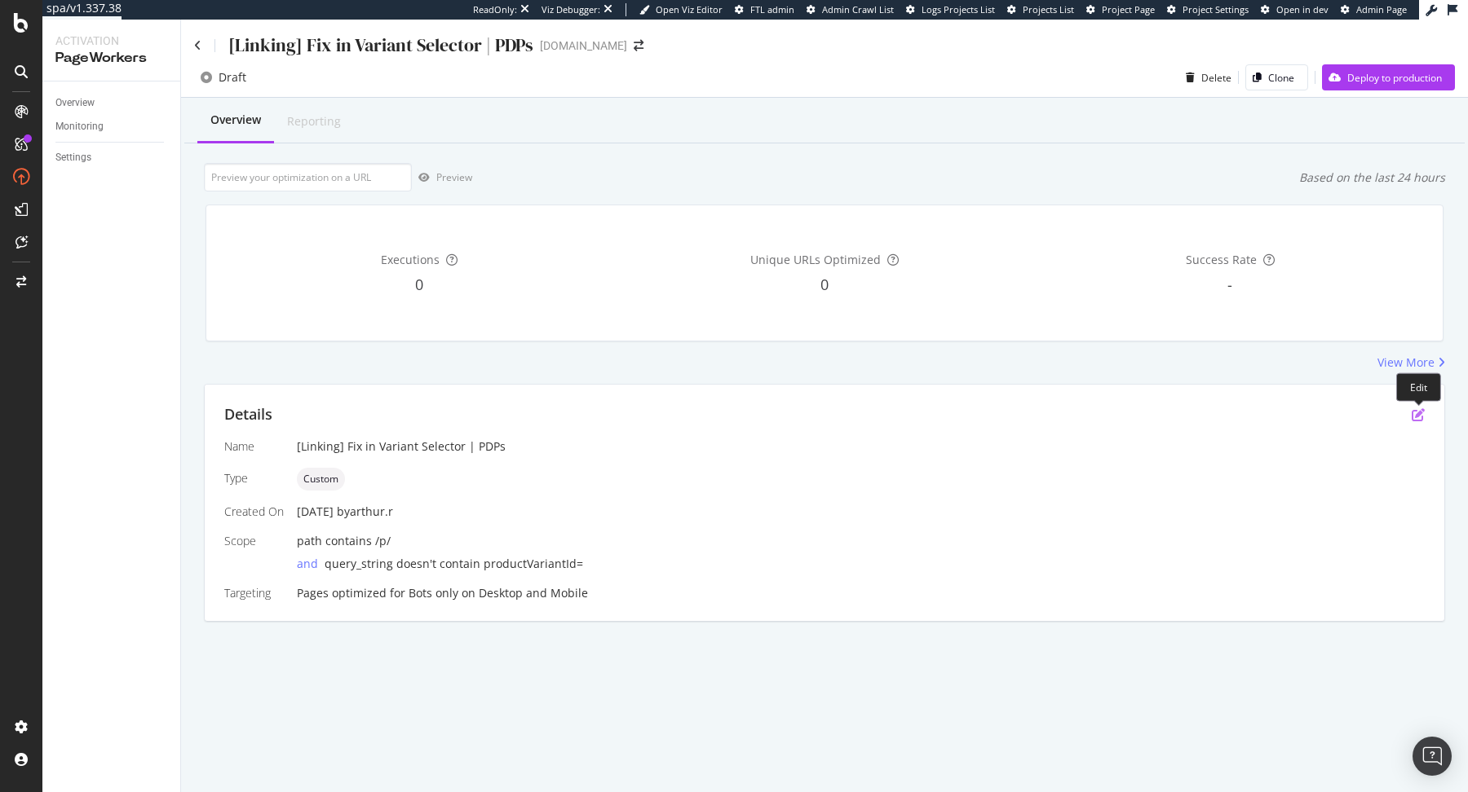
click at [1410, 416] on div "Details" at bounding box center [824, 414] width 1200 height 21
click at [1411, 416] on icon "pen-to-square" at bounding box center [1417, 414] width 13 height 13
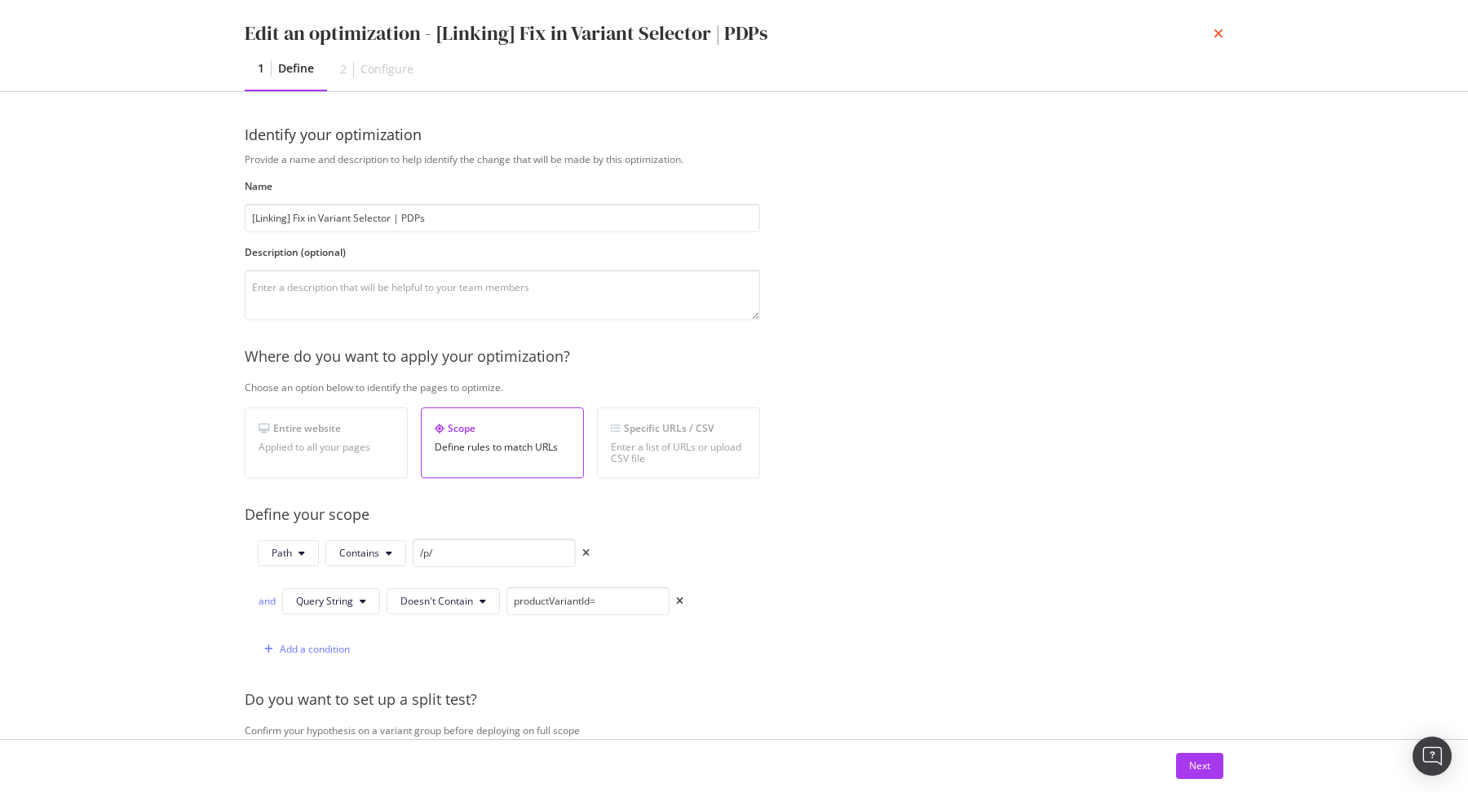
click at [1219, 38] on icon "times" at bounding box center [1218, 33] width 10 height 13
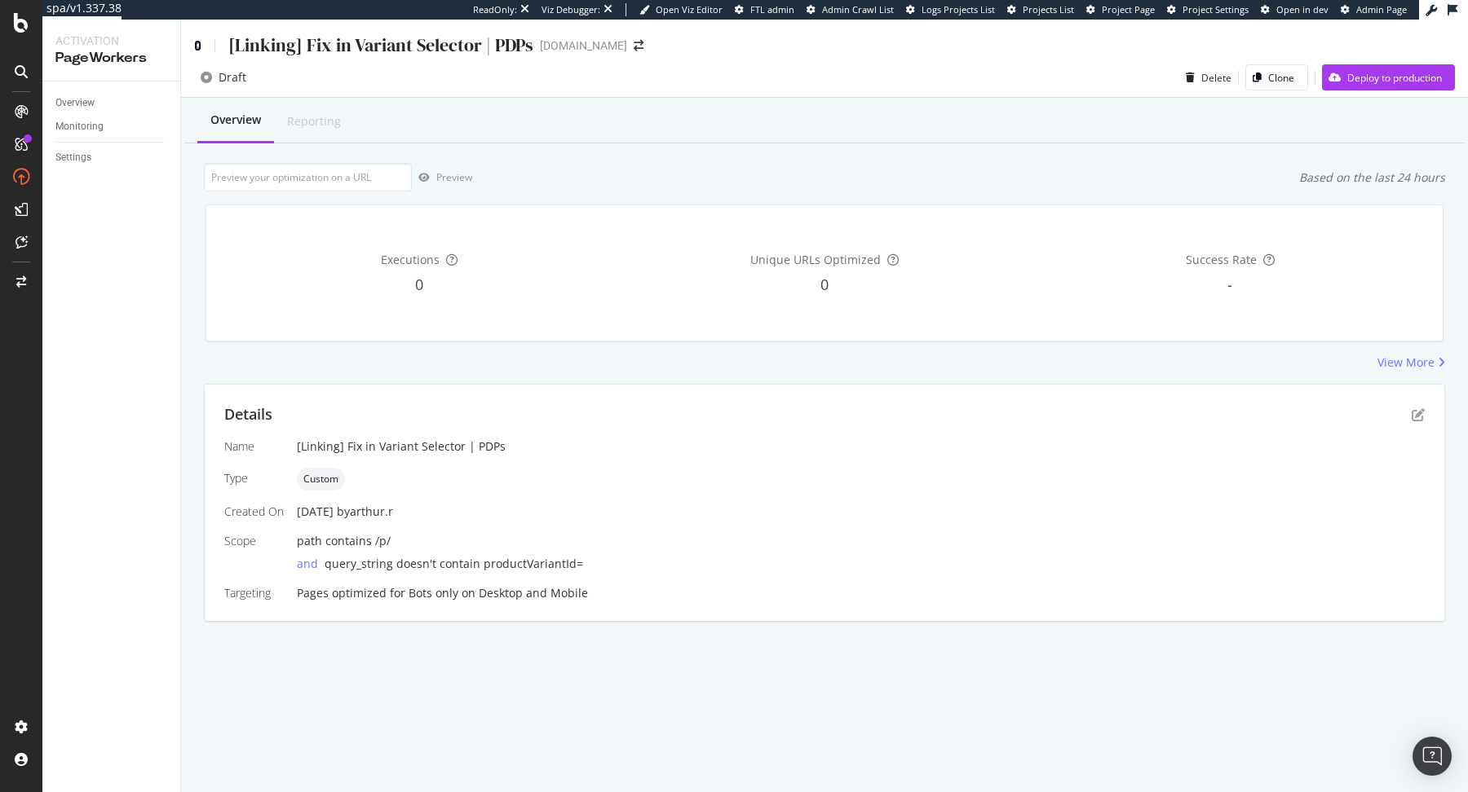
click at [196, 45] on icon at bounding box center [197, 45] width 7 height 11
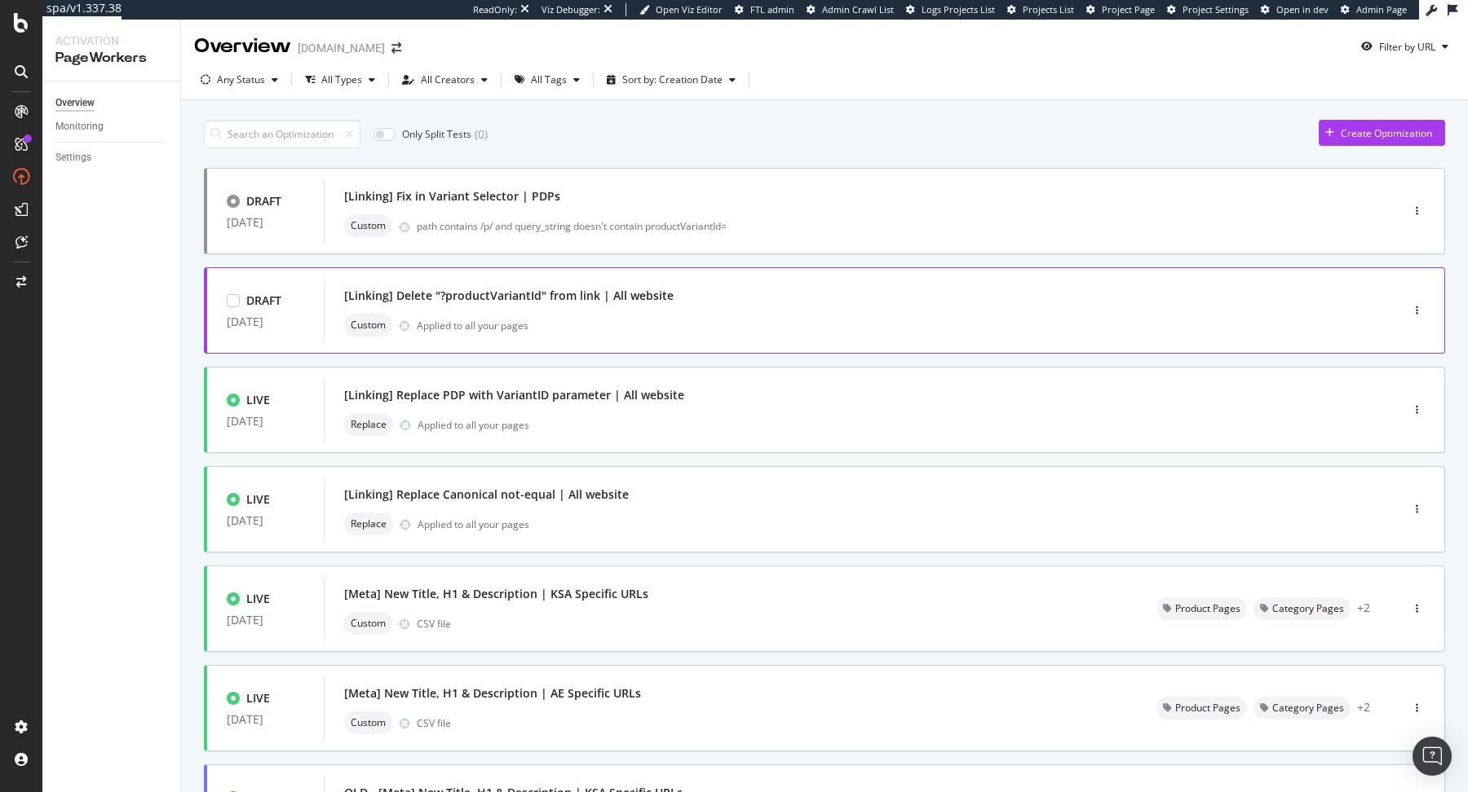
click at [821, 294] on div "[Linking] Delete "?productVariantId" from link | All website" at bounding box center [837, 296] width 987 height 23
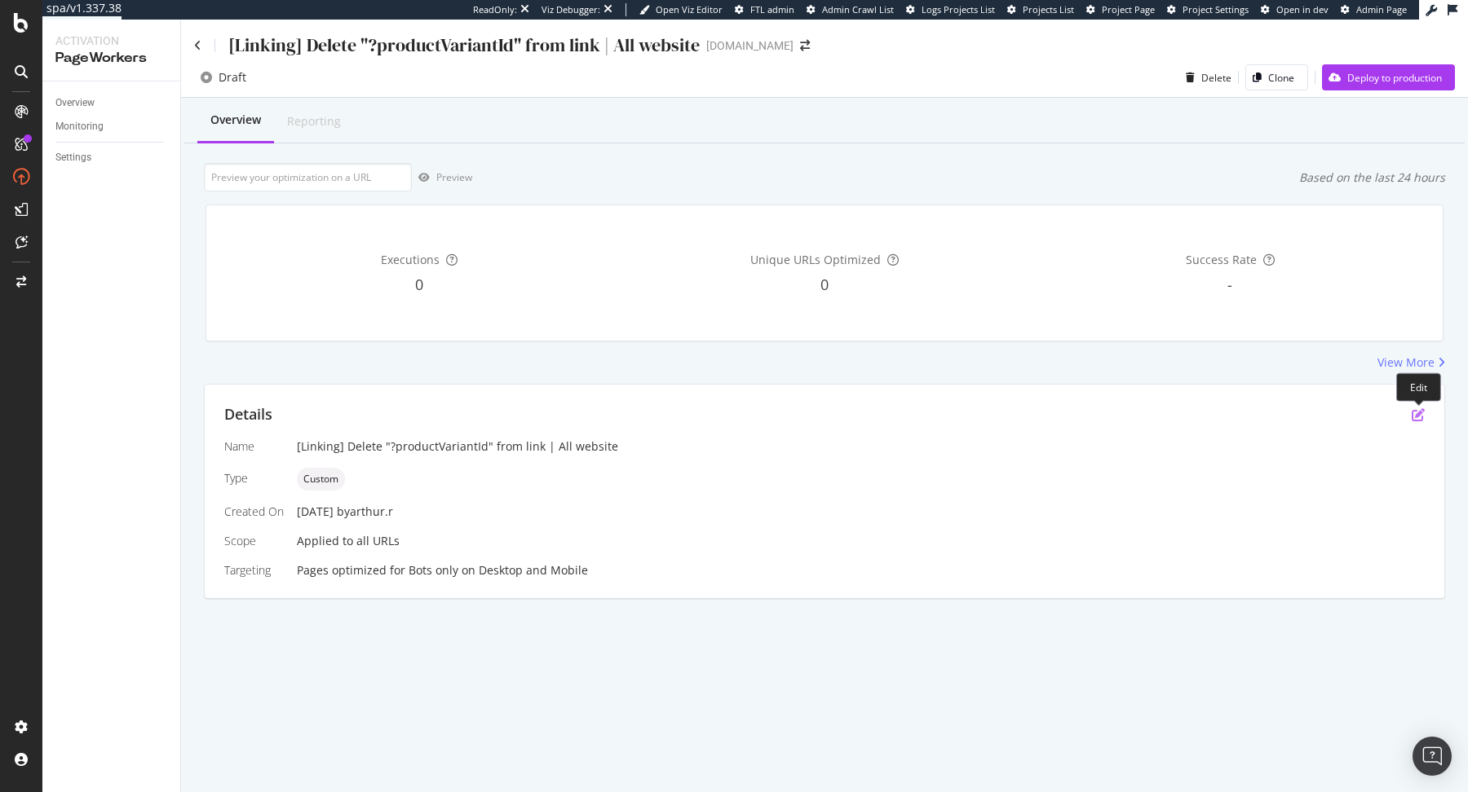
click at [1423, 420] on icon "pen-to-square" at bounding box center [1417, 414] width 13 height 13
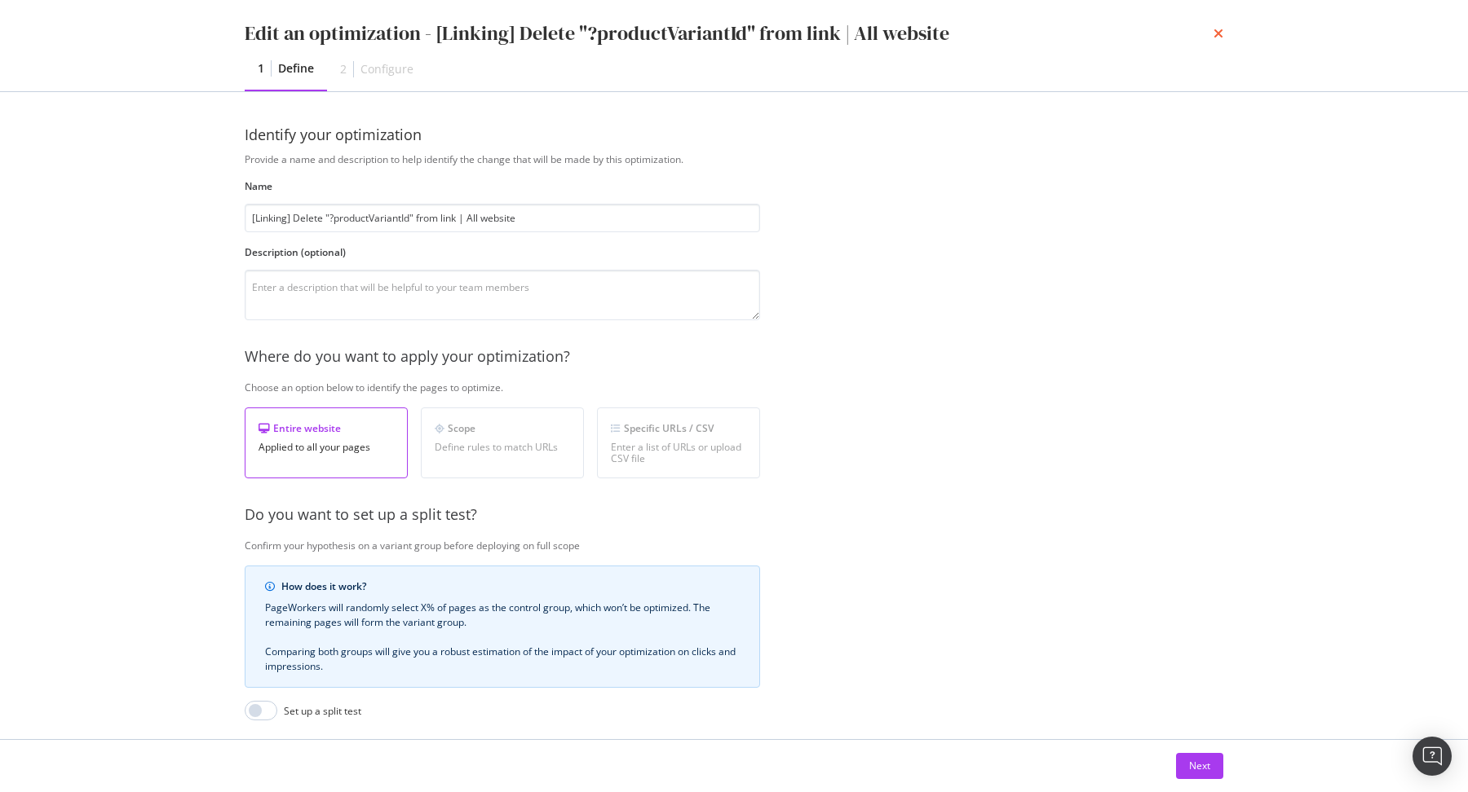
click at [1216, 33] on icon "times" at bounding box center [1218, 33] width 10 height 13
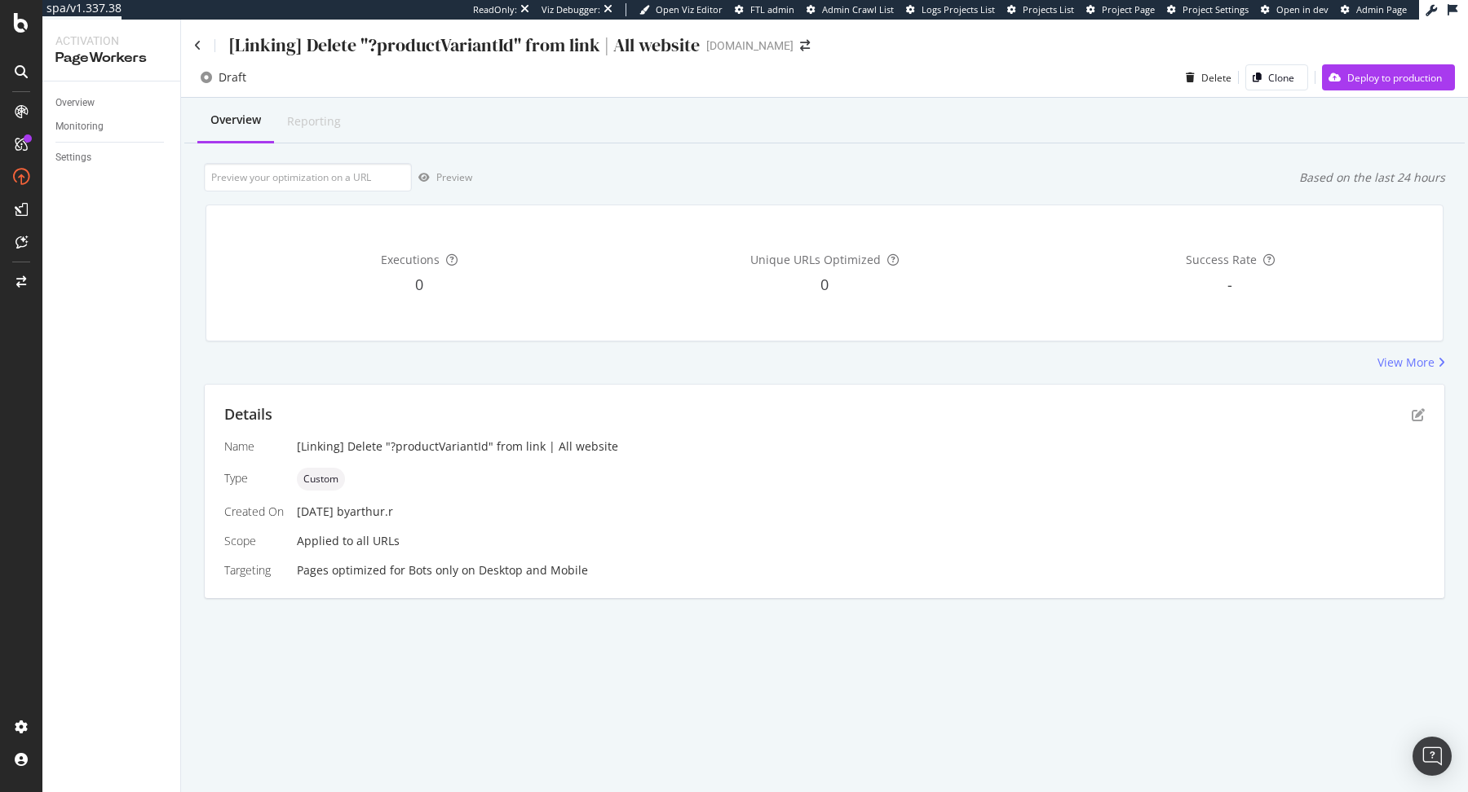
click at [201, 52] on div "[Linking] Delete "?productVariantId" from link | All website" at bounding box center [446, 45] width 505 height 25
click at [201, 44] on div "[Linking] Delete "?productVariantId" from link | All website" at bounding box center [446, 45] width 505 height 25
click at [198, 44] on icon at bounding box center [197, 45] width 7 height 11
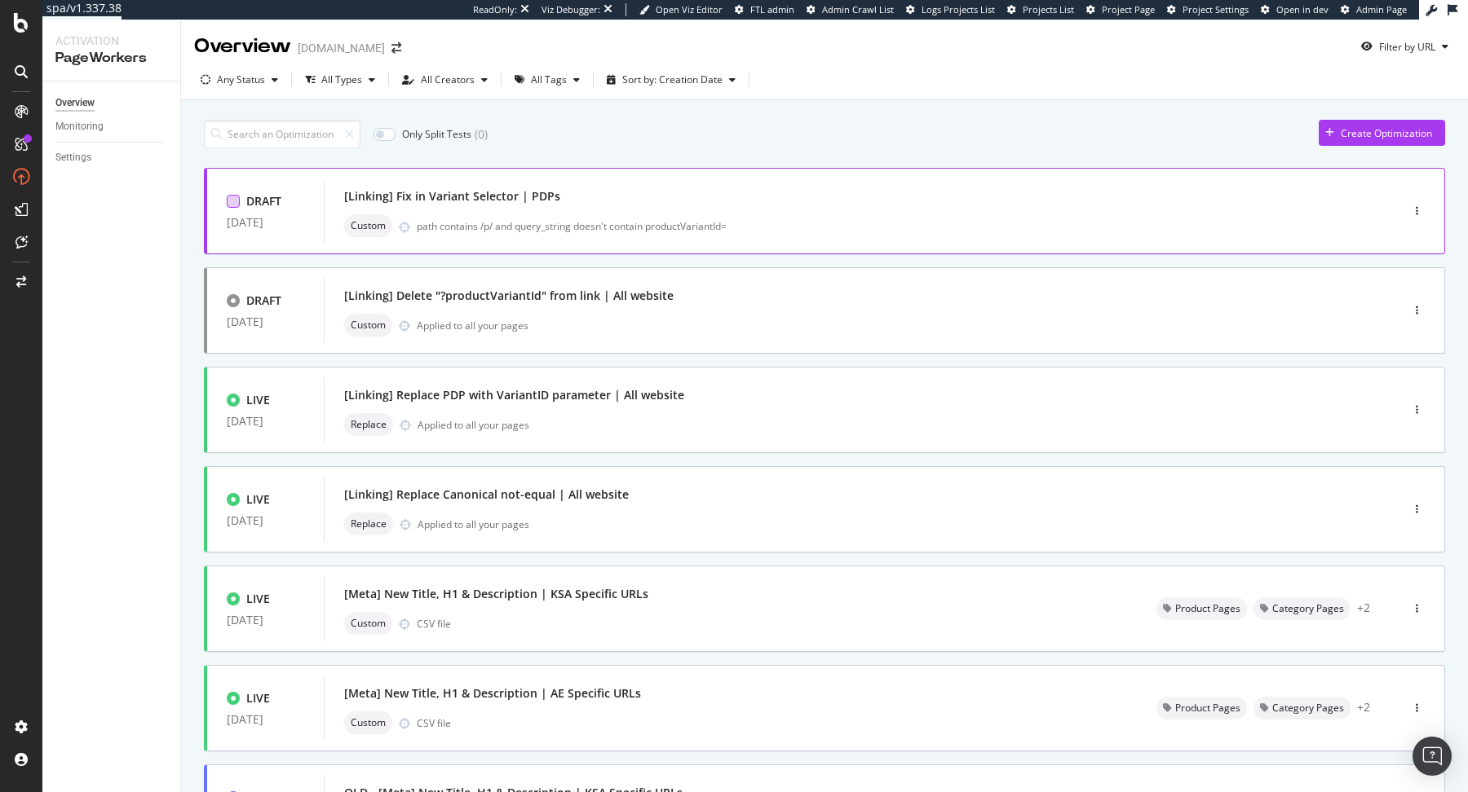
click at [236, 204] on div at bounding box center [233, 201] width 13 height 13
click at [550, 128] on div "Edit tags" at bounding box center [547, 134] width 39 height 14
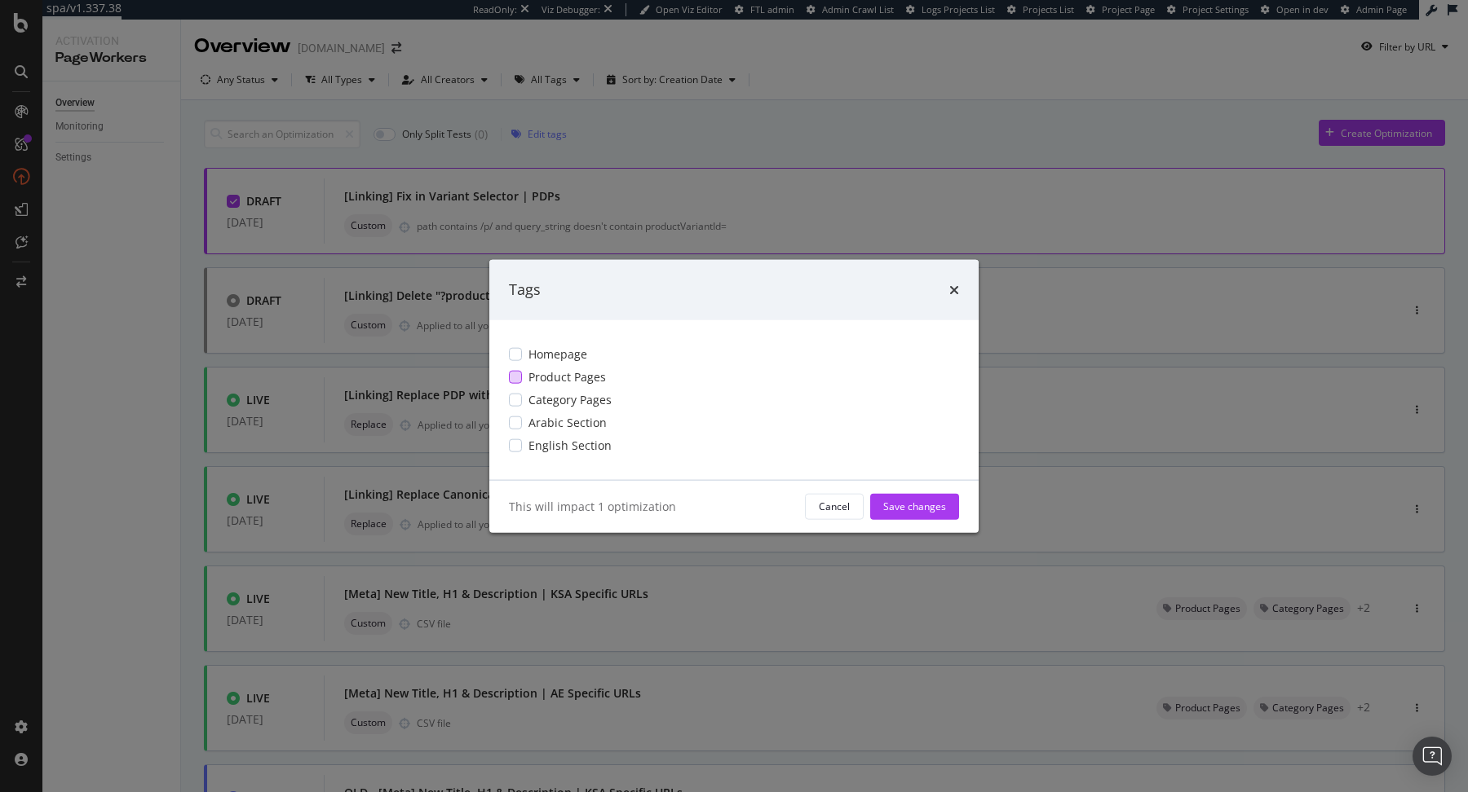
click at [540, 382] on span "Product Pages" at bounding box center [566, 377] width 77 height 16
click at [909, 509] on div "Save changes" at bounding box center [914, 507] width 63 height 14
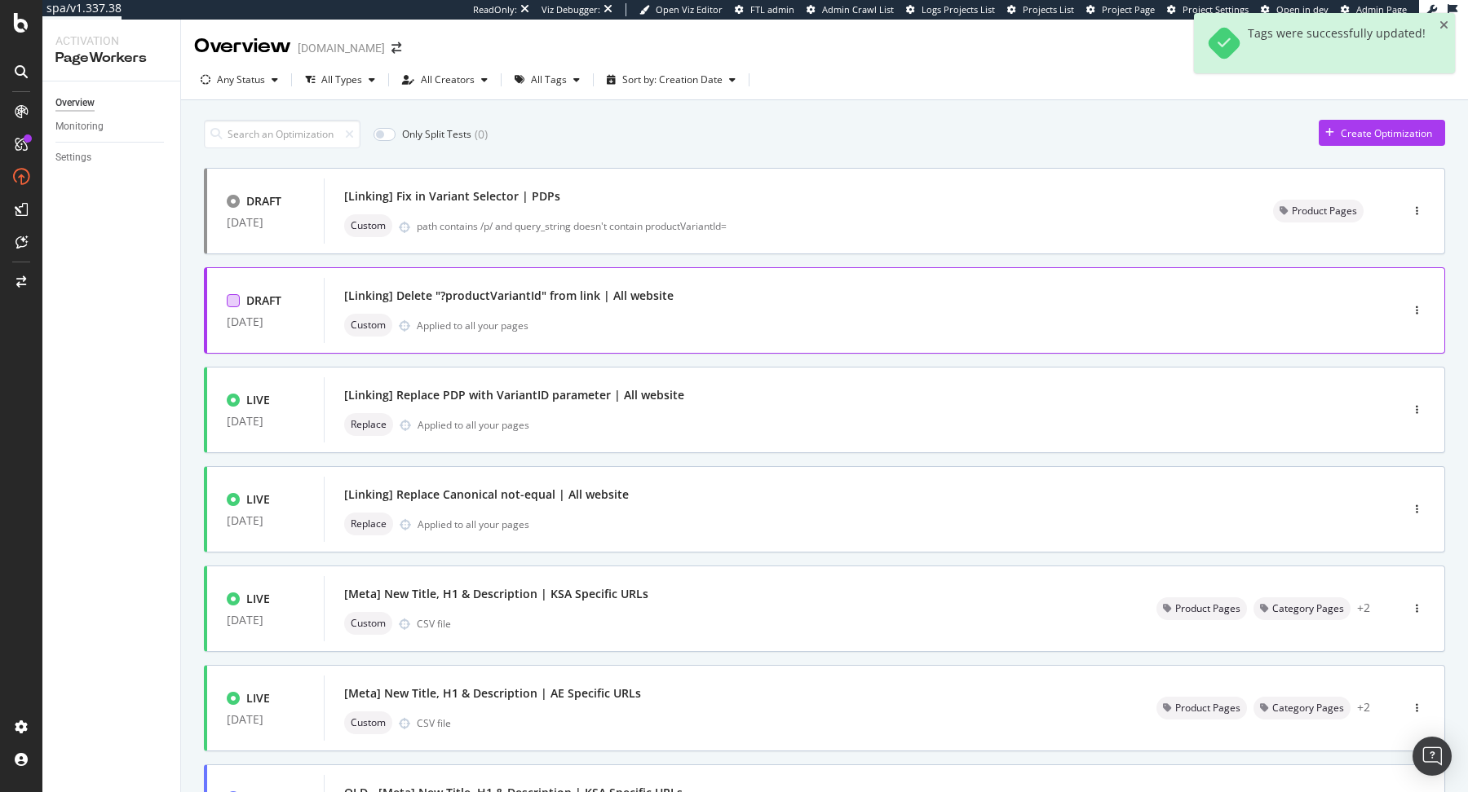
click at [234, 299] on div at bounding box center [233, 300] width 13 height 13
click at [552, 135] on div "Edit tags" at bounding box center [547, 134] width 39 height 14
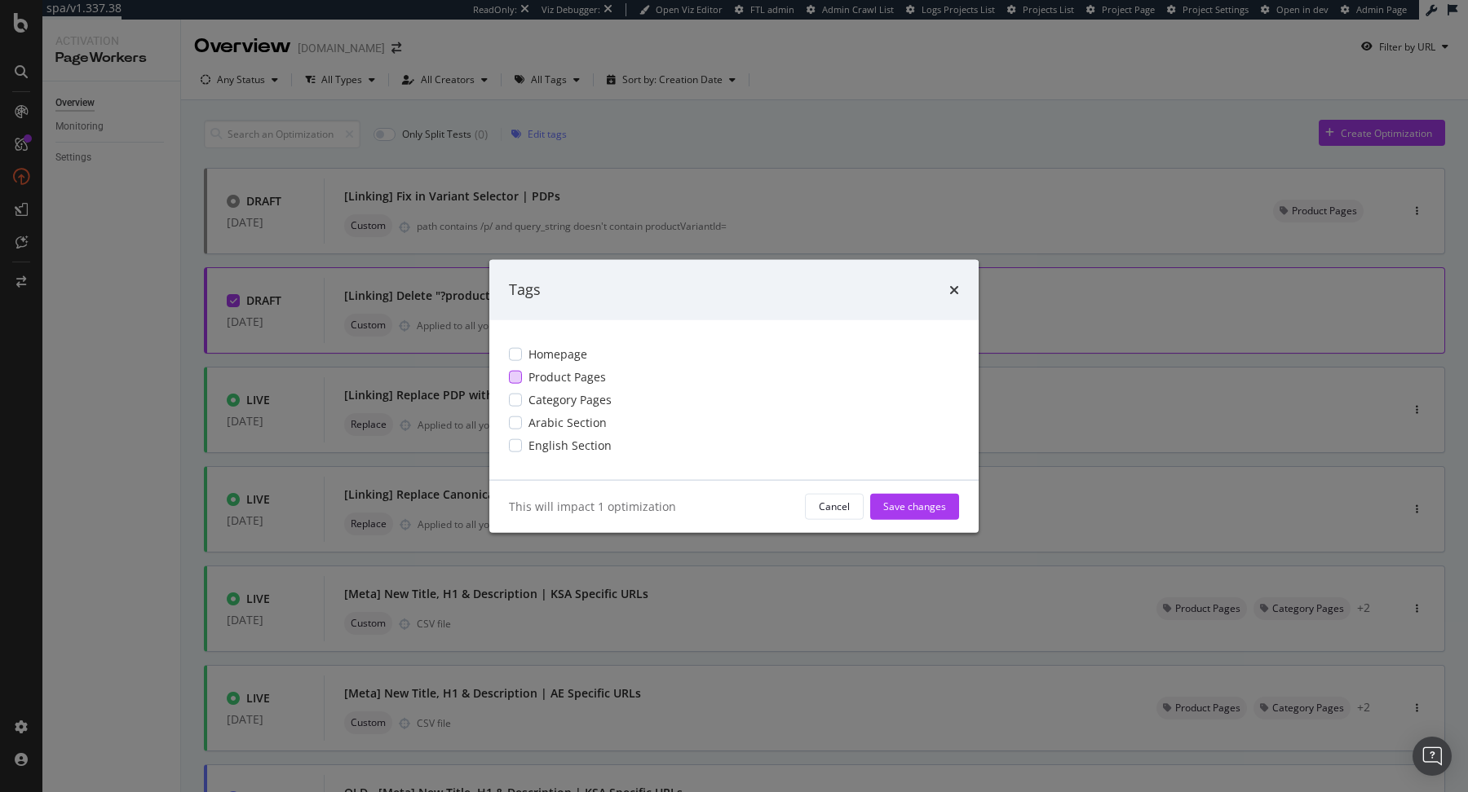
click at [576, 378] on span "Product Pages" at bounding box center [566, 377] width 77 height 16
click at [575, 389] on div "Homepage Product Pages Category Pages Arabic Section English Section" at bounding box center [733, 400] width 489 height 160
click at [570, 405] on span "Category Pages" at bounding box center [569, 399] width 83 height 16
click at [563, 358] on span "Homepage" at bounding box center [557, 354] width 59 height 16
click at [924, 516] on div "Save changes" at bounding box center [914, 506] width 63 height 24
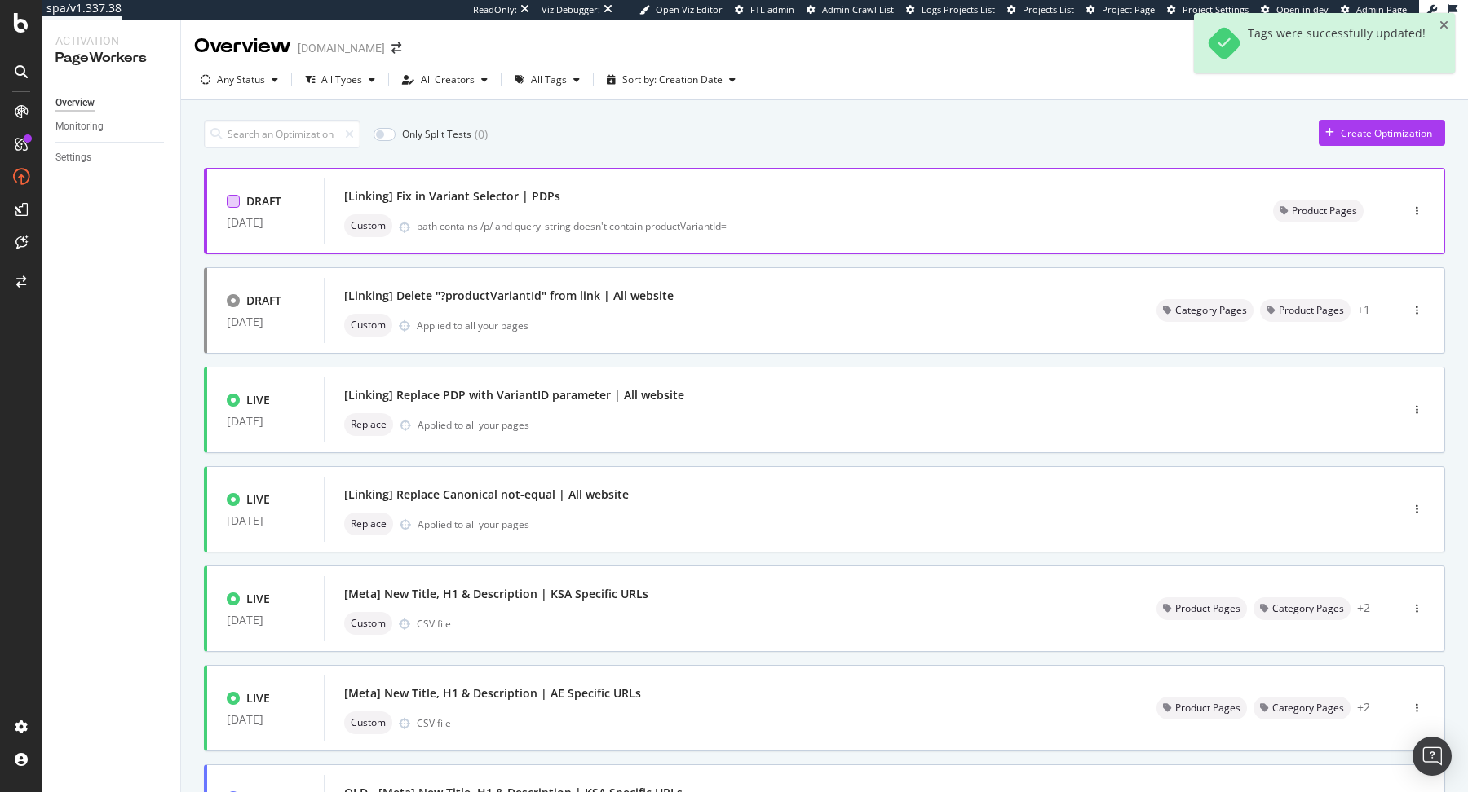
click at [236, 205] on div at bounding box center [233, 201] width 13 height 13
click at [554, 136] on div "Edit tags" at bounding box center [547, 134] width 39 height 14
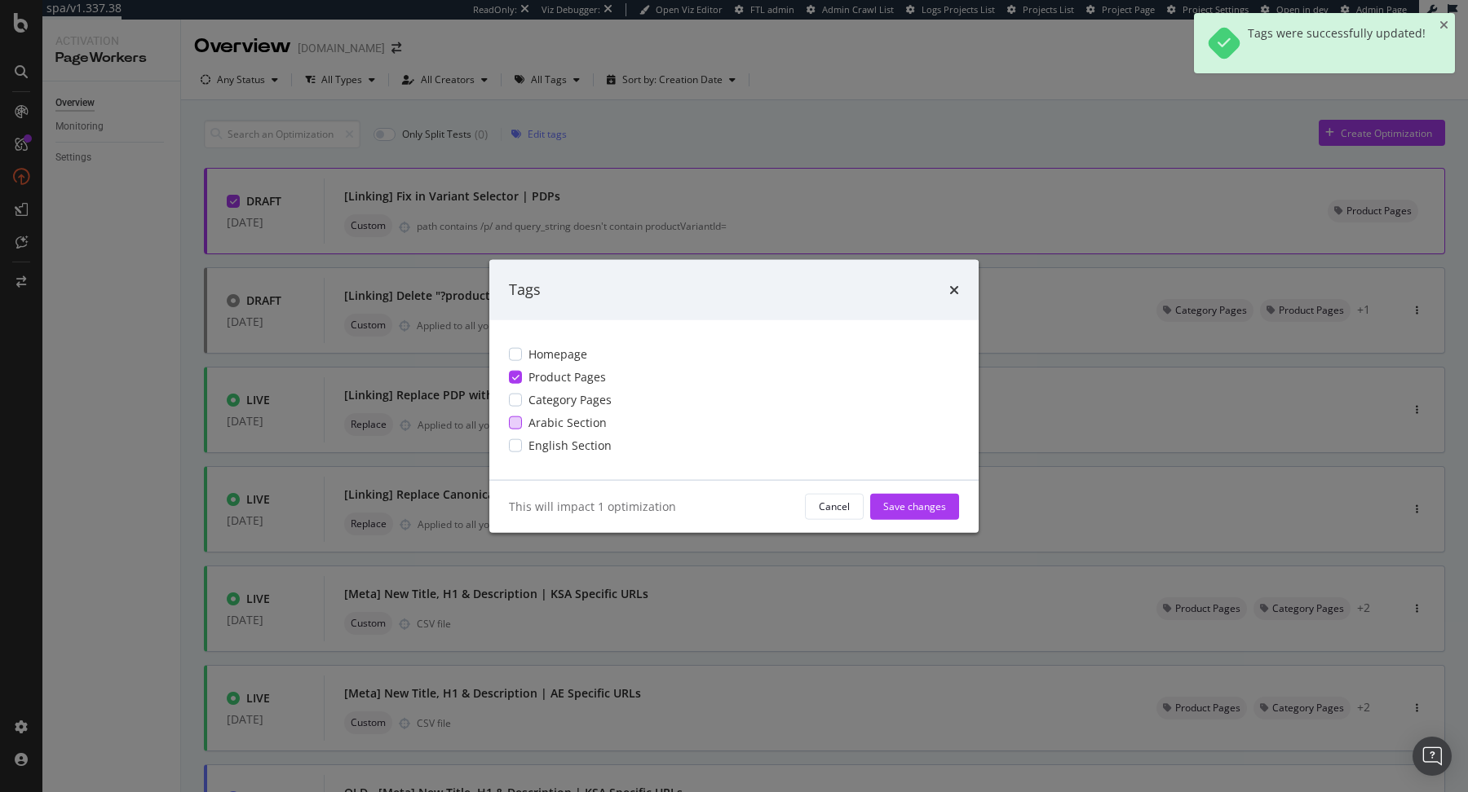
click at [567, 426] on span "Arabic Section" at bounding box center [567, 422] width 78 height 16
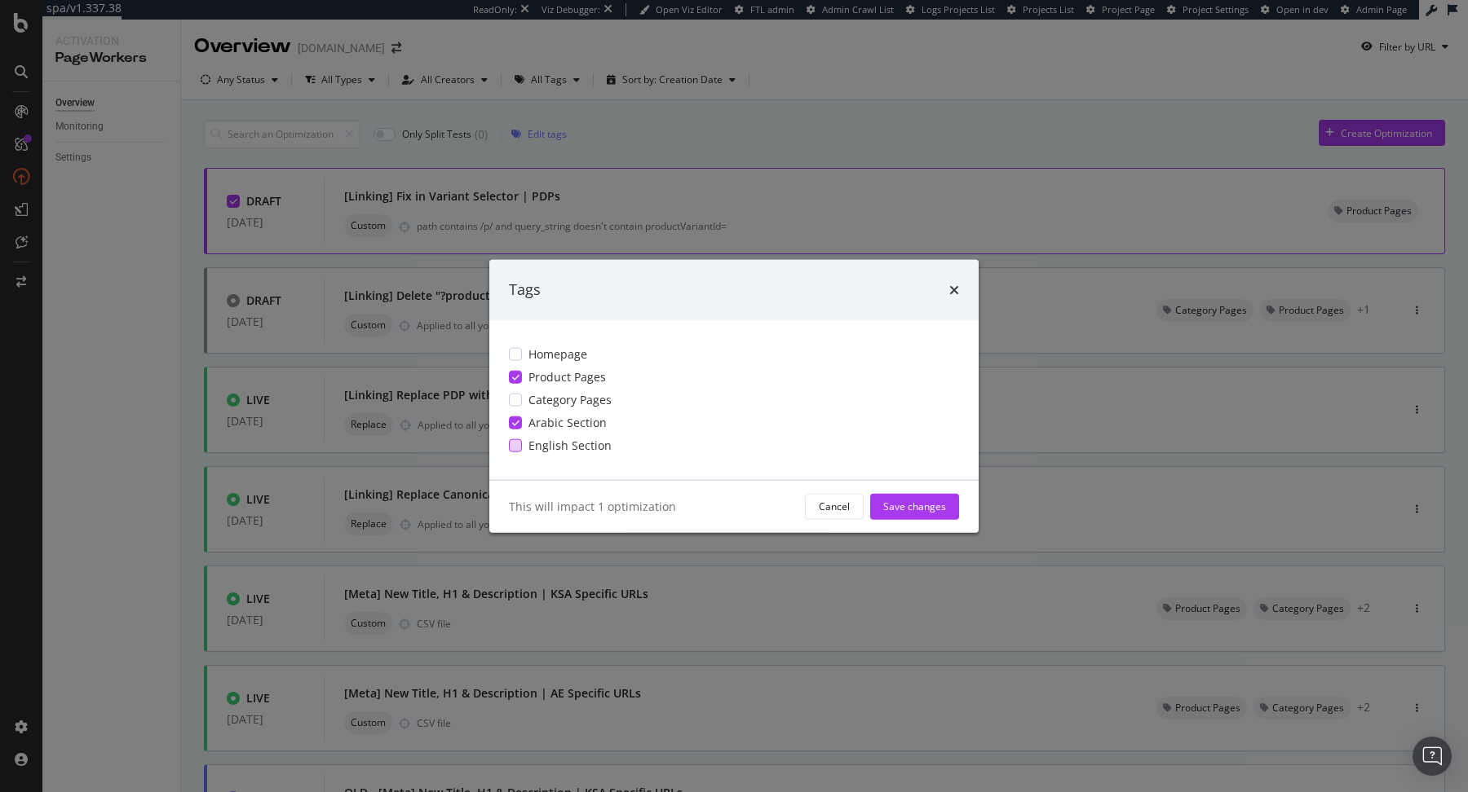
click at [567, 448] on span "English Section" at bounding box center [569, 445] width 83 height 16
click at [895, 501] on div "Save changes" at bounding box center [914, 507] width 63 height 14
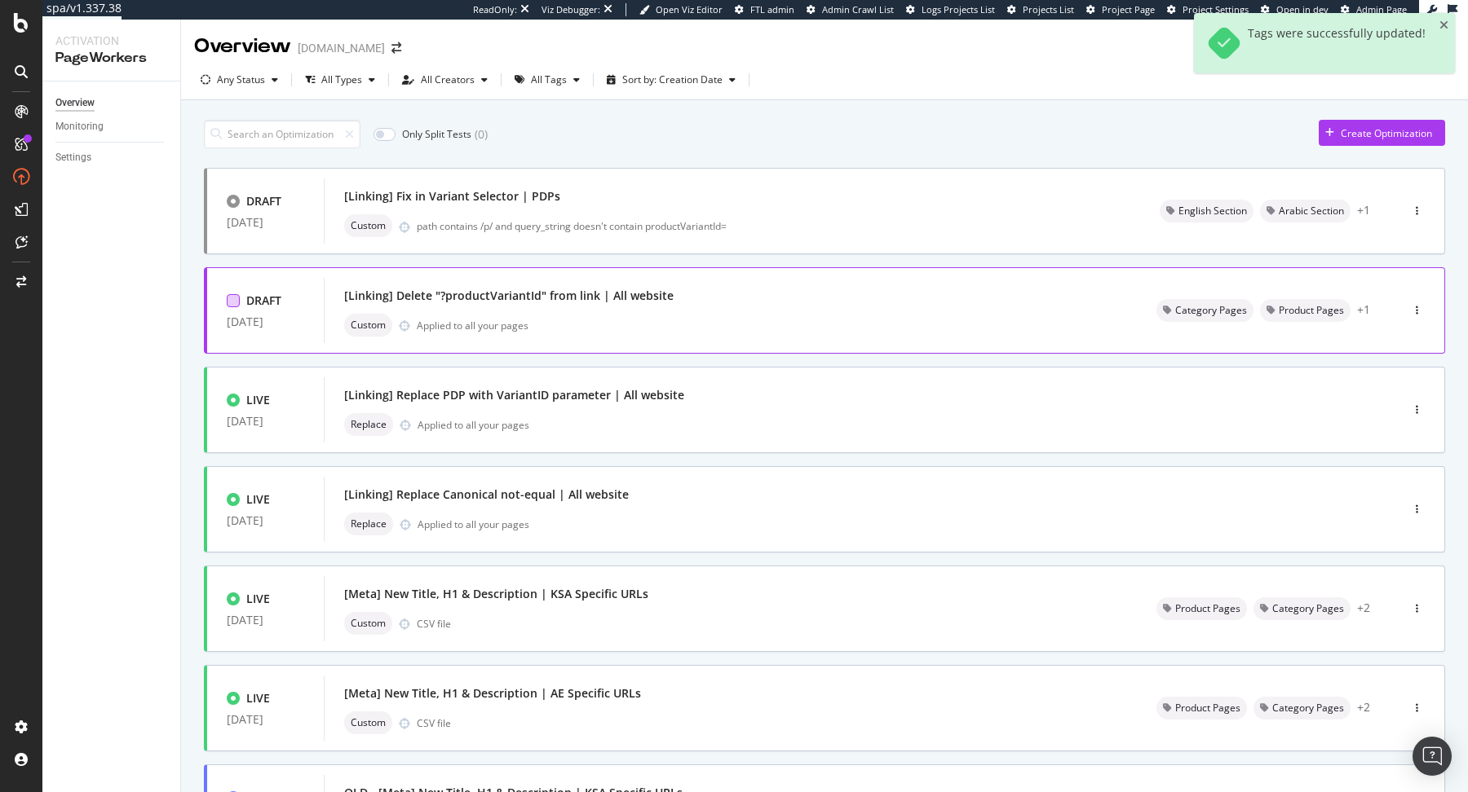
click at [232, 295] on div at bounding box center [233, 300] width 13 height 13
click at [536, 122] on div "Edit tags" at bounding box center [536, 134] width 62 height 24
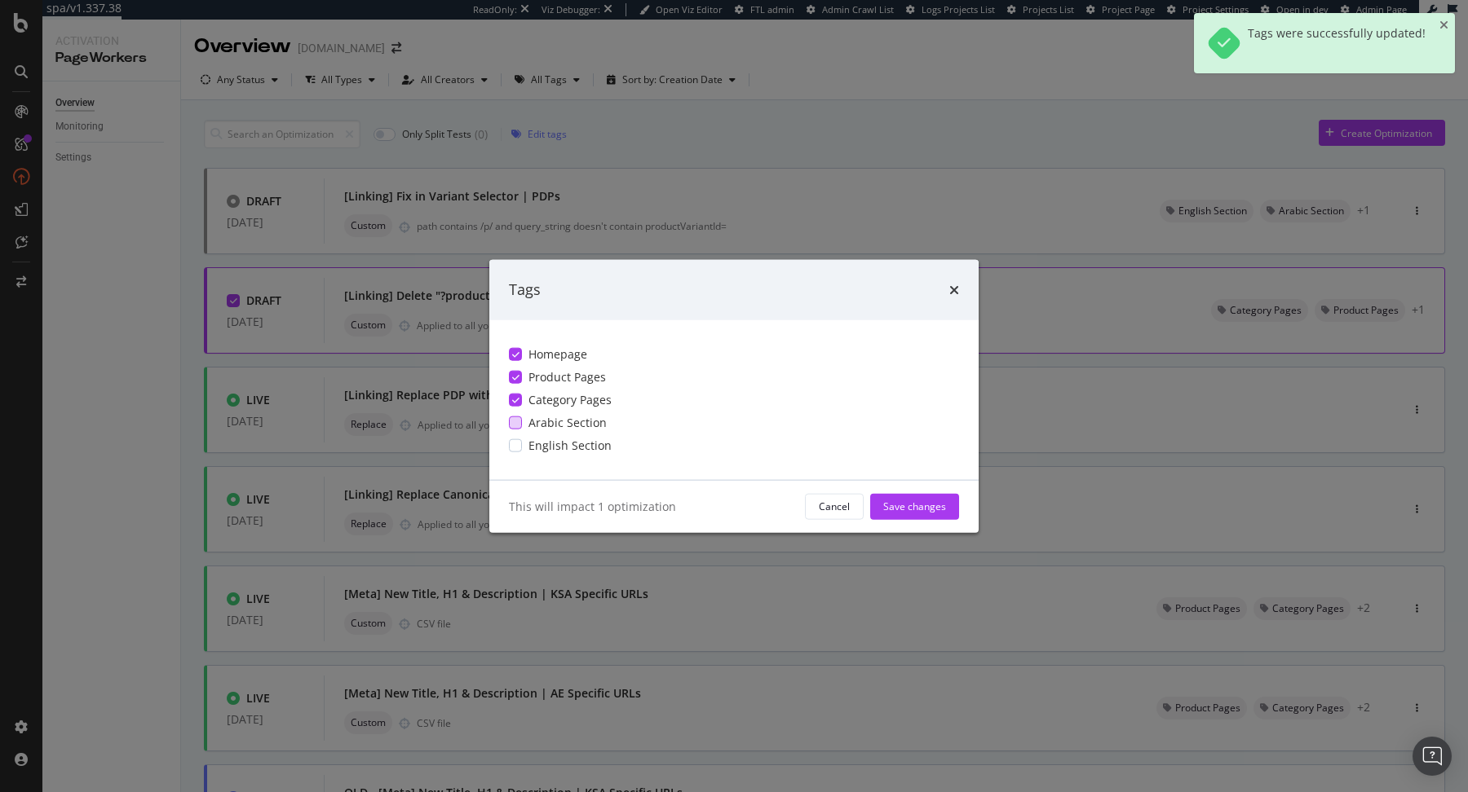
click at [586, 425] on span "Arabic Section" at bounding box center [567, 422] width 78 height 16
click at [584, 444] on span "English Section" at bounding box center [569, 445] width 83 height 16
click at [909, 527] on div "This will impact 1 optimization Cancel Save changes" at bounding box center [733, 506] width 489 height 52
click at [904, 511] on div "Save changes" at bounding box center [914, 507] width 63 height 14
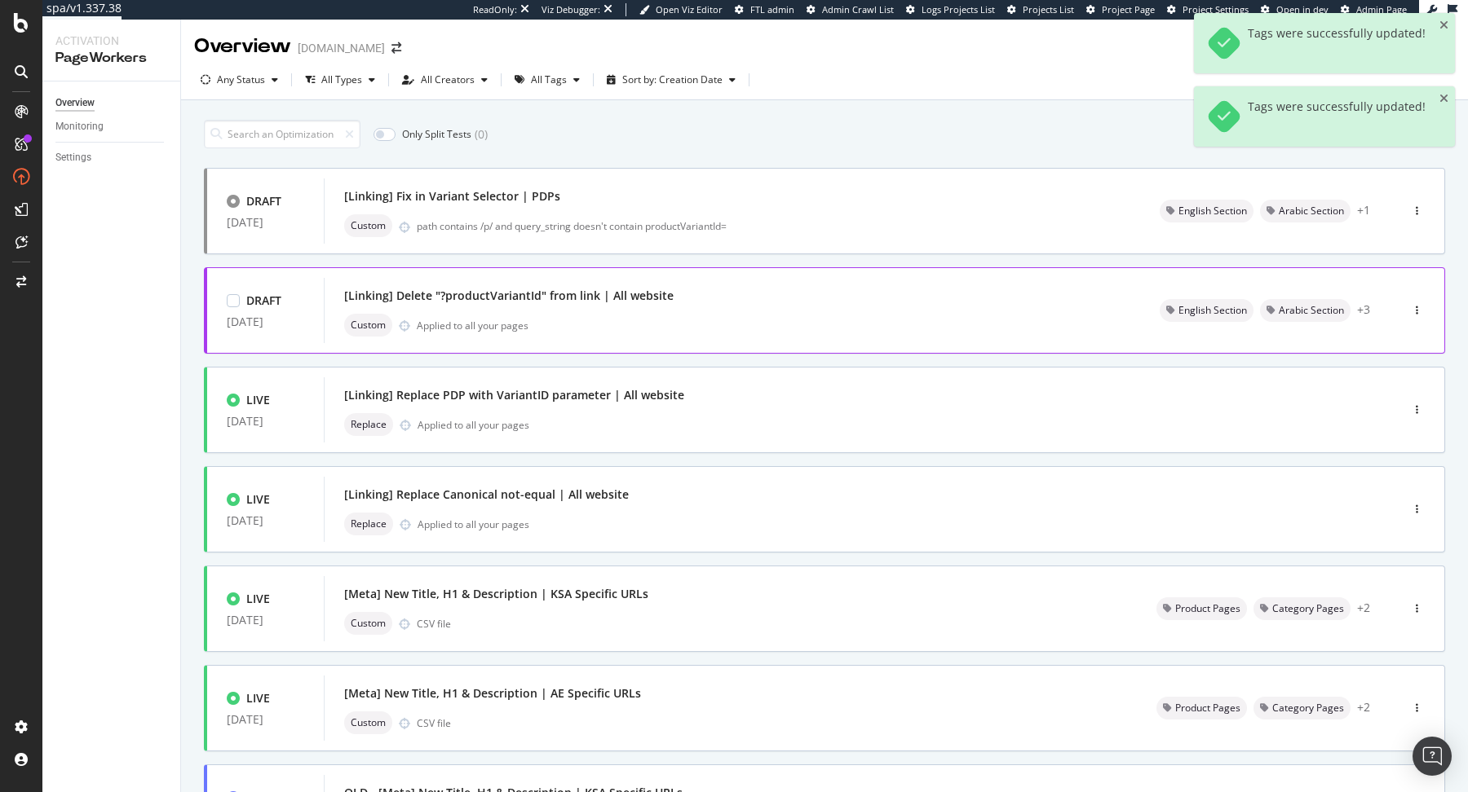
click at [1000, 327] on div "Custom Applied to all your pages" at bounding box center [732, 325] width 776 height 23
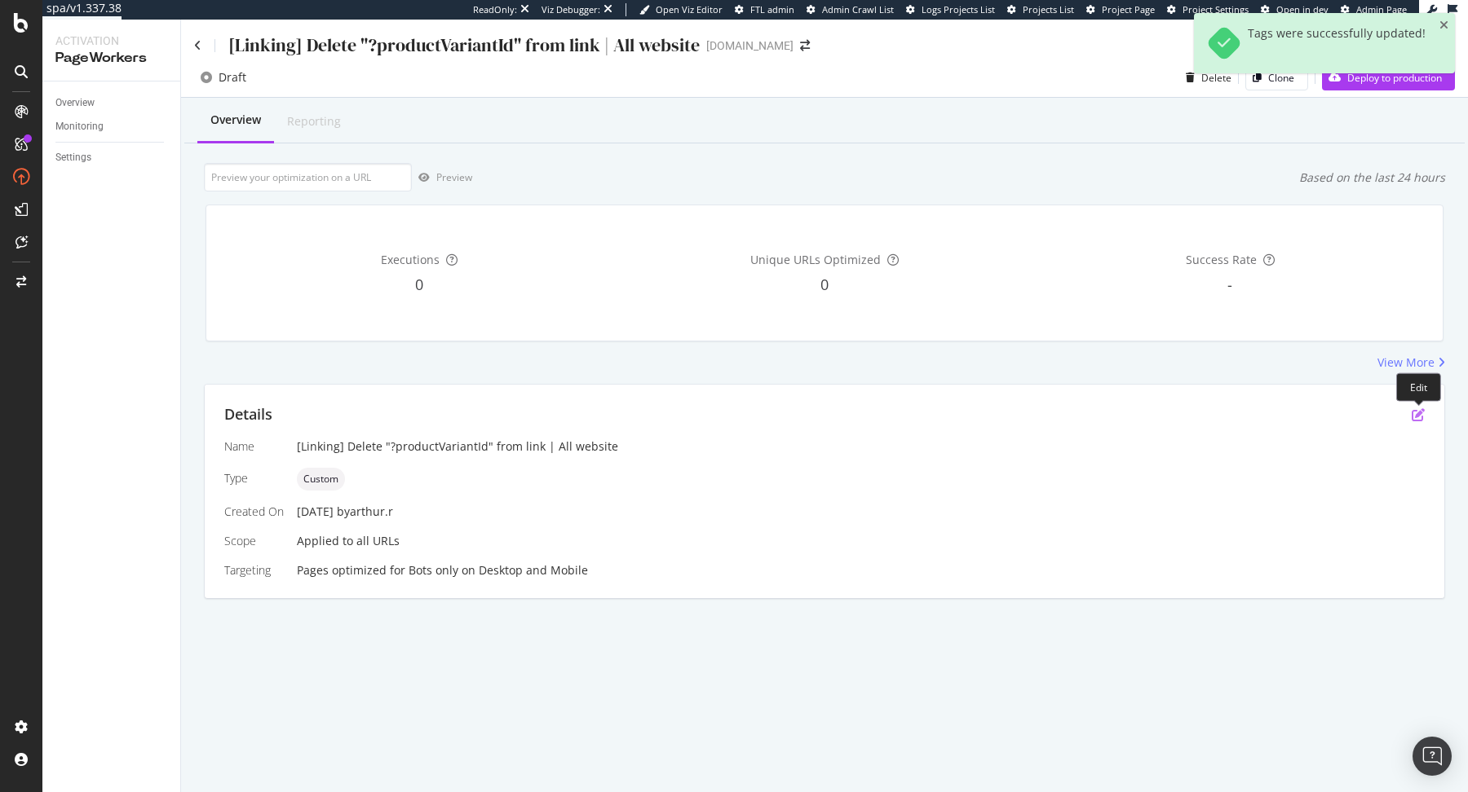
click at [1421, 412] on icon "pen-to-square" at bounding box center [1417, 414] width 13 height 13
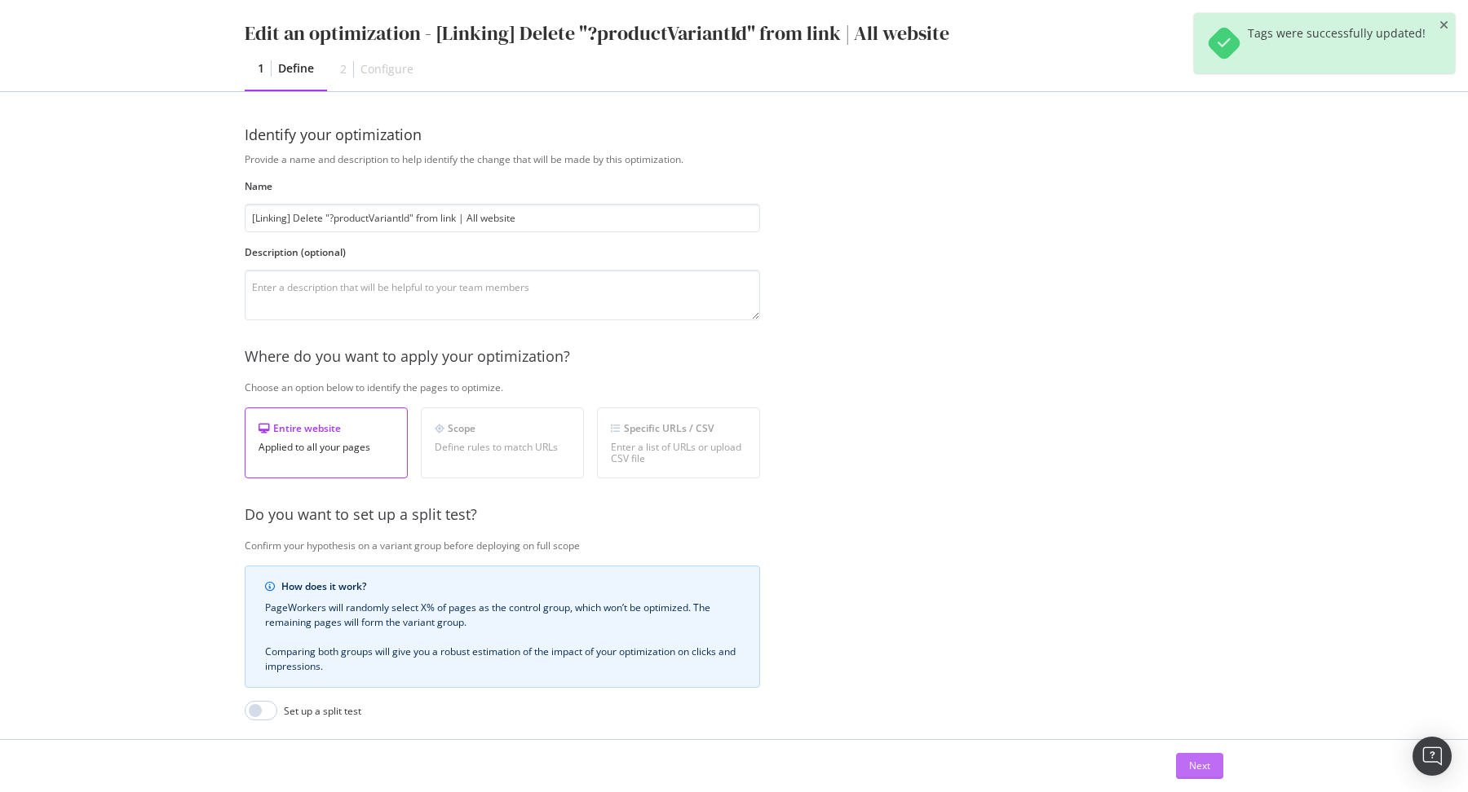
click at [1195, 762] on div "Next" at bounding box center [1199, 766] width 21 height 14
